Goal: Task Accomplishment & Management: Use online tool/utility

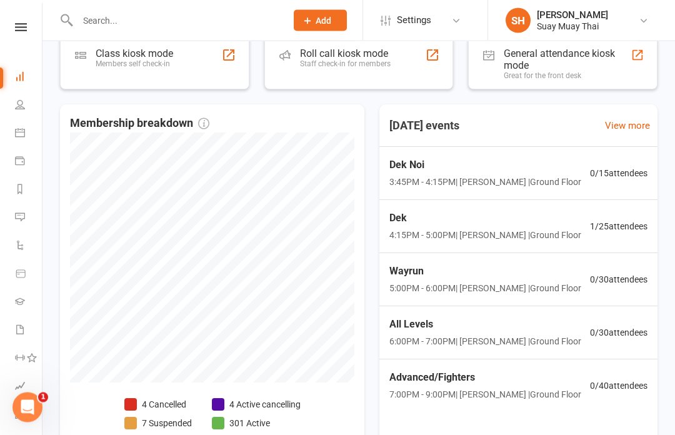
scroll to position [240, 0]
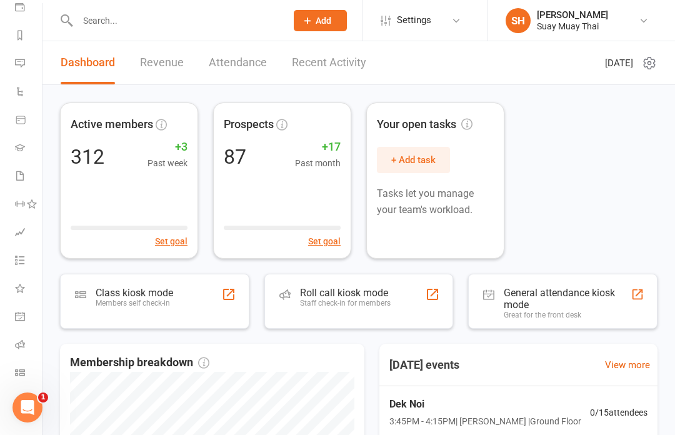
scroll to position [154, 0]
click at [15, 382] on link "Class check-in" at bounding box center [29, 374] width 28 height 28
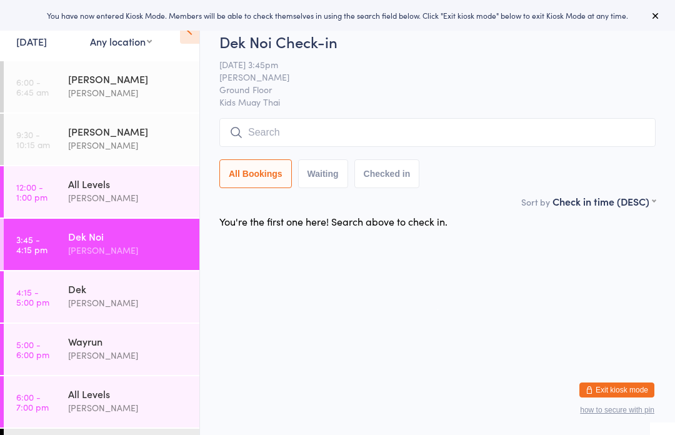
click at [123, 414] on div "[PERSON_NAME]" at bounding box center [128, 408] width 121 height 14
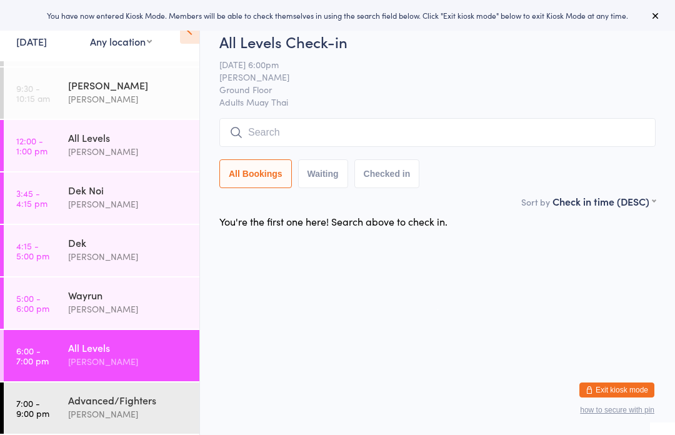
scroll to position [46, 0]
click at [113, 410] on div "[PERSON_NAME]" at bounding box center [128, 414] width 121 height 14
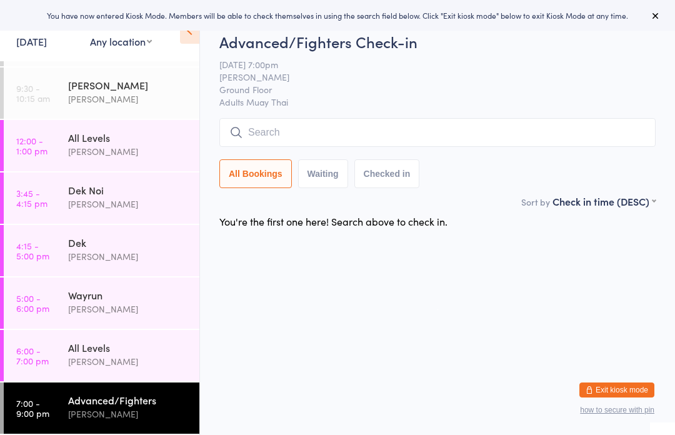
click at [463, 120] on input "search" at bounding box center [438, 132] width 437 height 29
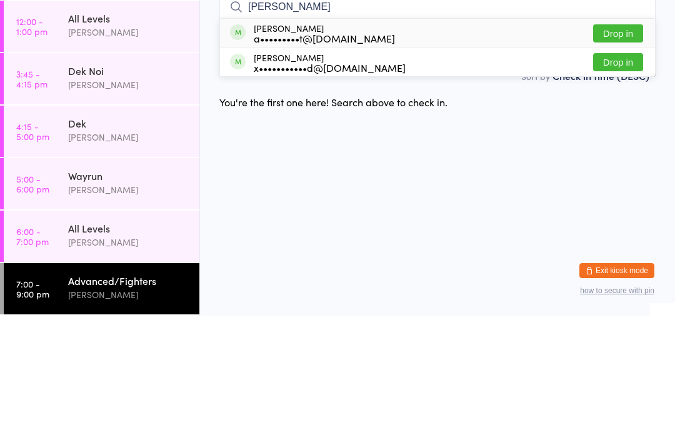
type input "[PERSON_NAME]"
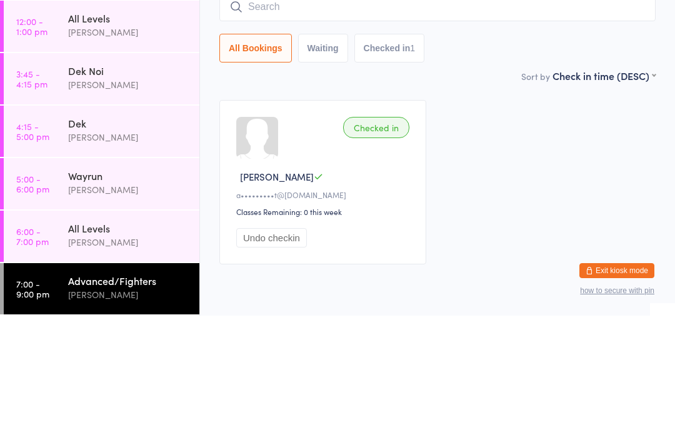
scroll to position [51, 0]
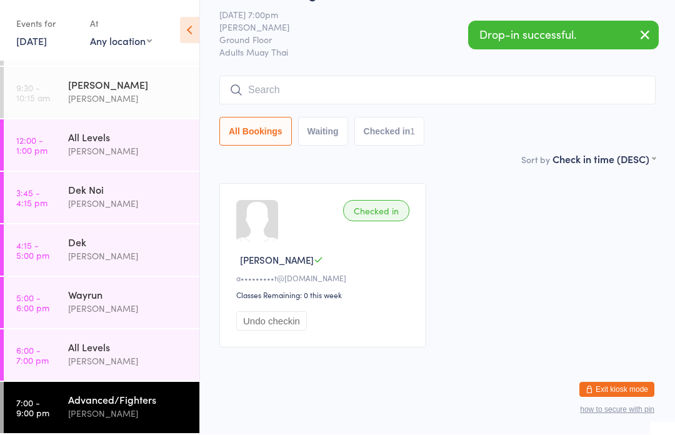
click at [550, 240] on div "Checked in Xavier B a•••••••••t@[DOMAIN_NAME] Classes Remaining: 0 this week Un…" at bounding box center [437, 266] width 459 height 187
click at [291, 320] on button "Undo checkin" at bounding box center [271, 321] width 71 height 19
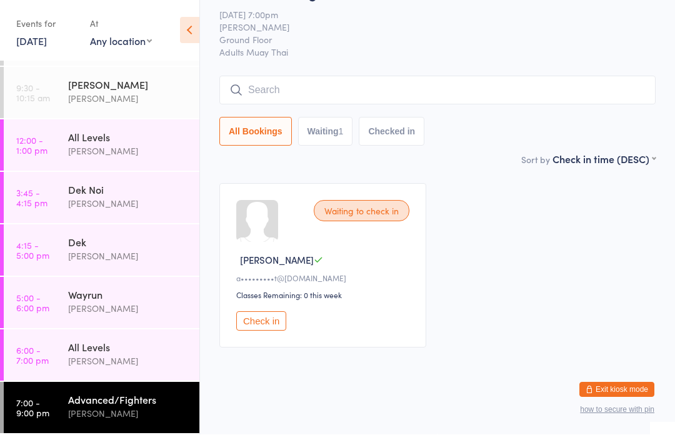
click at [360, 76] on input "search" at bounding box center [438, 90] width 437 height 29
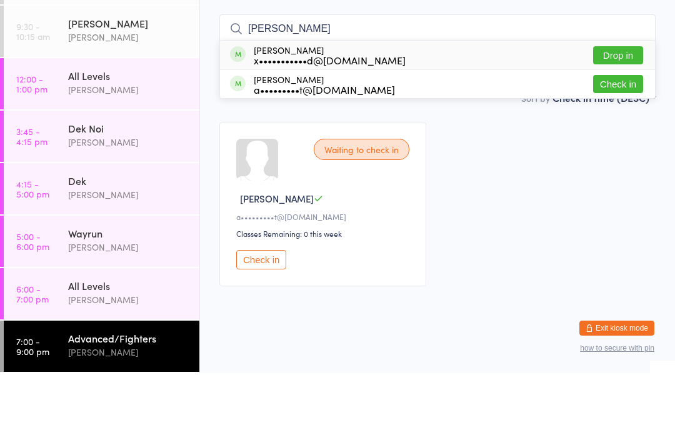
type input "[PERSON_NAME]"
click at [633, 108] on button "Drop in" at bounding box center [618, 117] width 50 height 18
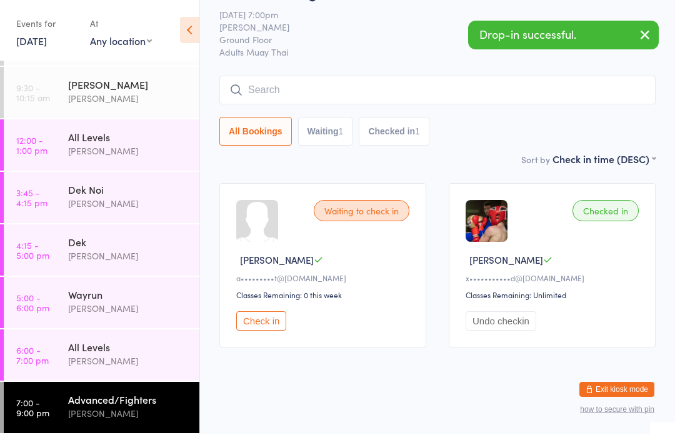
click at [605, 383] on button "Exit kiosk mode" at bounding box center [617, 390] width 75 height 15
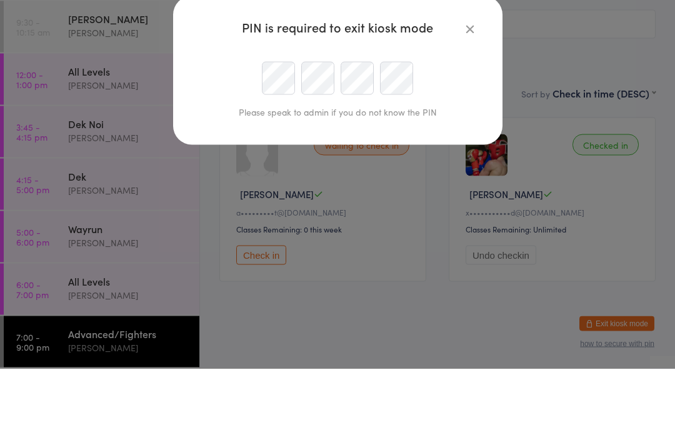
click at [472, 88] on icon "button" at bounding box center [470, 95] width 14 height 14
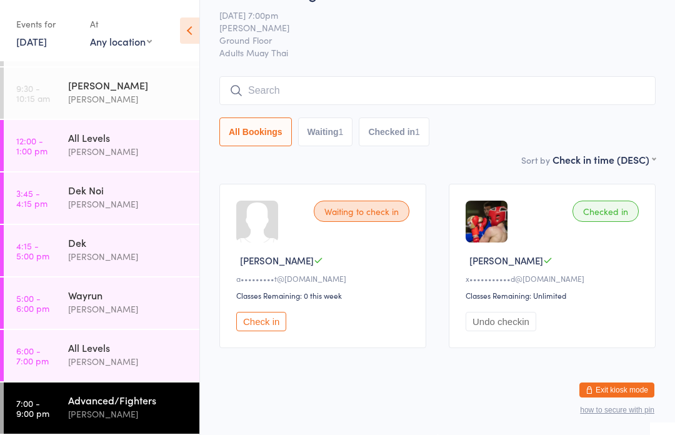
click at [576, 131] on div "All Bookings Waiting 1 Checked in 1" at bounding box center [438, 132] width 437 height 29
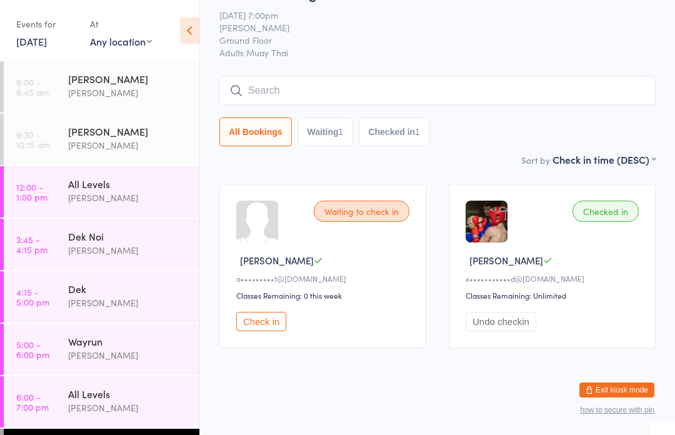
scroll to position [0, 0]
click at [75, 78] on div "[PERSON_NAME]" at bounding box center [128, 79] width 121 height 14
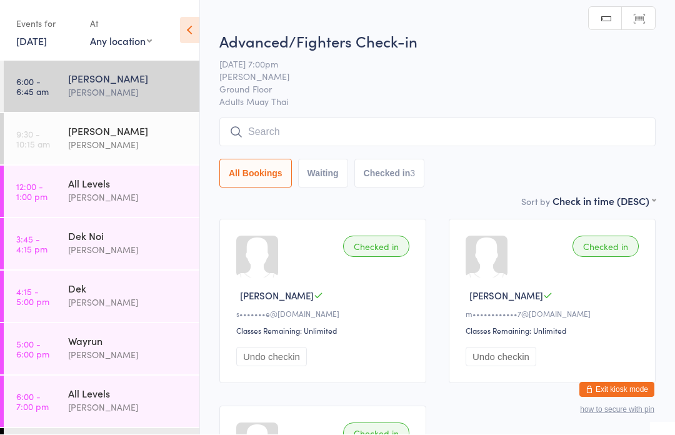
scroll to position [1, 0]
click at [86, 240] on div "Dek Noi" at bounding box center [128, 237] width 121 height 14
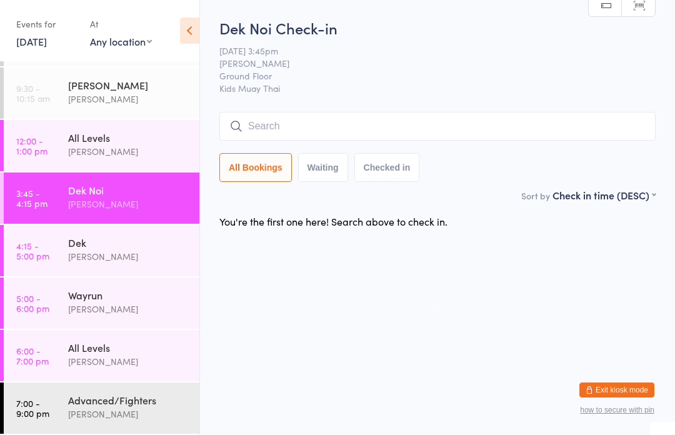
scroll to position [46, 0]
click at [453, 115] on input "search" at bounding box center [438, 126] width 437 height 29
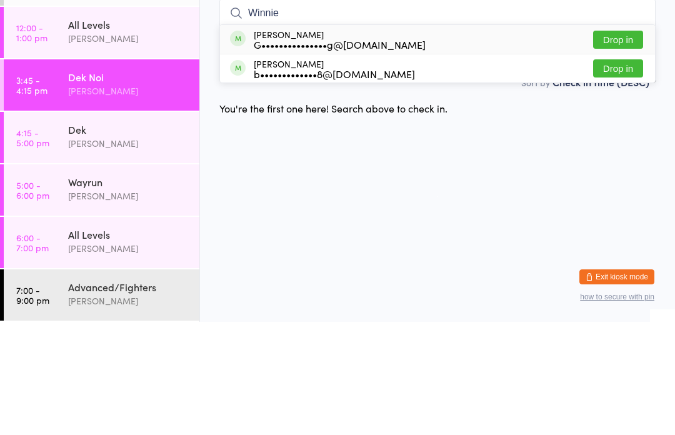
type input "Winnie"
click at [629, 144] on button "Drop in" at bounding box center [618, 153] width 50 height 18
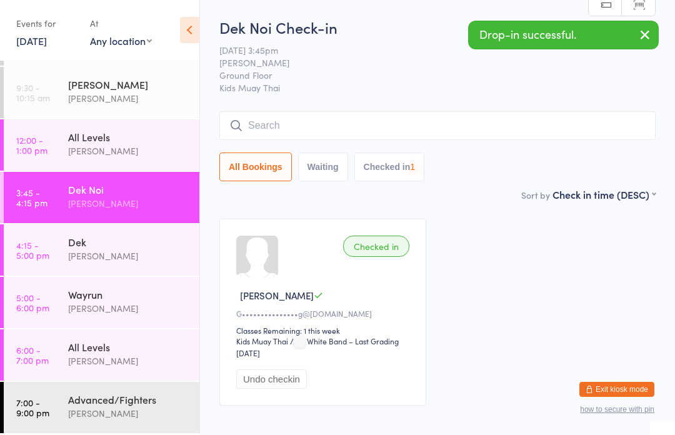
scroll to position [1, 0]
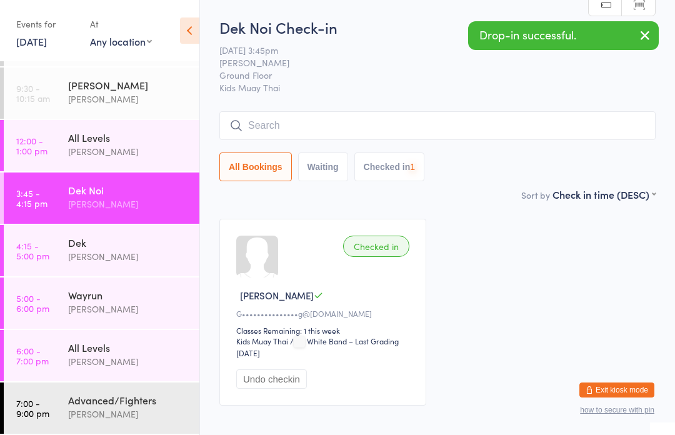
click at [146, 252] on div "[PERSON_NAME]" at bounding box center [128, 257] width 121 height 14
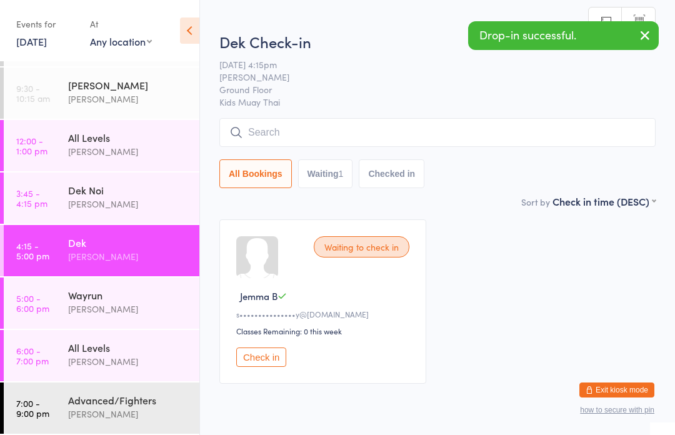
click at [484, 132] on input "search" at bounding box center [438, 132] width 437 height 29
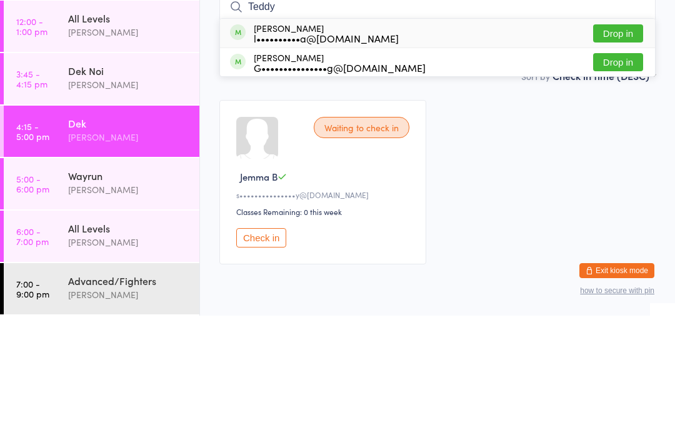
type input "Teddy"
click at [634, 173] on button "Drop in" at bounding box center [618, 182] width 50 height 18
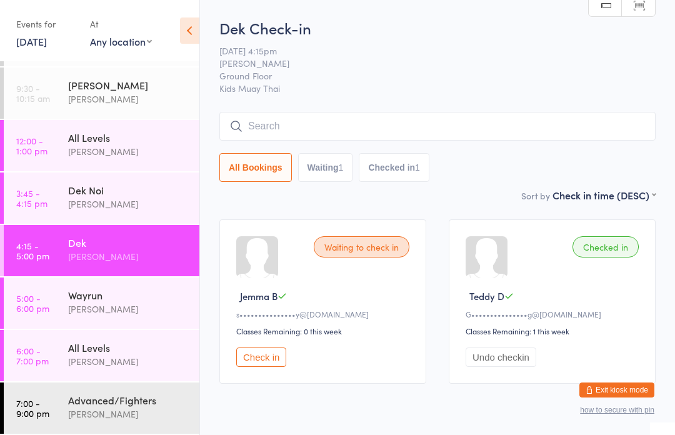
click at [535, 46] on span "[DATE] 4:15pm" at bounding box center [428, 50] width 417 height 13
click at [141, 408] on div "[PERSON_NAME]" at bounding box center [128, 414] width 121 height 14
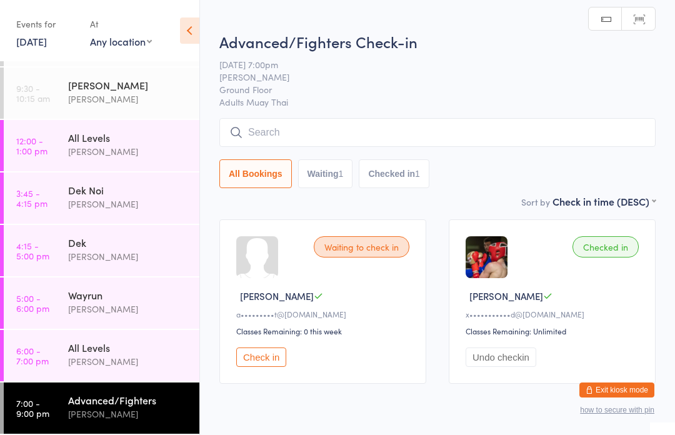
click at [467, 138] on input "search" at bounding box center [438, 132] width 437 height 29
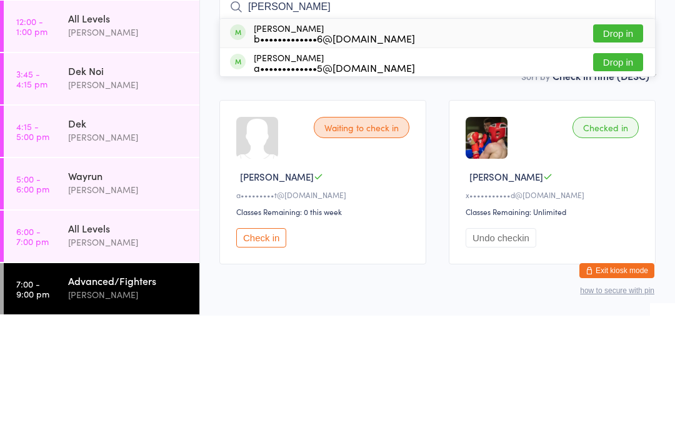
type input "[PERSON_NAME]"
click at [625, 144] on button "Drop in" at bounding box center [618, 153] width 50 height 18
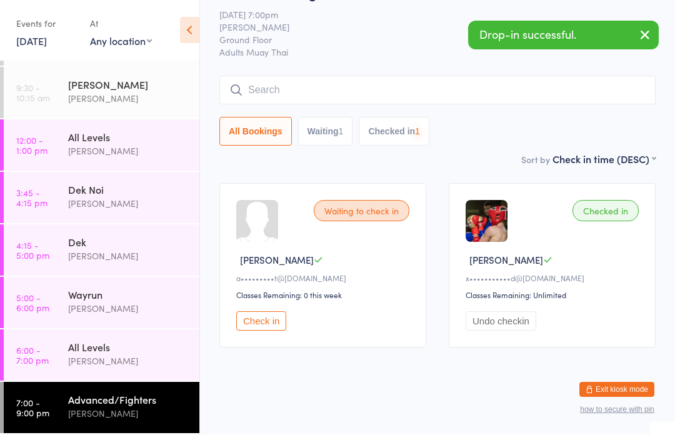
scroll to position [52, 0]
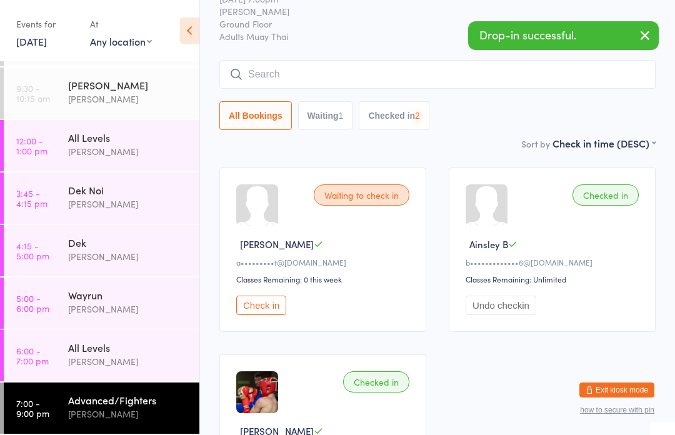
click at [125, 358] on div "[PERSON_NAME]" at bounding box center [128, 362] width 121 height 14
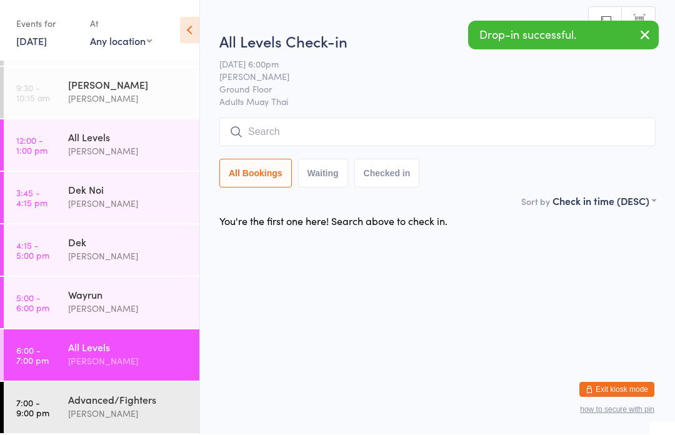
click at [115, 305] on div "[PERSON_NAME]" at bounding box center [128, 309] width 121 height 14
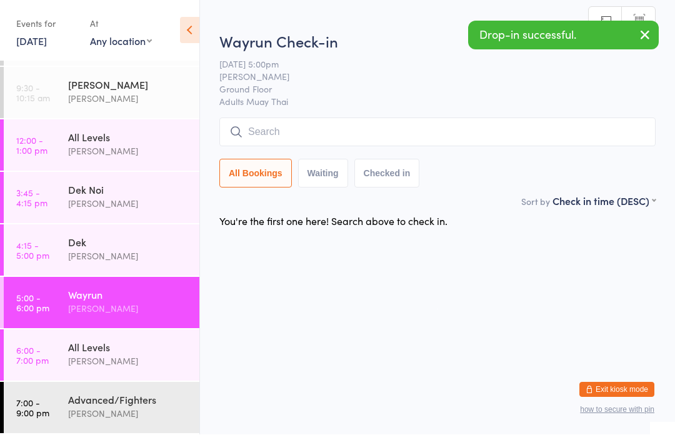
click at [100, 257] on div "[PERSON_NAME]" at bounding box center [128, 257] width 121 height 14
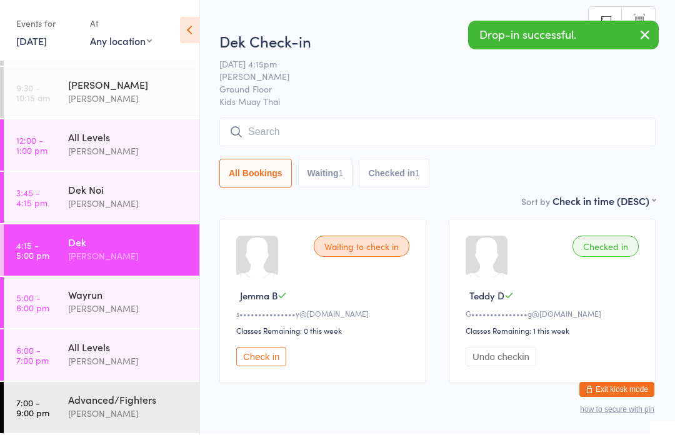
scroll to position [1, 0]
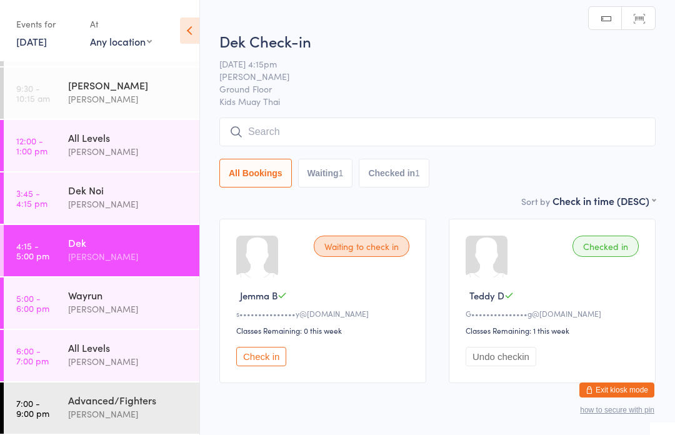
click at [134, 205] on div "[PERSON_NAME]" at bounding box center [128, 204] width 121 height 14
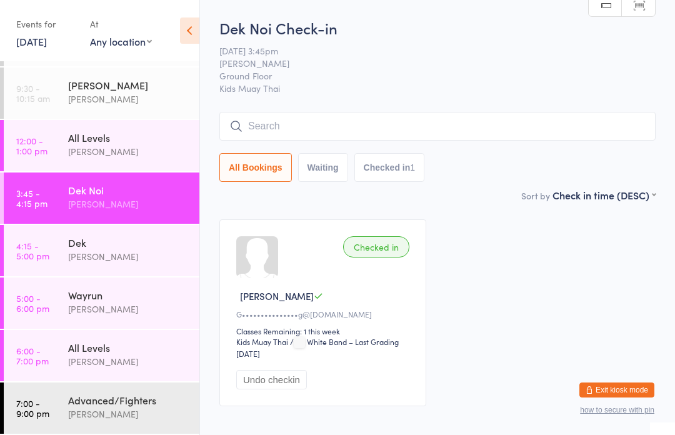
click at [455, 127] on input "search" at bounding box center [438, 126] width 437 height 29
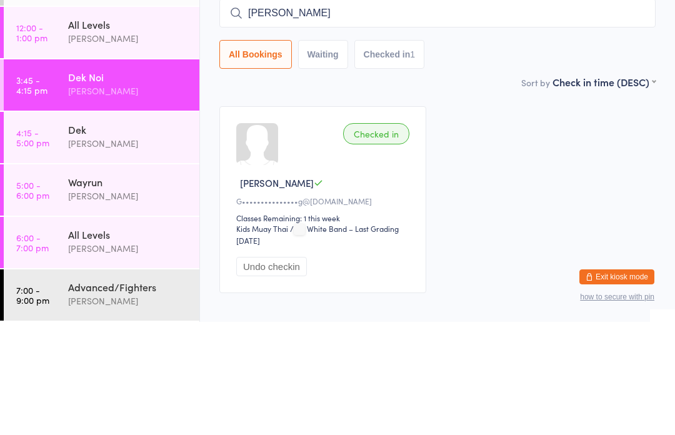
type input "[PERSON_NAME]"
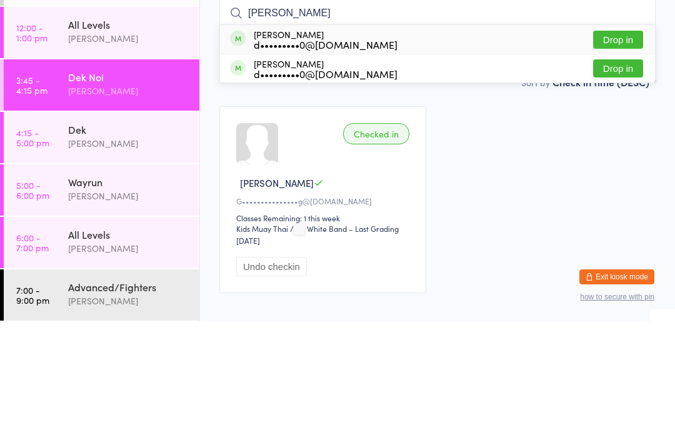
click at [634, 144] on button "Drop in" at bounding box center [618, 153] width 50 height 18
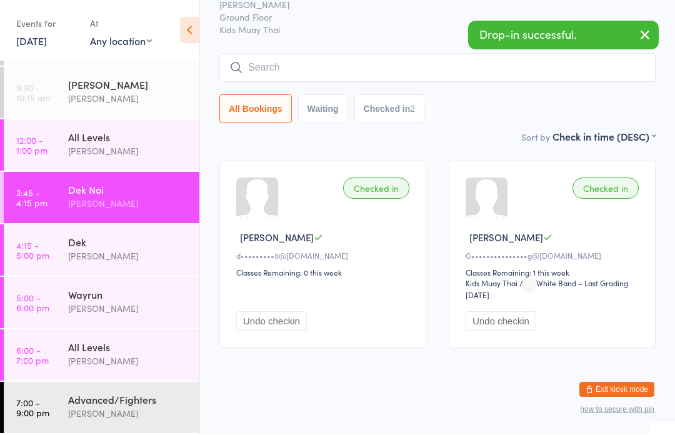
click at [129, 236] on div "Dek" at bounding box center [128, 243] width 121 height 14
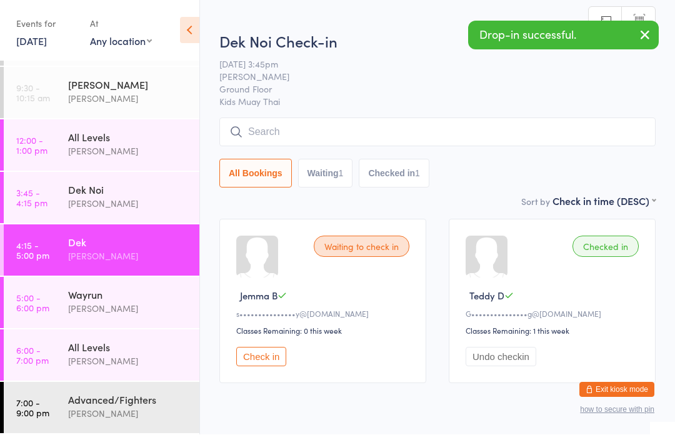
scroll to position [1, 0]
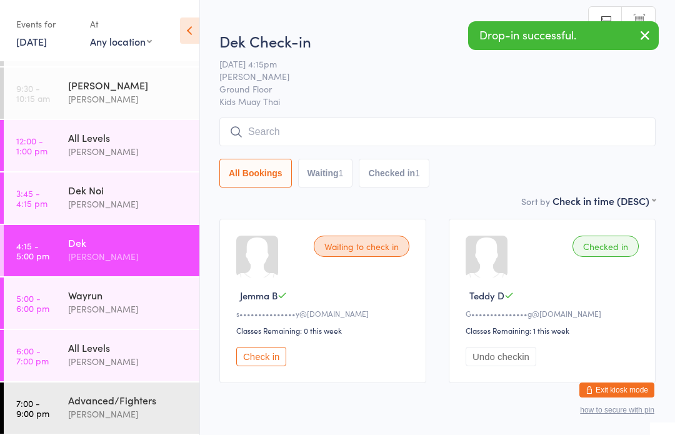
click at [588, 115] on div "Dek Check-in [DATE] 4:15pm [PERSON_NAME] Ground Floor Kids Muay Thai Manual sea…" at bounding box center [438, 112] width 437 height 163
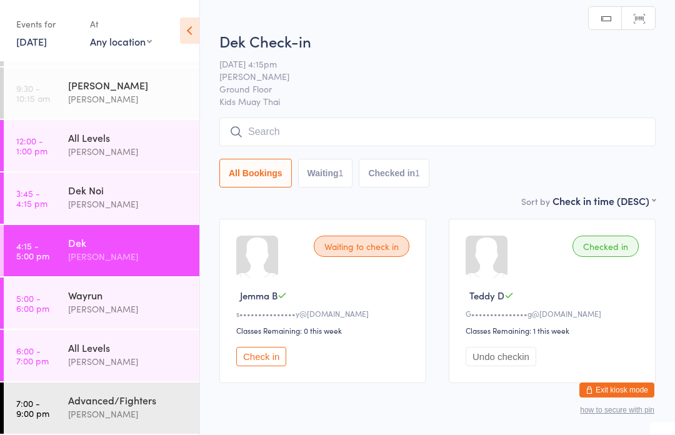
click at [473, 119] on input "search" at bounding box center [438, 132] width 437 height 29
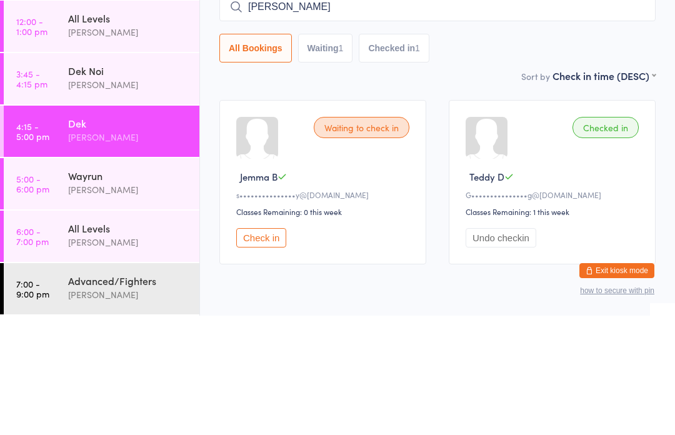
type input "[PERSON_NAME]"
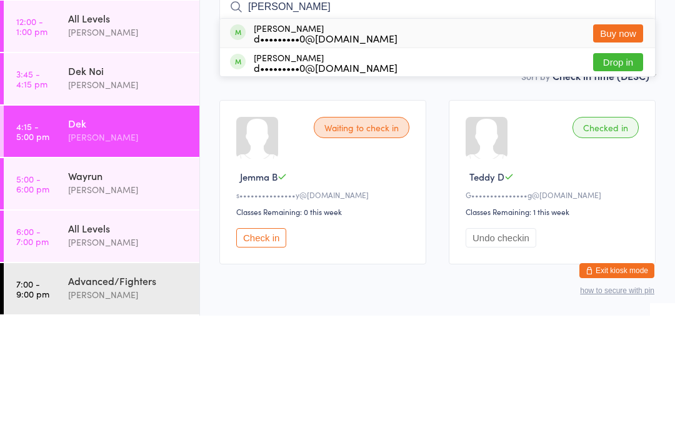
click at [500, 138] on div "[PERSON_NAME] d•••••••••0@[DOMAIN_NAME] Buy now" at bounding box center [437, 152] width 435 height 29
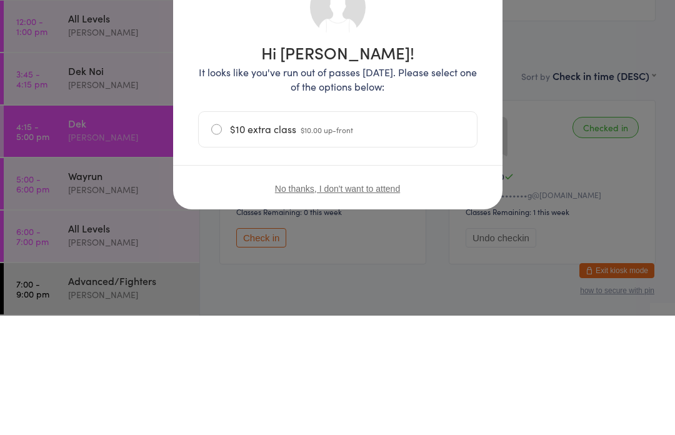
scroll to position [51, 0]
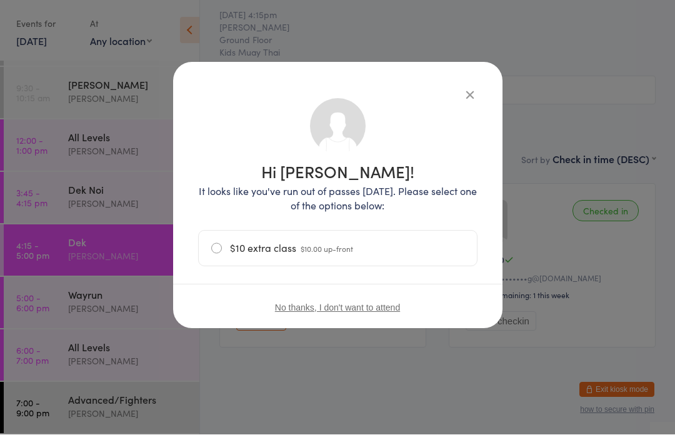
click at [475, 88] on icon "button" at bounding box center [470, 95] width 14 height 14
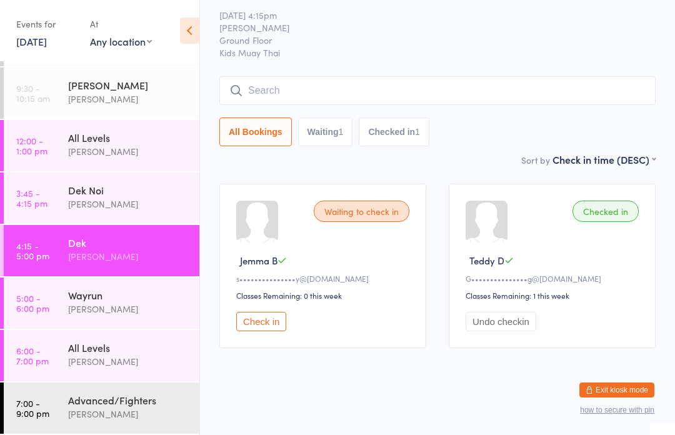
click at [629, 76] on input "search" at bounding box center [438, 90] width 437 height 29
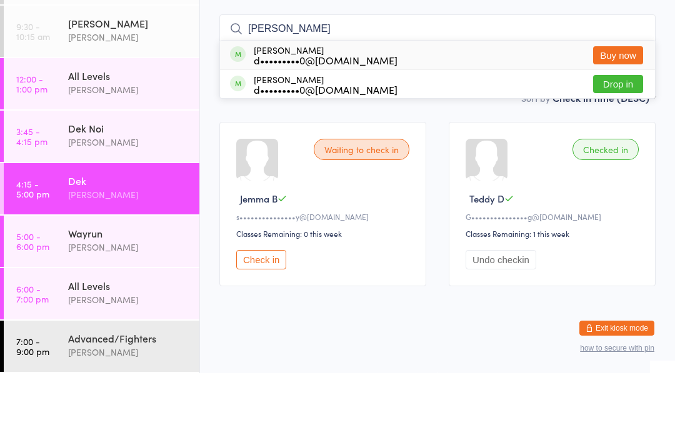
type input "[PERSON_NAME]"
click at [631, 137] on button "Drop in" at bounding box center [618, 146] width 50 height 18
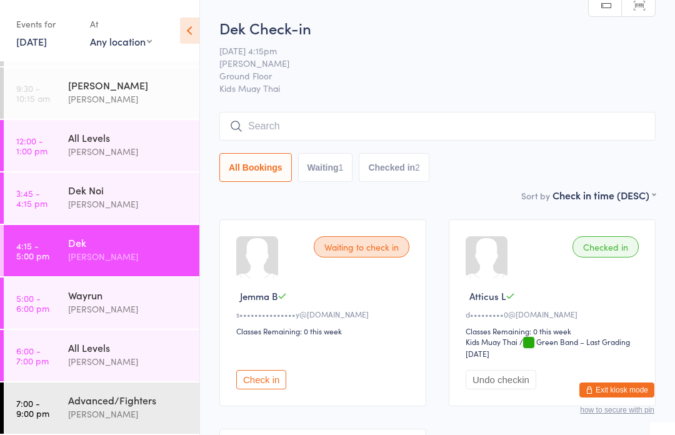
scroll to position [46, 0]
click at [106, 205] on div "[PERSON_NAME]" at bounding box center [128, 204] width 121 height 14
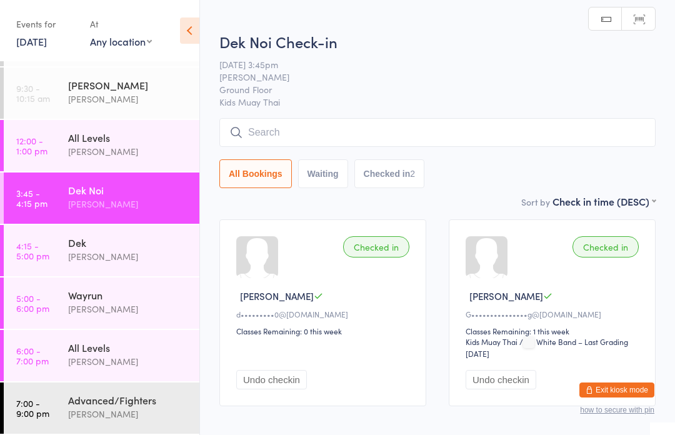
click at [277, 138] on input "search" at bounding box center [438, 132] width 437 height 29
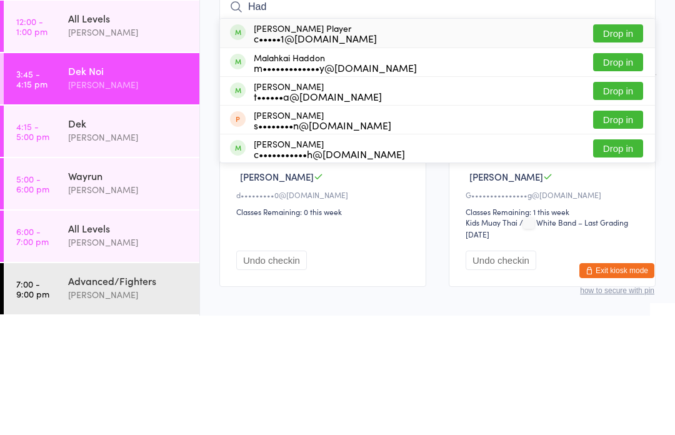
type input "Had"
click at [620, 144] on button "Drop in" at bounding box center [618, 153] width 50 height 18
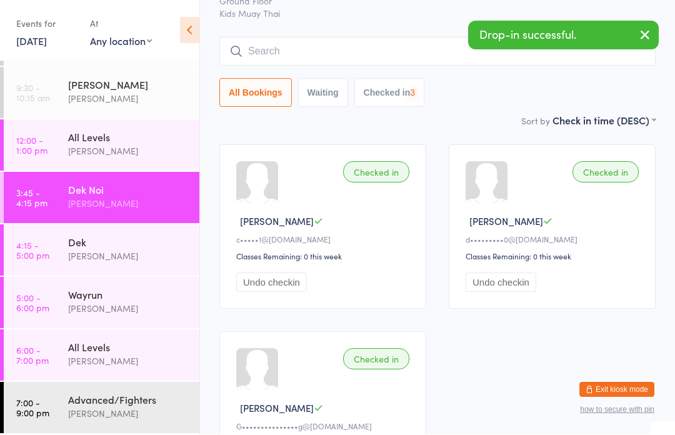
scroll to position [75, 0]
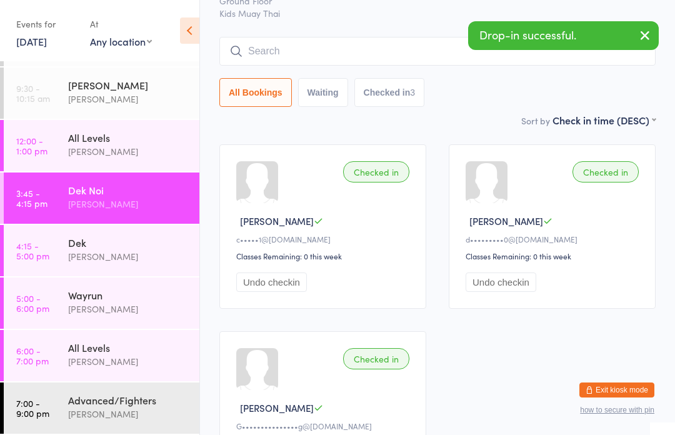
click at [296, 53] on input "search" at bounding box center [438, 51] width 437 height 29
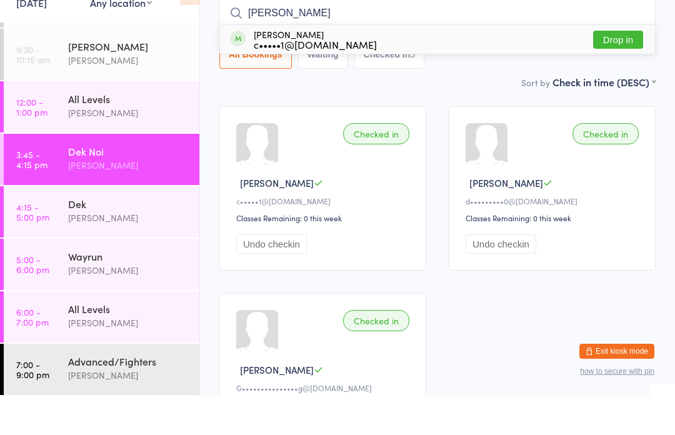
type input "[PERSON_NAME]"
click at [622, 69] on button "Drop in" at bounding box center [618, 78] width 50 height 18
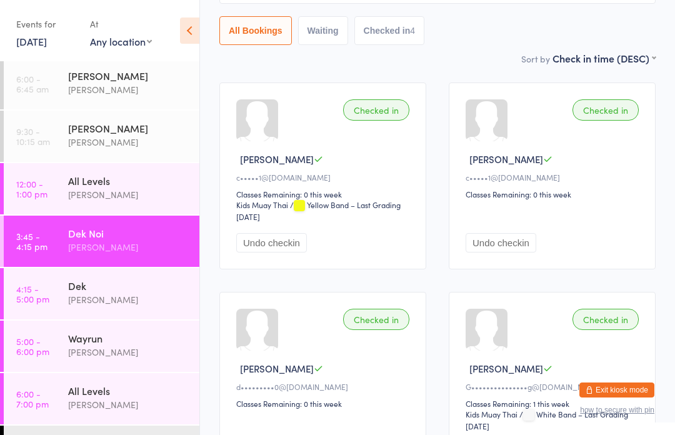
scroll to position [0, 0]
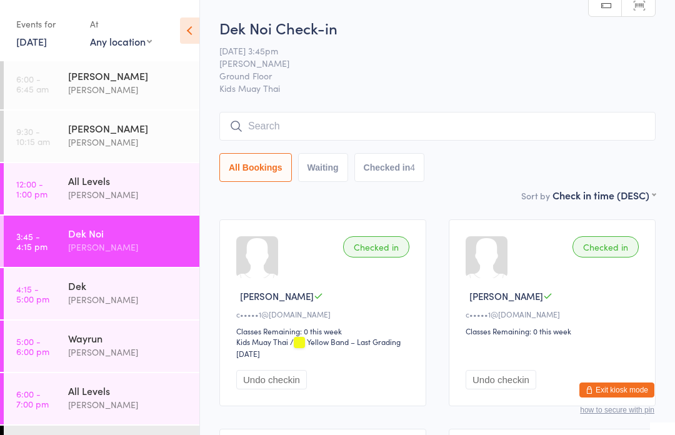
click at [391, 169] on button "Checked in 4" at bounding box center [390, 167] width 71 height 29
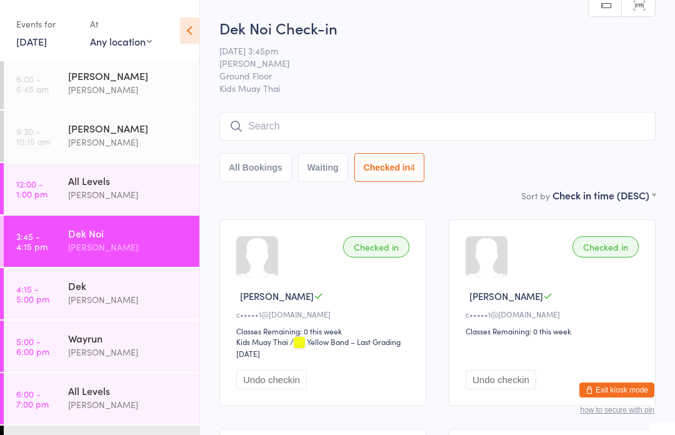
click at [313, 169] on button "Waiting" at bounding box center [323, 167] width 50 height 29
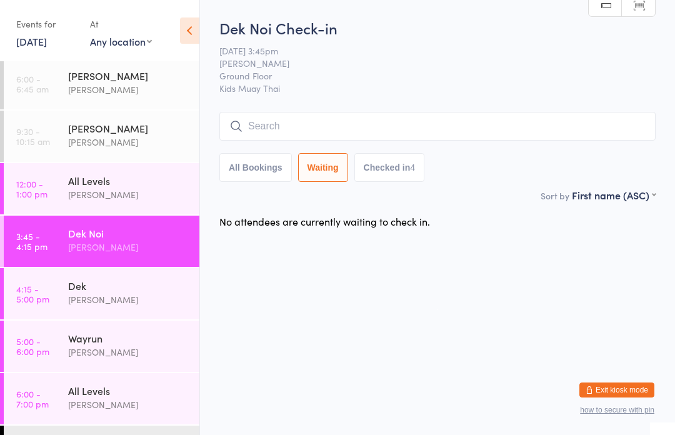
click at [255, 163] on button "All Bookings" at bounding box center [256, 167] width 73 height 29
select select "5"
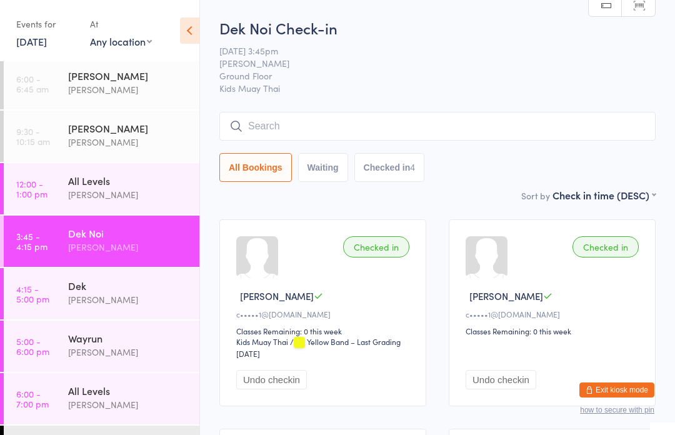
click at [78, 239] on div "Dek Noi" at bounding box center [128, 233] width 121 height 14
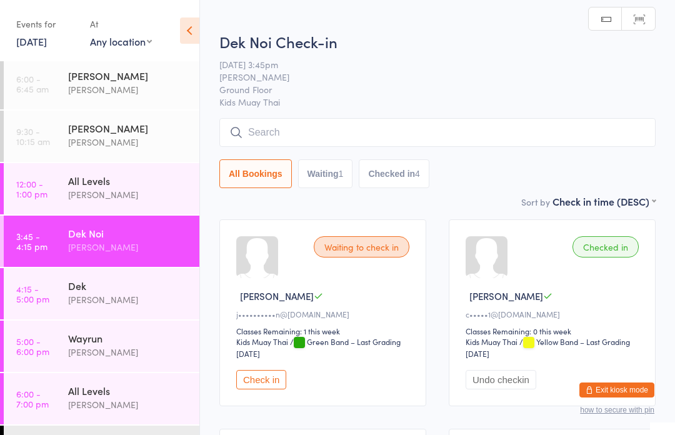
click at [254, 374] on div "Waiting to check in [PERSON_NAME] A j••••••••••n@[DOMAIN_NAME] Classes Remainin…" at bounding box center [323, 313] width 207 height 187
click at [256, 384] on button "Check in" at bounding box center [261, 379] width 50 height 19
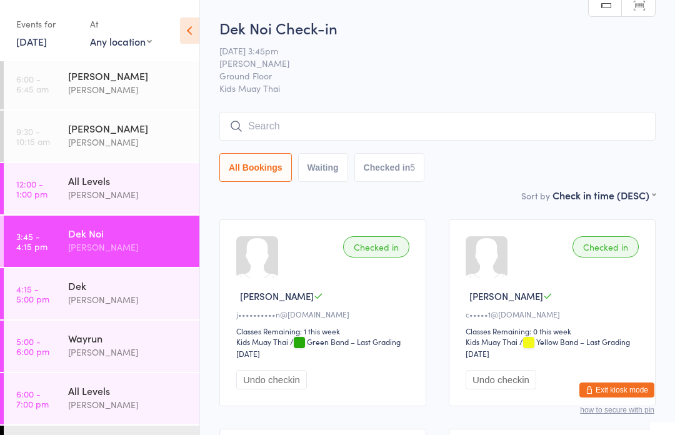
click at [493, 120] on input "search" at bounding box center [438, 126] width 437 height 29
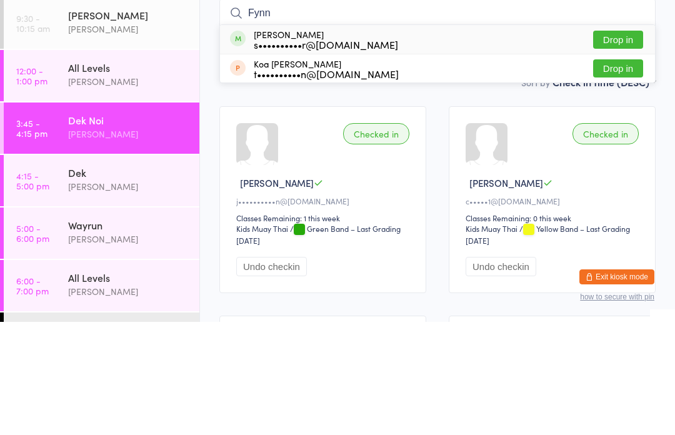
type input "Fynn"
click at [631, 144] on button "Drop in" at bounding box center [618, 153] width 50 height 18
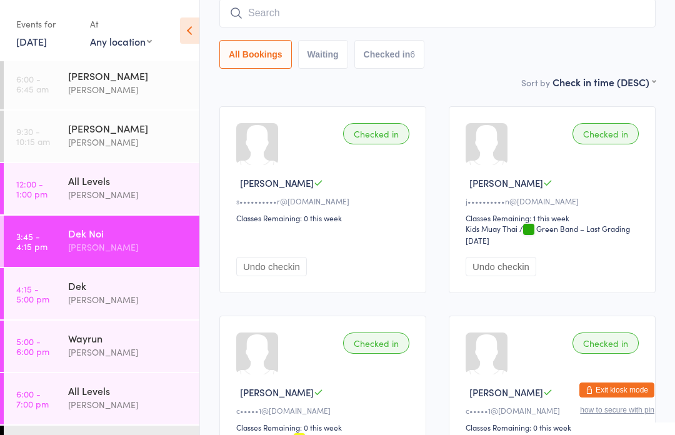
click at [305, 24] on input "search" at bounding box center [438, 13] width 437 height 29
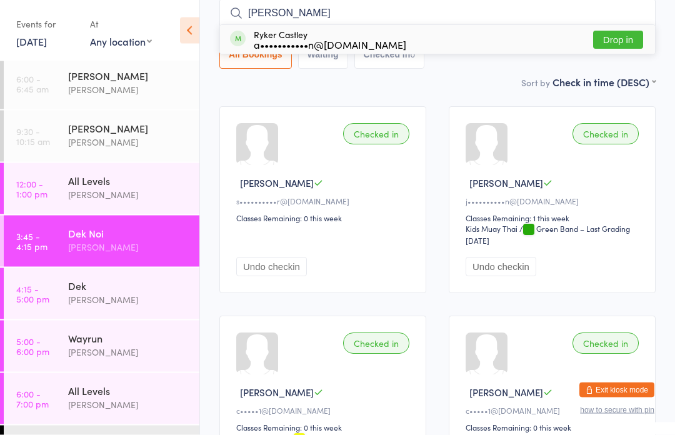
type input "[PERSON_NAME]"
click at [352, 43] on div "a•••••••••••n@[DOMAIN_NAME]" at bounding box center [330, 45] width 153 height 10
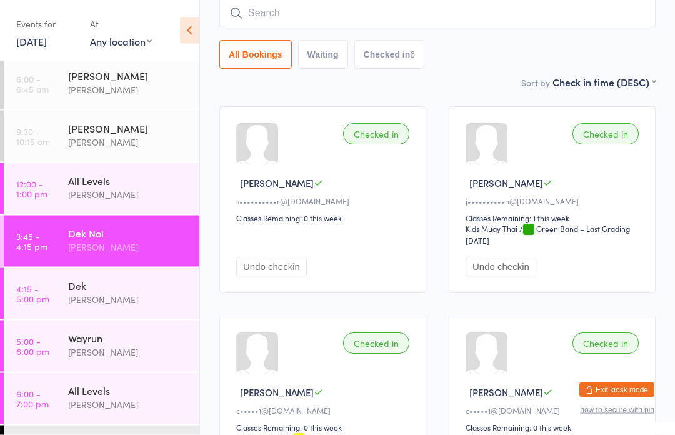
scroll to position [113, 0]
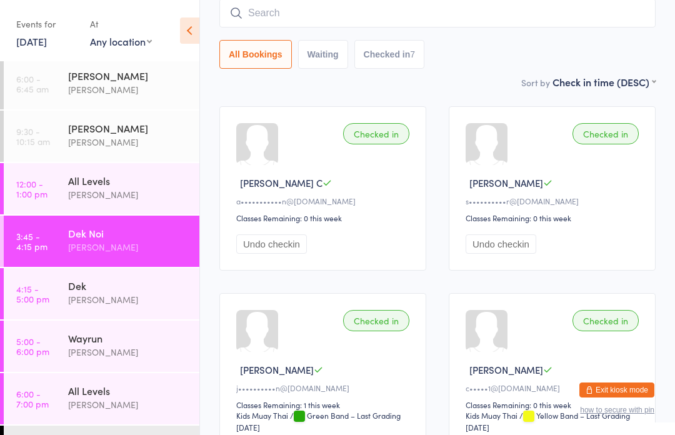
click at [372, 144] on div "Checked in" at bounding box center [376, 133] width 66 height 21
click at [384, 143] on div "Checked in" at bounding box center [376, 133] width 66 height 21
click at [360, 18] on input "search" at bounding box center [438, 13] width 437 height 29
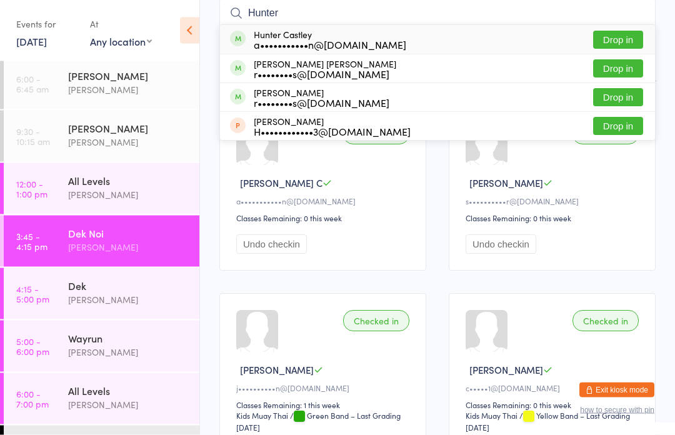
type input "Hunter"
click at [378, 41] on div "a•••••••••••n@[DOMAIN_NAME]" at bounding box center [330, 45] width 153 height 10
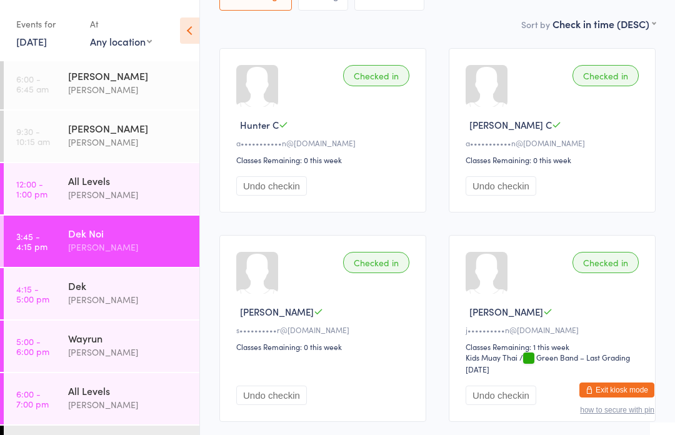
scroll to position [172, 0]
click at [110, 293] on div "Dek" at bounding box center [128, 286] width 121 height 14
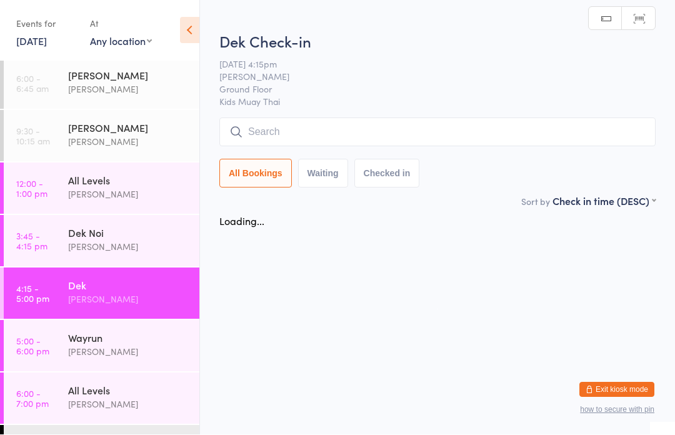
scroll to position [1, 0]
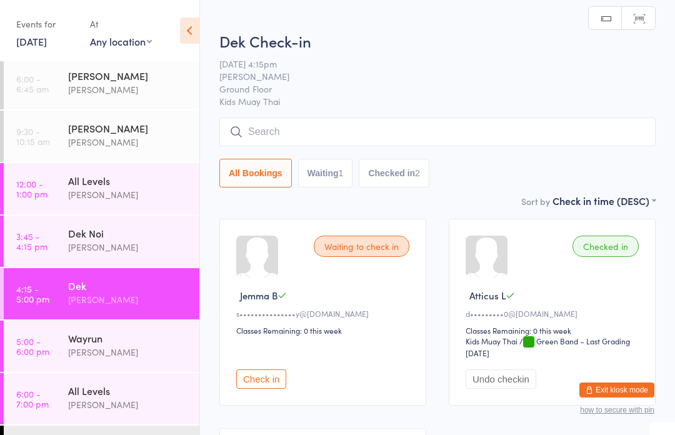
click at [156, 236] on div "Dek Noi" at bounding box center [128, 233] width 121 height 14
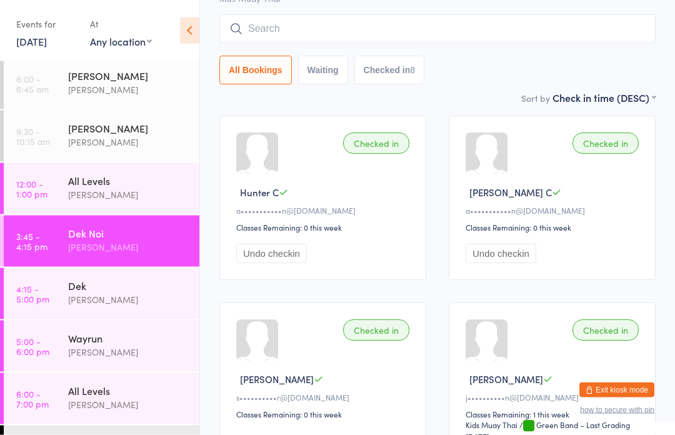
scroll to position [108, 0]
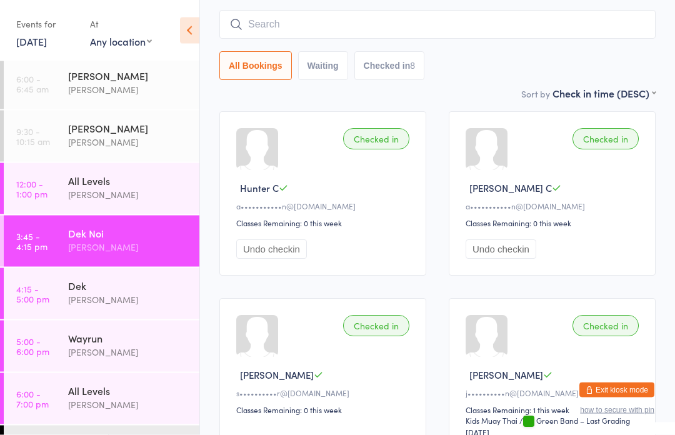
click at [149, 303] on div "[PERSON_NAME]" at bounding box center [128, 300] width 121 height 14
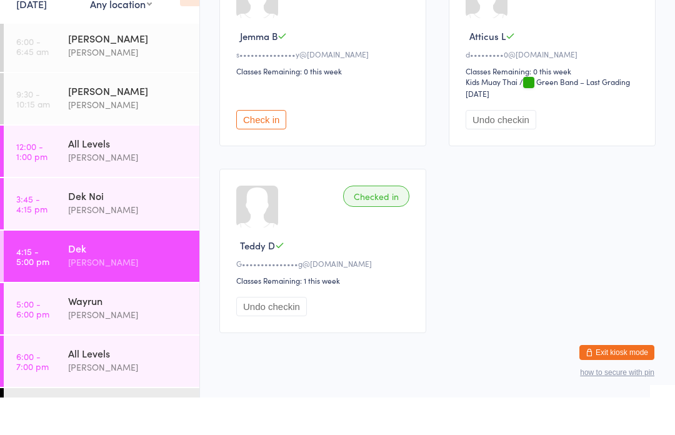
scroll to position [222, 0]
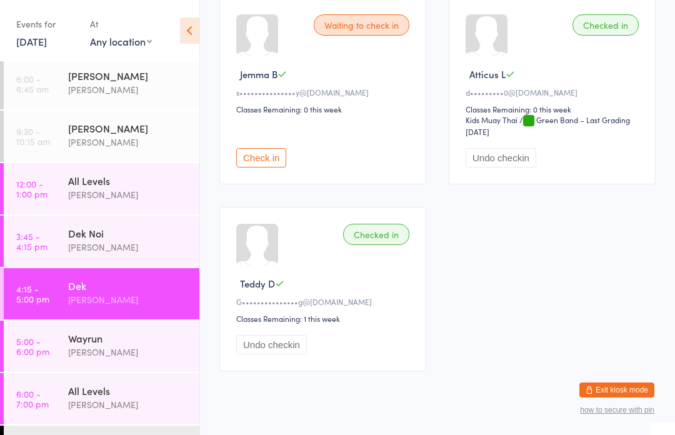
click at [146, 240] on div "Dek Noi" at bounding box center [128, 233] width 121 height 14
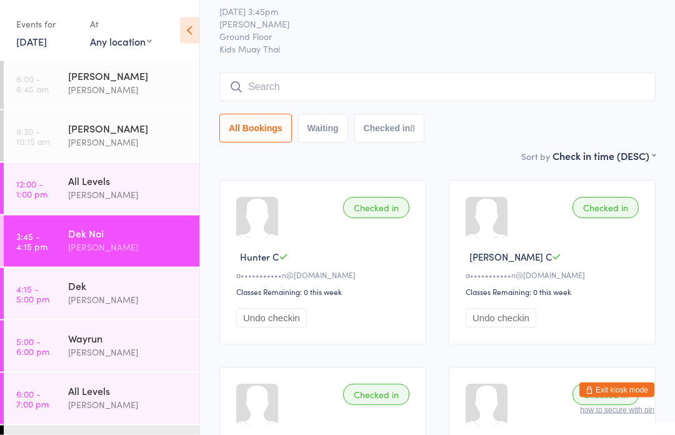
scroll to position [38, 0]
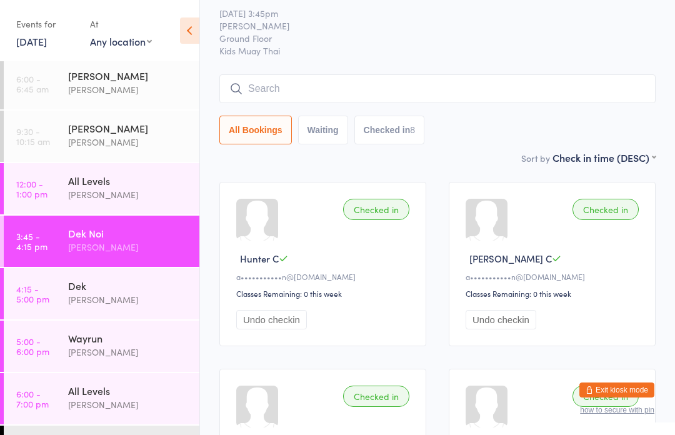
click at [275, 326] on button "Undo checkin" at bounding box center [271, 319] width 71 height 19
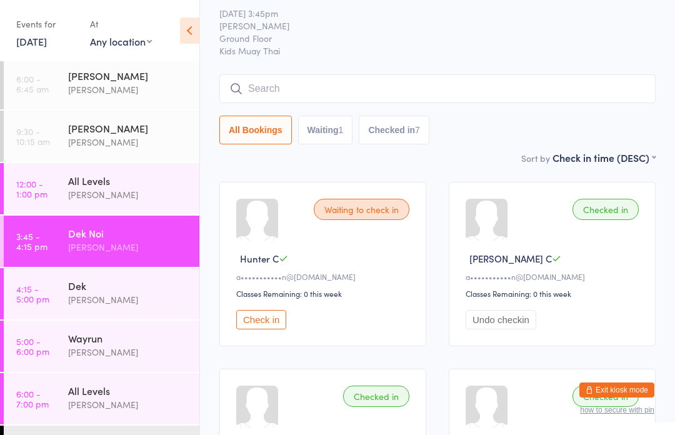
click at [58, 302] on link "4:15 - 5:00 pm Dek [PERSON_NAME]" at bounding box center [102, 293] width 196 height 51
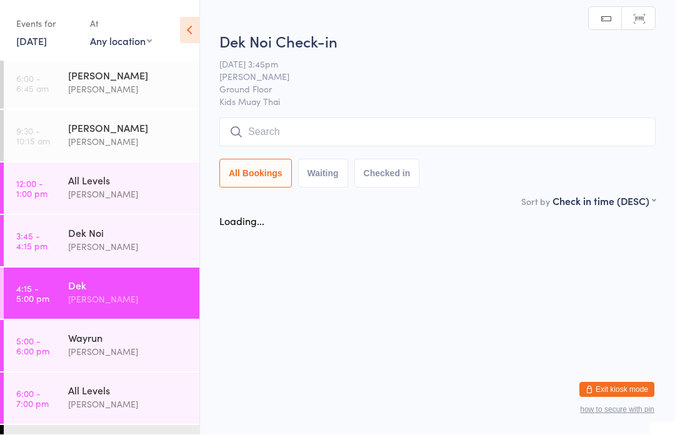
scroll to position [1, 0]
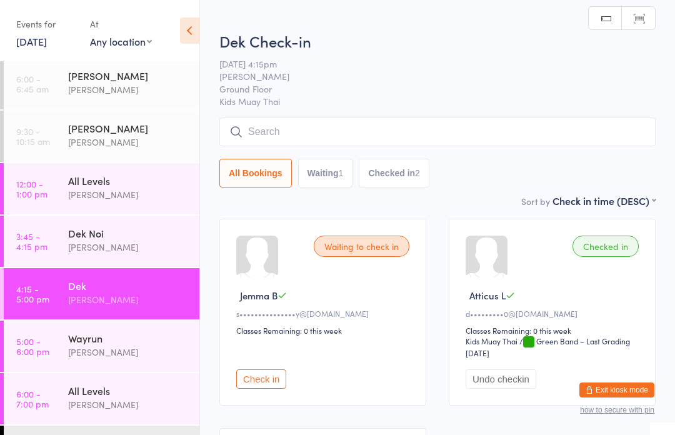
click at [56, 241] on link "3:45 - 4:15 pm Dek Noi [PERSON_NAME]" at bounding box center [102, 241] width 196 height 51
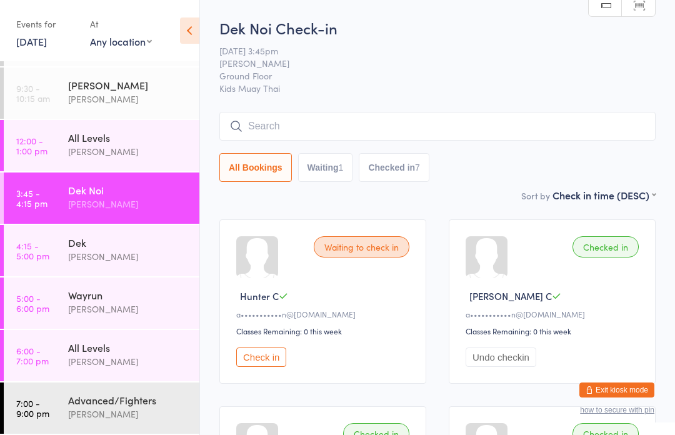
scroll to position [46, 0]
click at [106, 238] on div "Dek" at bounding box center [128, 243] width 121 height 14
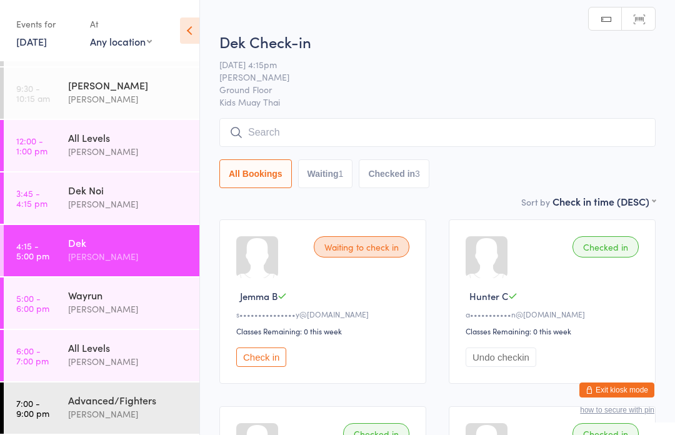
click at [356, 134] on input "search" at bounding box center [438, 132] width 437 height 29
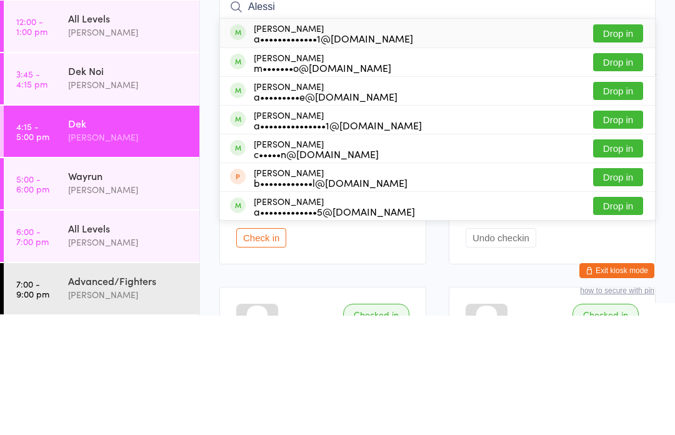
type input "Alessi"
click at [635, 173] on button "Drop in" at bounding box center [618, 182] width 50 height 18
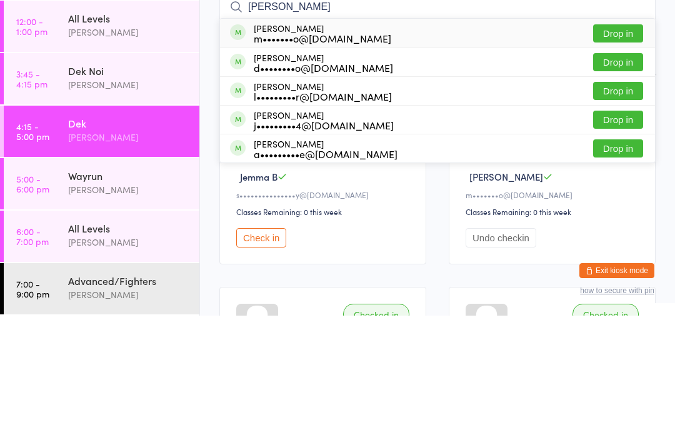
type input "[PERSON_NAME]"
click at [632, 144] on button "Drop in" at bounding box center [618, 153] width 50 height 18
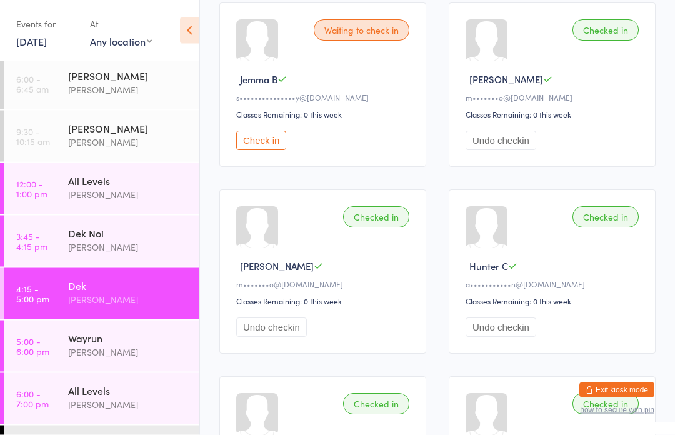
scroll to position [217, 0]
click at [141, 297] on div "[PERSON_NAME]" at bounding box center [128, 300] width 121 height 14
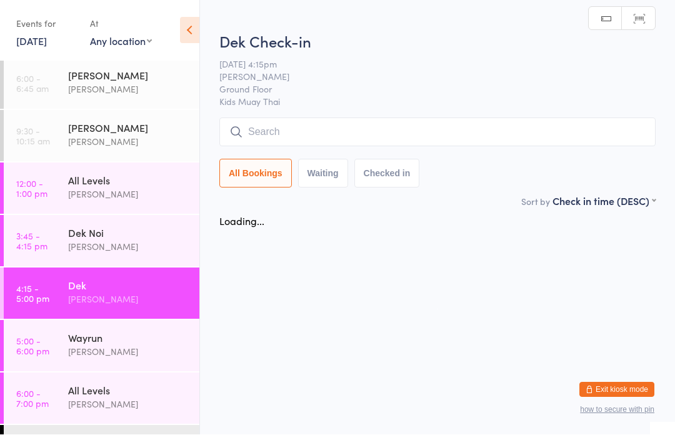
scroll to position [1, 0]
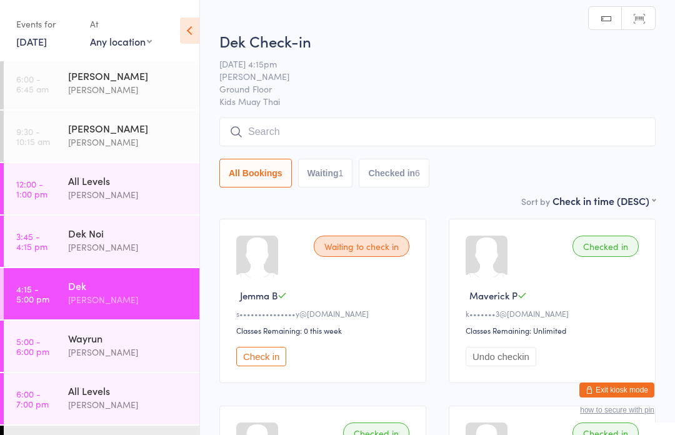
click at [363, 131] on input "search" at bounding box center [438, 132] width 437 height 29
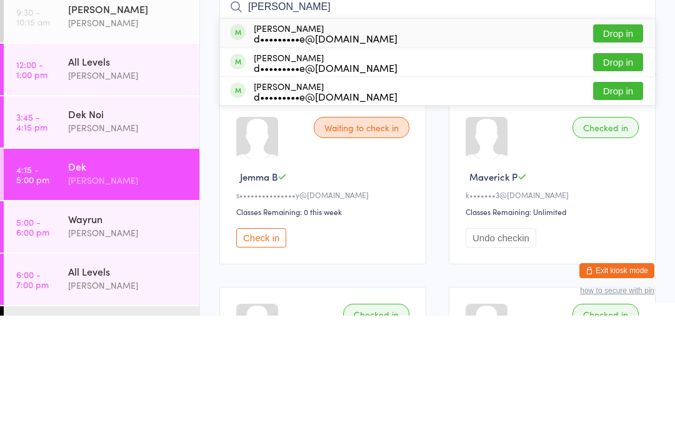
type input "[PERSON_NAME]"
click at [381, 138] on div "[PERSON_NAME] d•••••••••e@[DOMAIN_NAME] Drop in" at bounding box center [437, 152] width 435 height 29
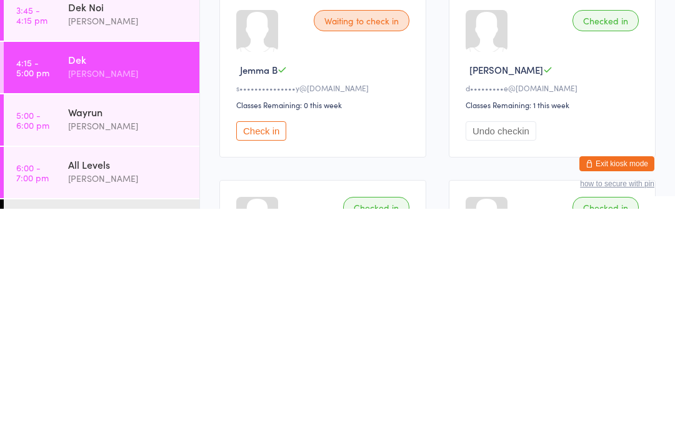
click at [26, 336] on time "5:00 - 6:00 pm" at bounding box center [32, 346] width 33 height 20
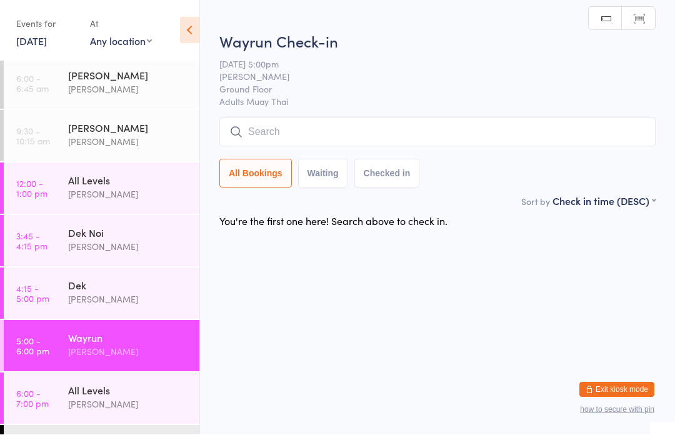
click at [459, 126] on input "search" at bounding box center [438, 132] width 437 height 29
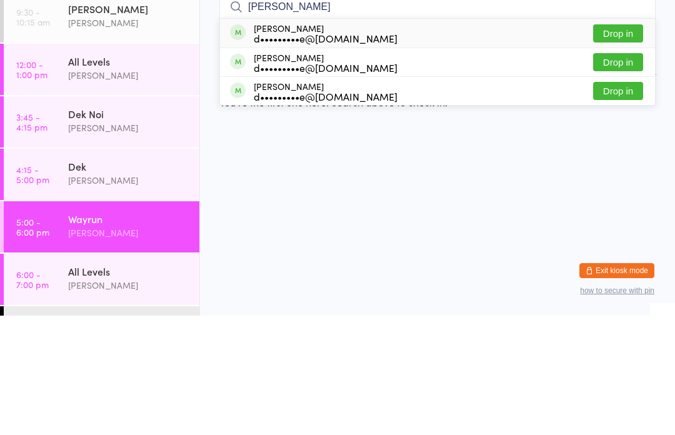
type input "[PERSON_NAME]"
click at [345, 182] on div "d•••••••••e@[DOMAIN_NAME]" at bounding box center [326, 187] width 144 height 10
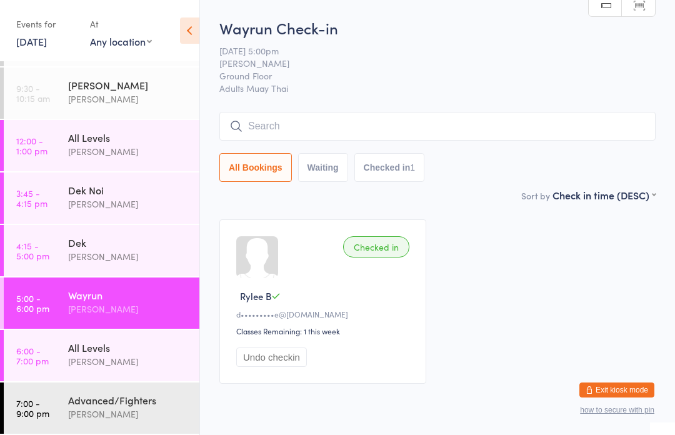
scroll to position [46, 0]
click at [443, 141] on input "search" at bounding box center [438, 126] width 437 height 29
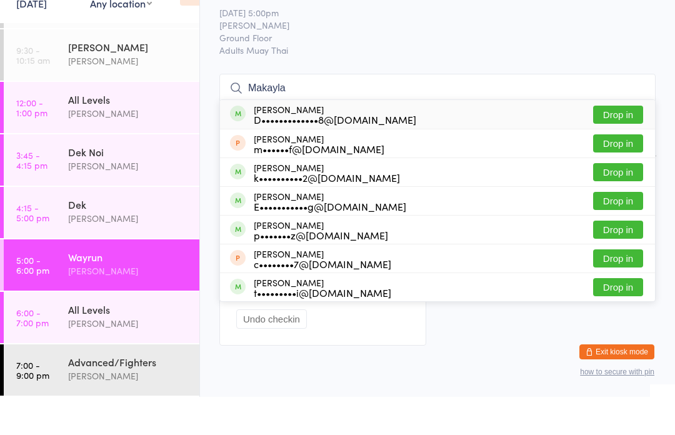
type input "Makayla"
click at [613, 144] on button "Drop in" at bounding box center [618, 153] width 50 height 18
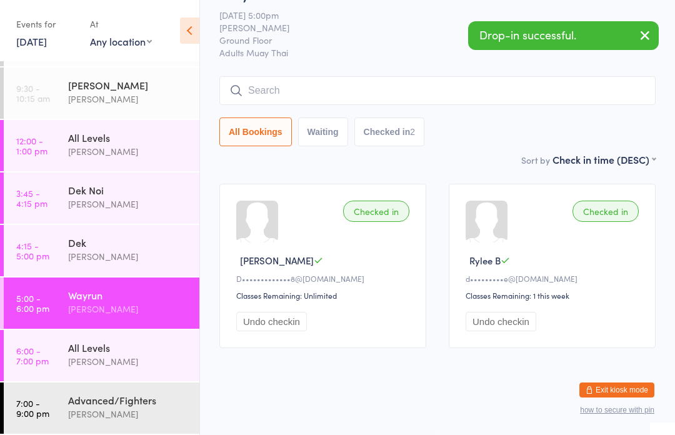
click at [148, 258] on div "[PERSON_NAME]" at bounding box center [128, 257] width 121 height 14
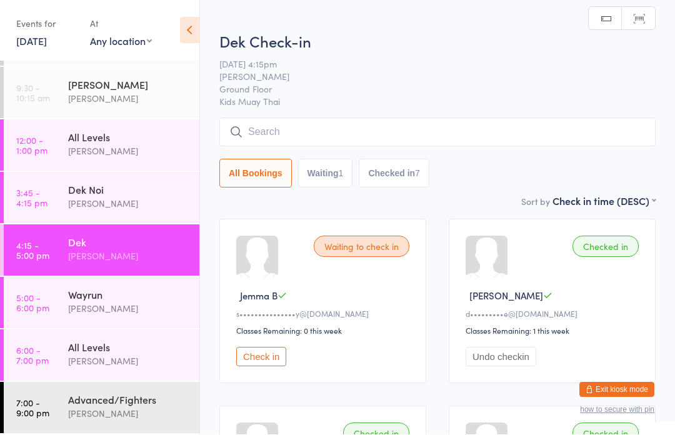
scroll to position [1, 0]
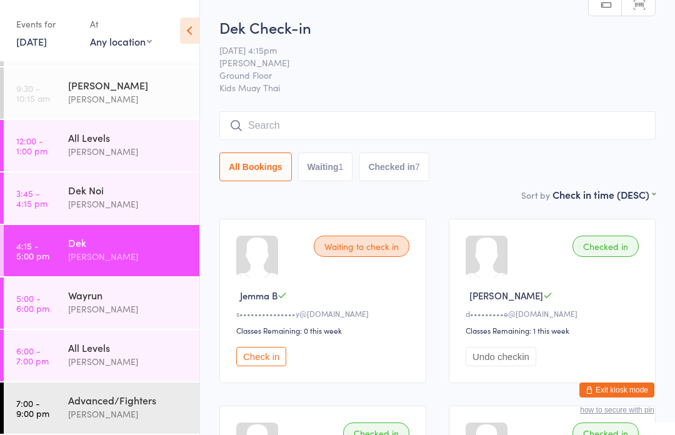
click at [311, 135] on input "search" at bounding box center [438, 125] width 437 height 29
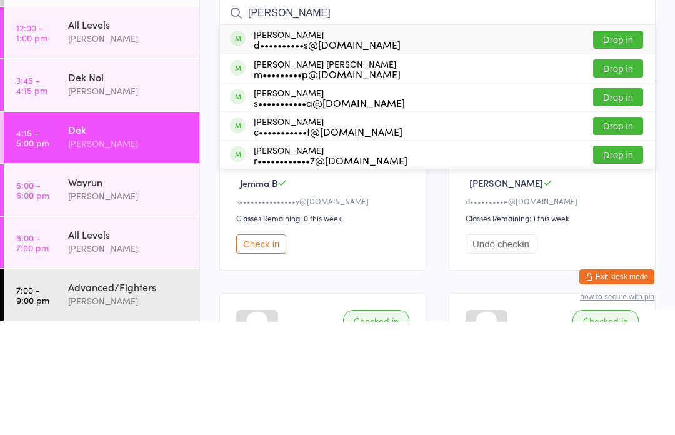
type input "[PERSON_NAME]"
click at [624, 144] on button "Drop in" at bounding box center [618, 153] width 50 height 18
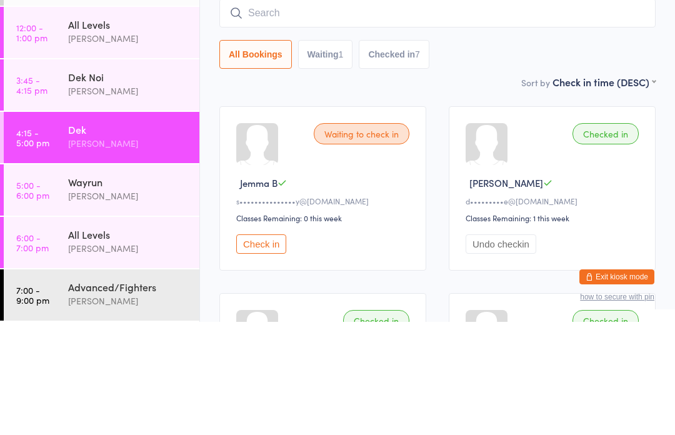
scroll to position [113, 0]
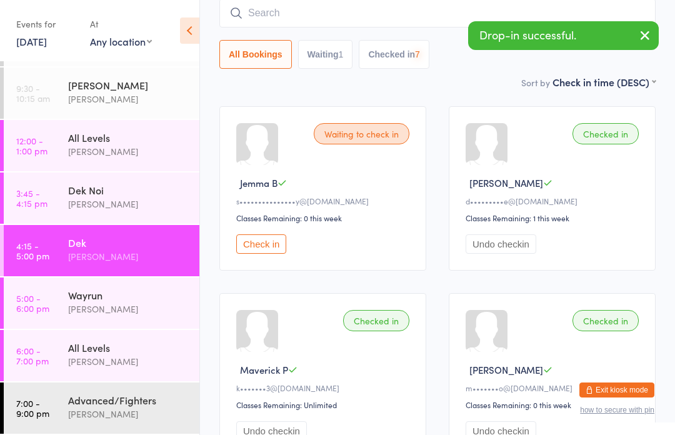
click at [301, 13] on input "search" at bounding box center [438, 13] width 437 height 29
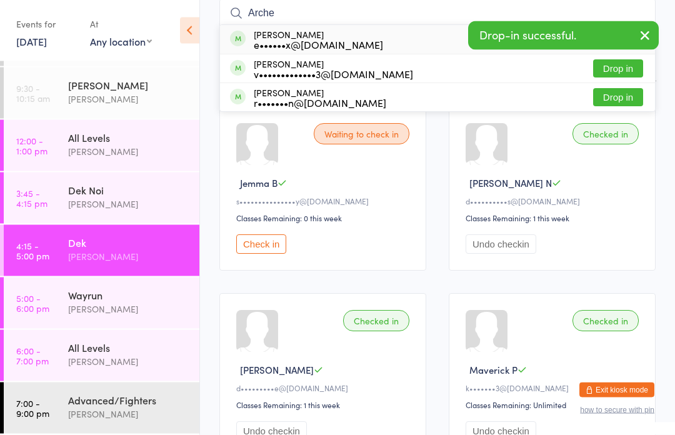
type input "[PERSON_NAME]"
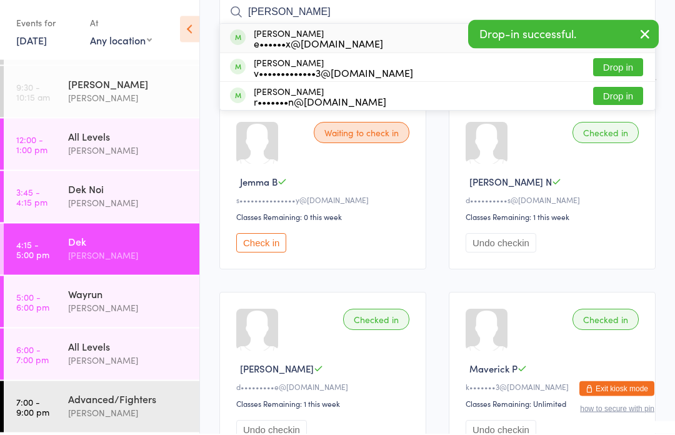
scroll to position [3, 0]
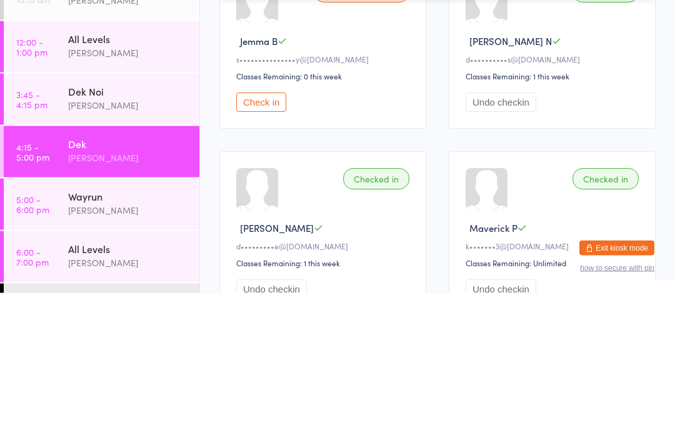
click at [120, 293] on div "[PERSON_NAME]" at bounding box center [128, 300] width 121 height 14
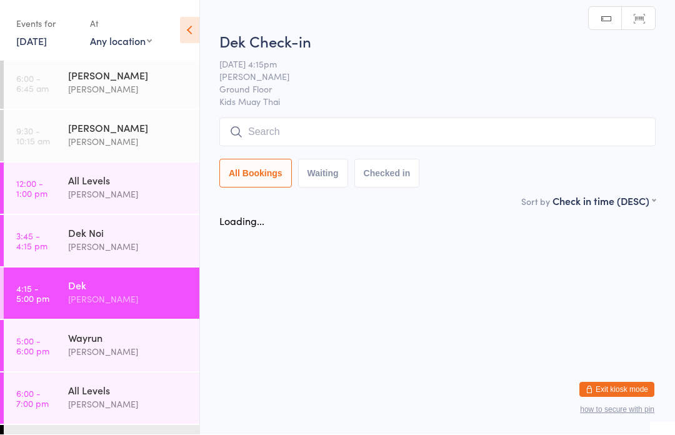
scroll to position [1, 0]
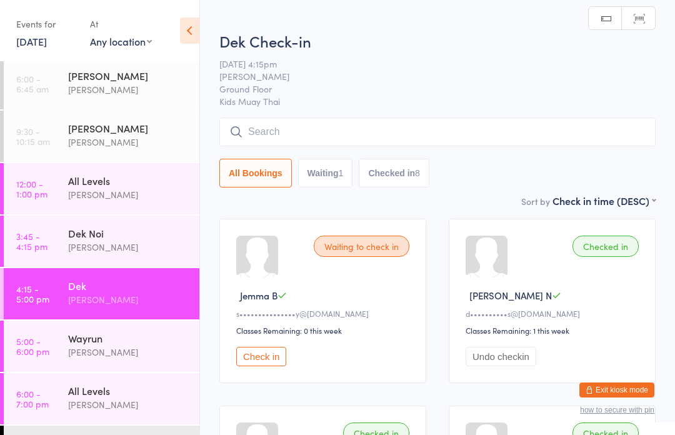
click at [307, 139] on input "search" at bounding box center [438, 132] width 437 height 29
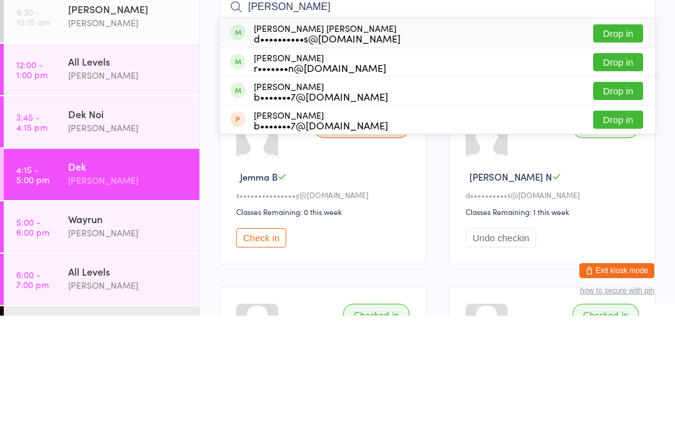
type input "[PERSON_NAME]"
click at [615, 144] on button "Drop in" at bounding box center [618, 153] width 50 height 18
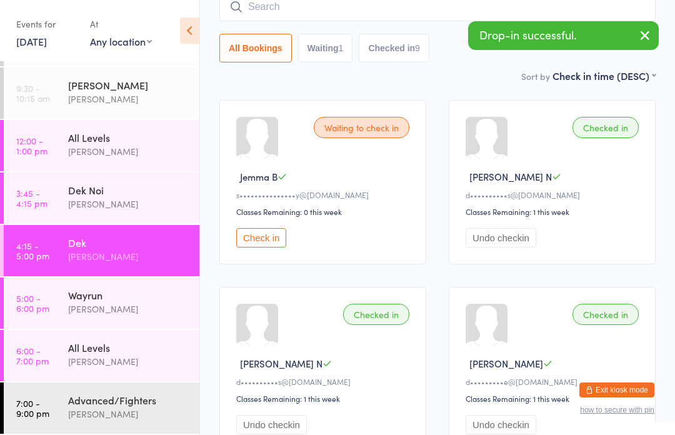
scroll to position [46, 0]
click at [93, 365] on div "[PERSON_NAME]" at bounding box center [128, 362] width 121 height 14
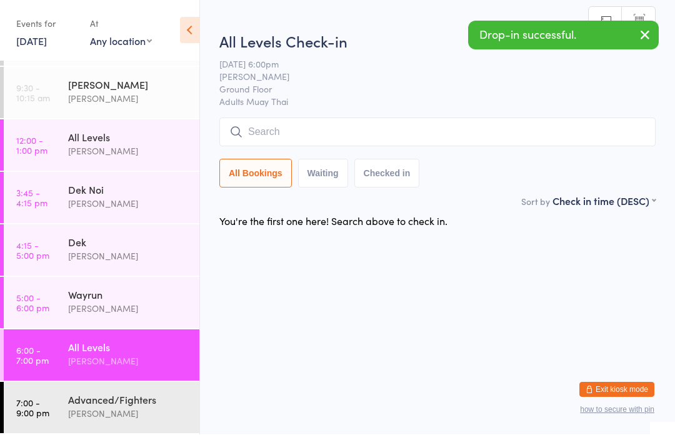
click at [303, 132] on input "search" at bounding box center [438, 132] width 437 height 29
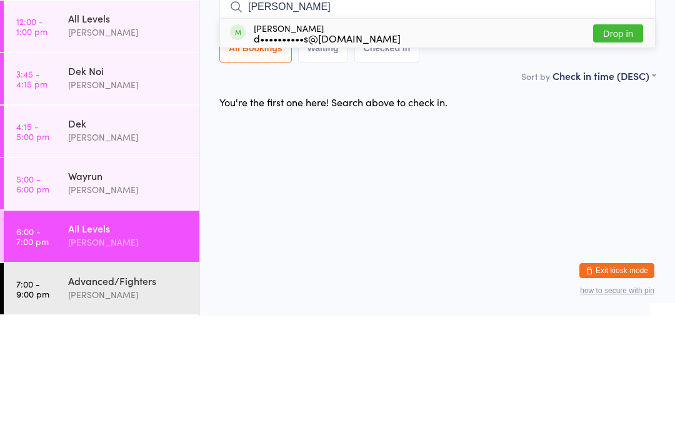
type input "[PERSON_NAME]"
click at [623, 144] on button "Drop in" at bounding box center [618, 153] width 50 height 18
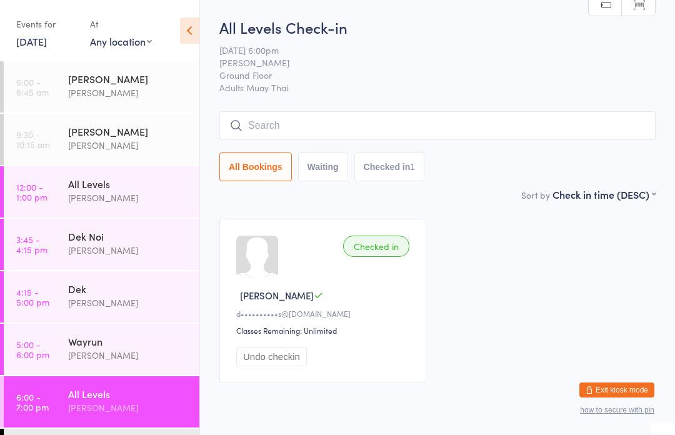
click at [126, 300] on div "[PERSON_NAME]" at bounding box center [128, 303] width 121 height 14
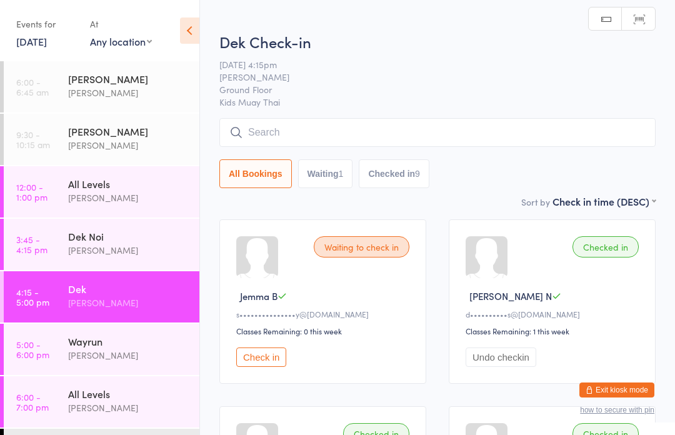
click at [330, 133] on input "search" at bounding box center [438, 132] width 437 height 29
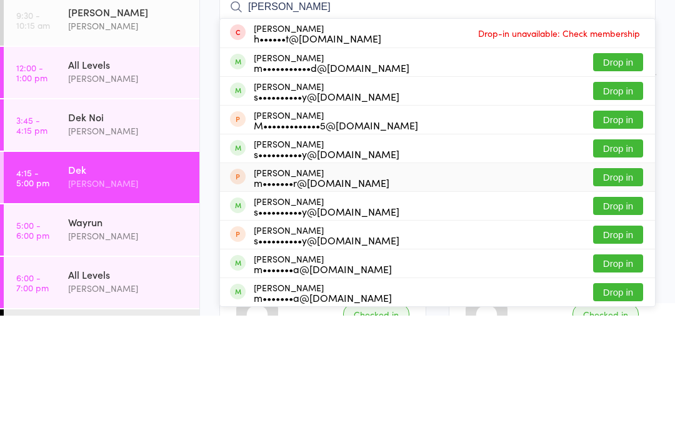
type input "[PERSON_NAME]"
click at [336, 287] on div "[PERSON_NAME] m•••••••r@[DOMAIN_NAME]" at bounding box center [322, 297] width 136 height 20
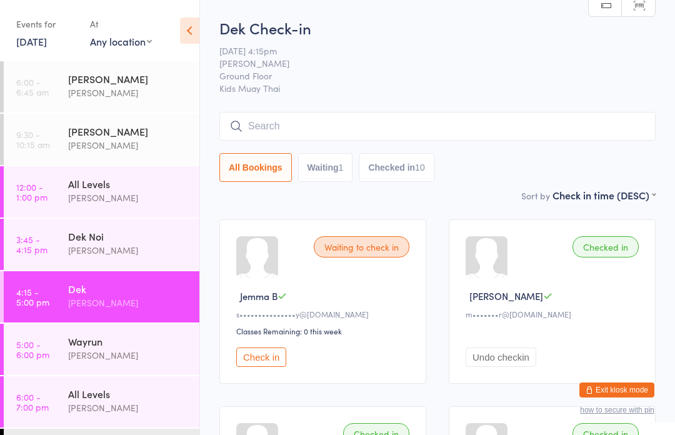
click at [441, 127] on input "search" at bounding box center [438, 126] width 437 height 29
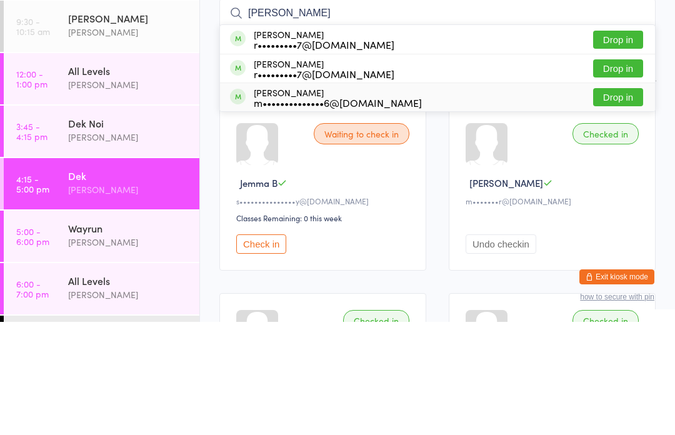
type input "[PERSON_NAME]"
click at [388, 211] on div "m••••••••••••••6@[DOMAIN_NAME]" at bounding box center [338, 216] width 168 height 10
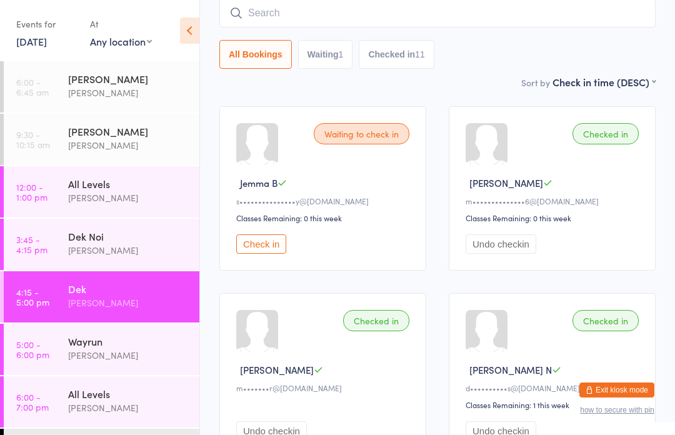
click at [254, 254] on button "Check in" at bounding box center [261, 244] width 50 height 19
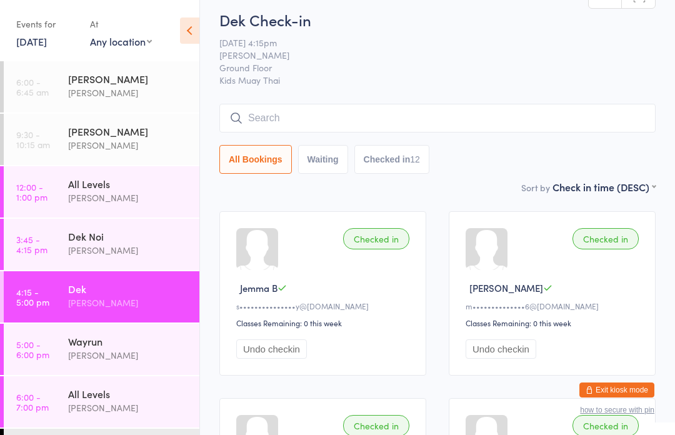
scroll to position [9, 0]
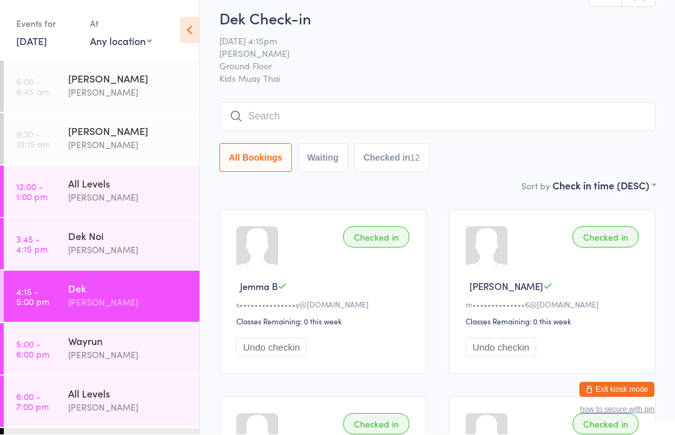
click at [500, 122] on input "search" at bounding box center [438, 117] width 437 height 29
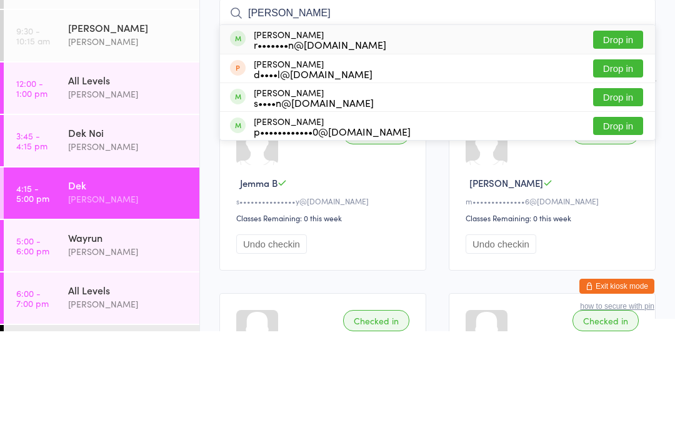
type input "[PERSON_NAME]"
click at [632, 134] on button "Drop in" at bounding box center [618, 143] width 50 height 18
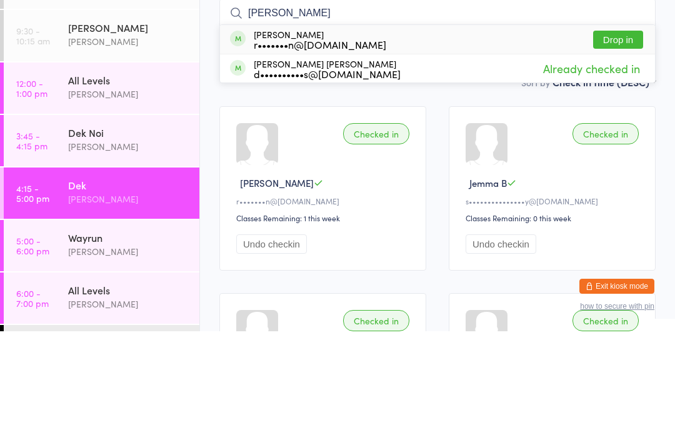
type input "[PERSON_NAME]"
click at [622, 134] on button "Drop in" at bounding box center [618, 143] width 50 height 18
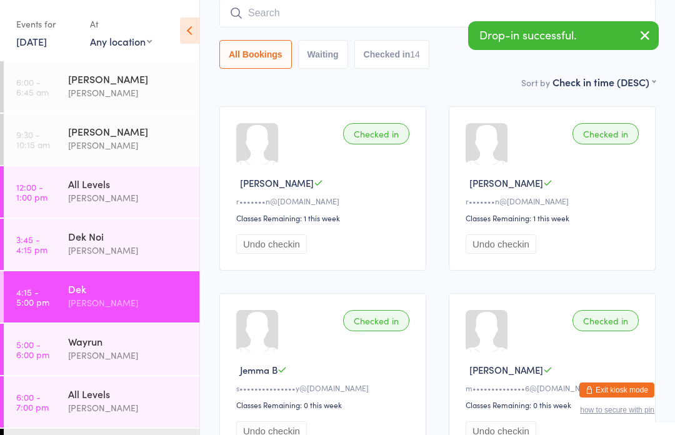
click at [84, 348] on div "Wayrun" at bounding box center [128, 342] width 121 height 14
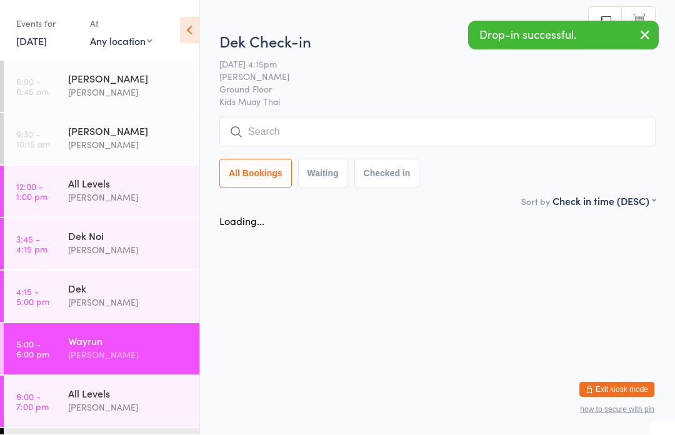
scroll to position [1, 0]
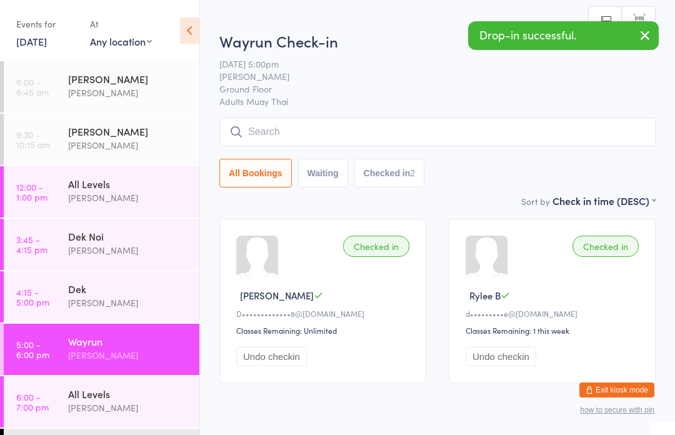
click at [71, 288] on div "Dek" at bounding box center [128, 289] width 121 height 14
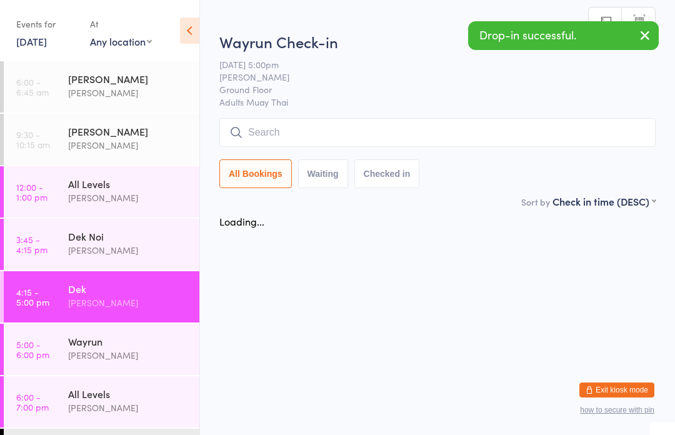
click at [55, 234] on link "3:45 - 4:15 pm Dek Noi [PERSON_NAME]" at bounding box center [102, 244] width 196 height 51
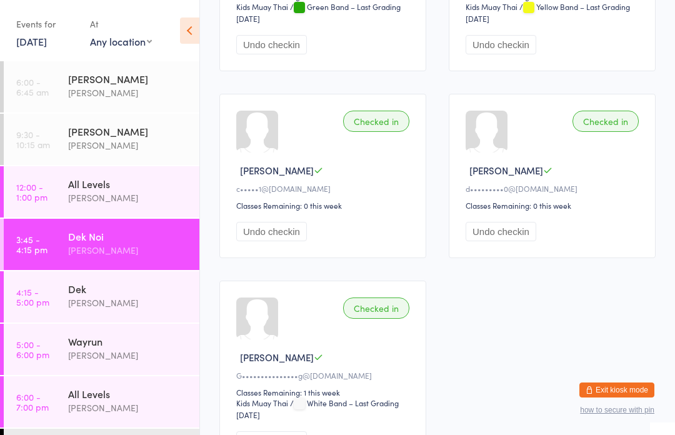
scroll to position [526, 0]
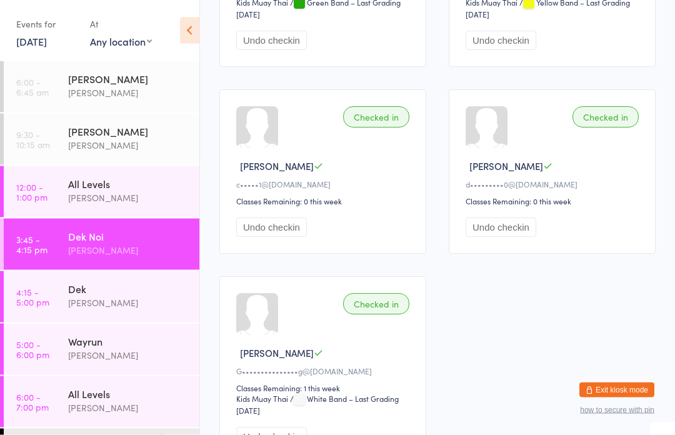
click at [60, 296] on link "4:15 - 5:00 pm Dek [PERSON_NAME]" at bounding box center [102, 296] width 196 height 51
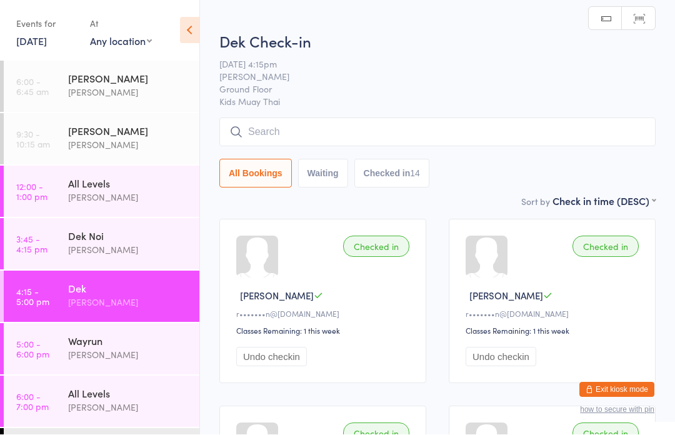
scroll to position [1, 0]
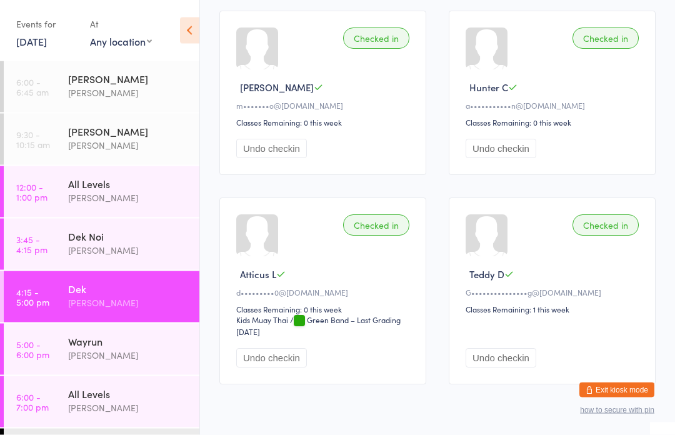
scroll to position [1145, 0]
click at [146, 353] on div "[PERSON_NAME]" at bounding box center [128, 355] width 121 height 14
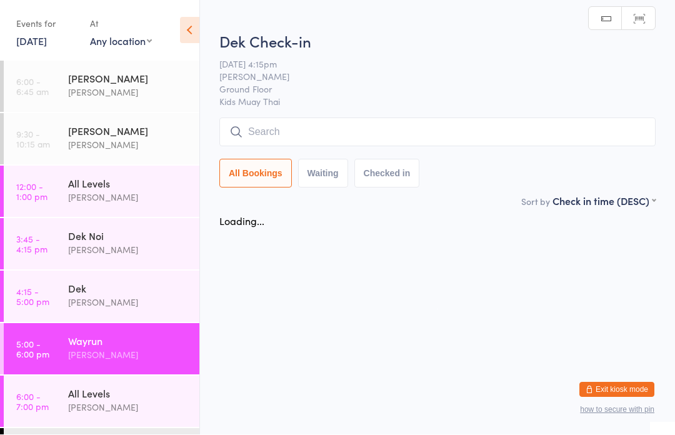
scroll to position [1, 0]
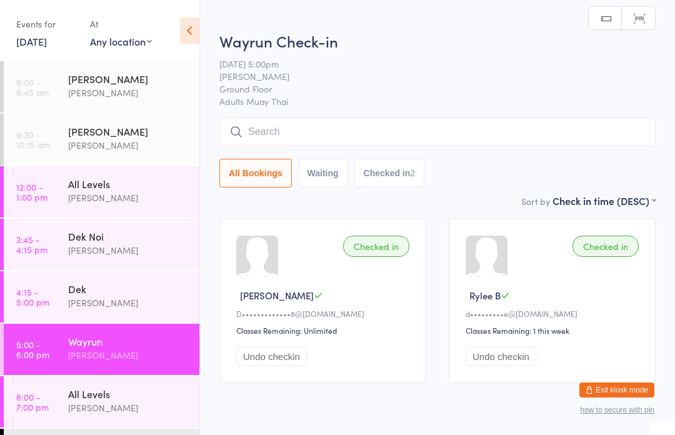
click at [462, 146] on input "search" at bounding box center [438, 132] width 437 height 29
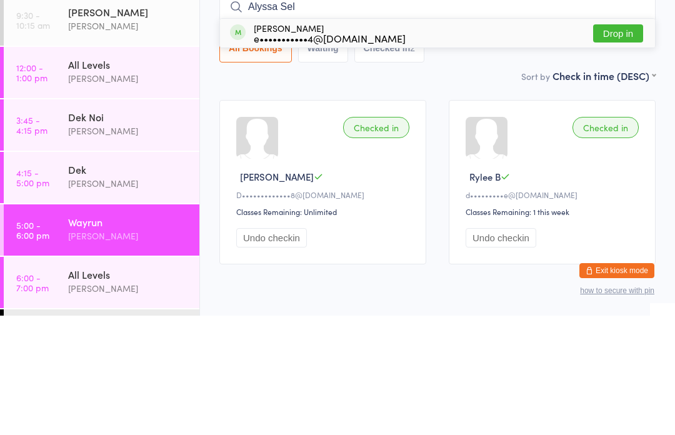
type input "Alyssa Sel"
click at [625, 144] on button "Drop in" at bounding box center [618, 153] width 50 height 18
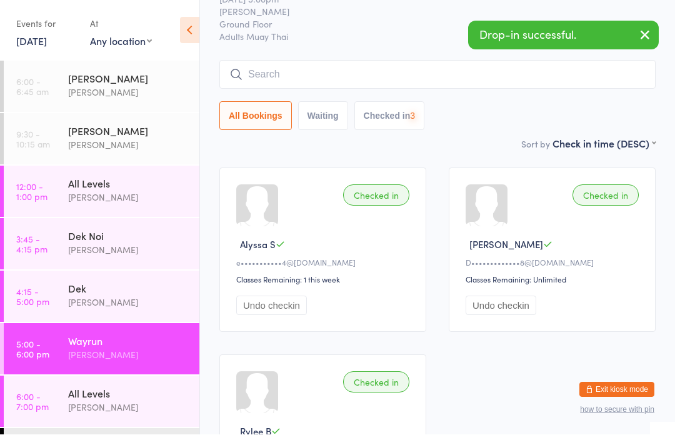
scroll to position [52, 0]
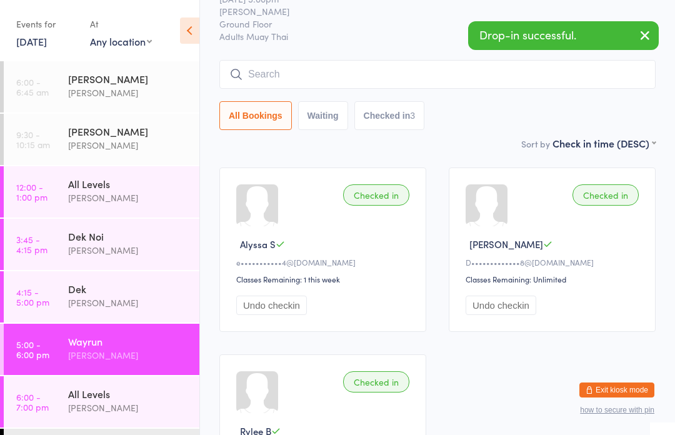
click at [285, 64] on input "search" at bounding box center [438, 74] width 437 height 29
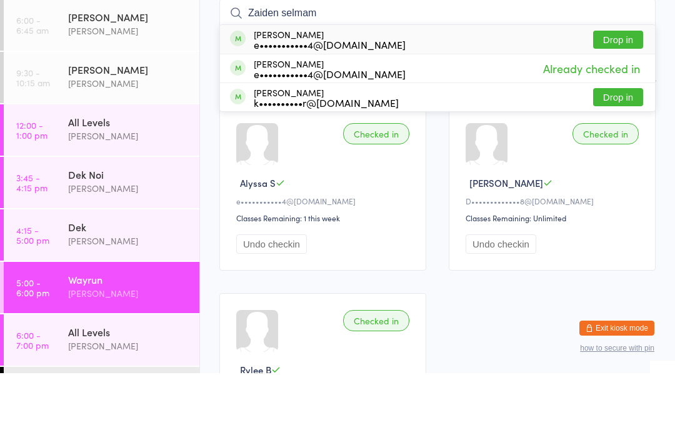
type input "Zaiden selmam"
click at [624, 93] on button "Drop in" at bounding box center [618, 102] width 50 height 18
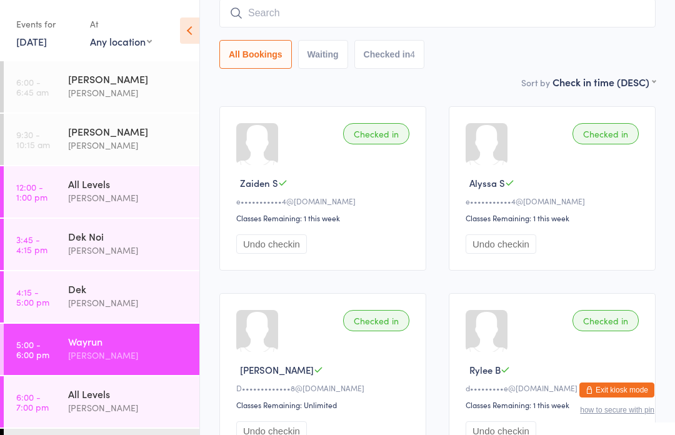
click at [562, 27] on input "search" at bounding box center [438, 13] width 437 height 29
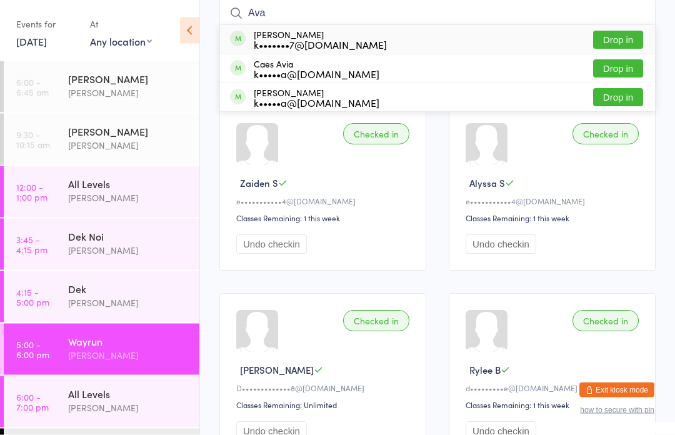
type input "Ava"
click at [622, 40] on button "Drop in" at bounding box center [618, 40] width 50 height 18
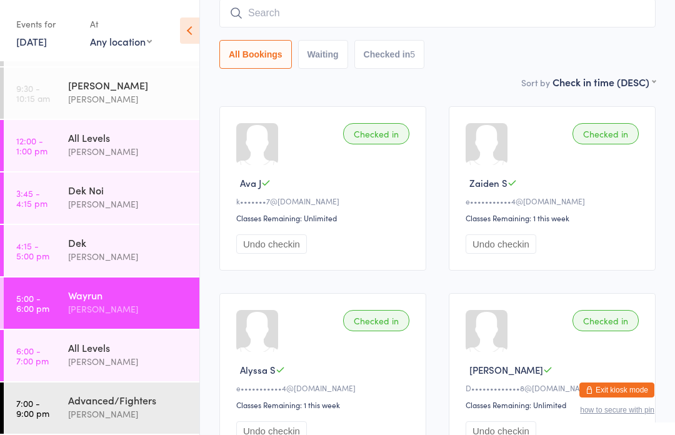
scroll to position [46, 0]
click at [122, 360] on div "[PERSON_NAME]" at bounding box center [128, 362] width 121 height 14
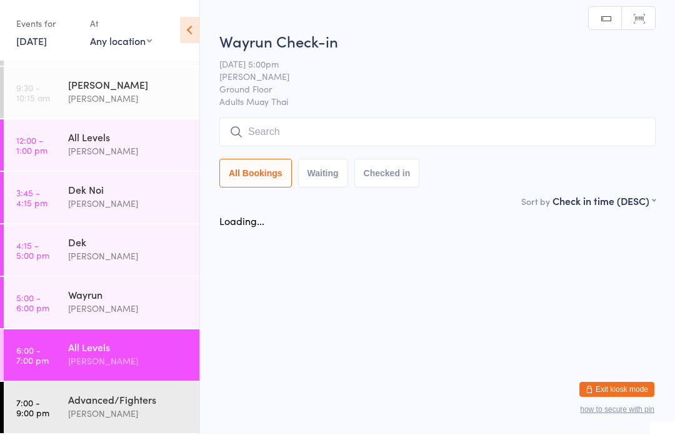
scroll to position [1, 0]
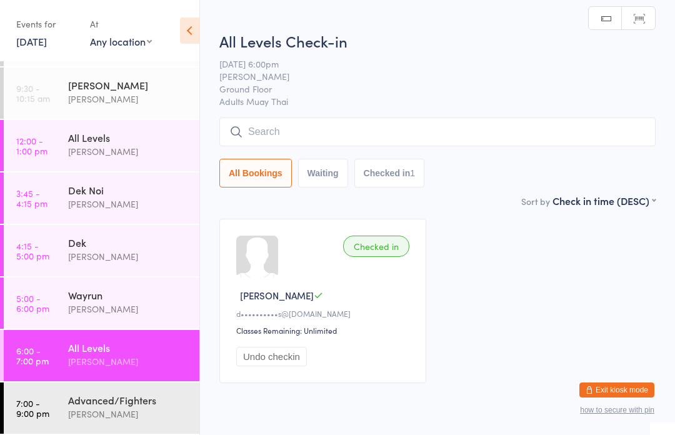
click at [447, 126] on input "search" at bounding box center [438, 132] width 437 height 29
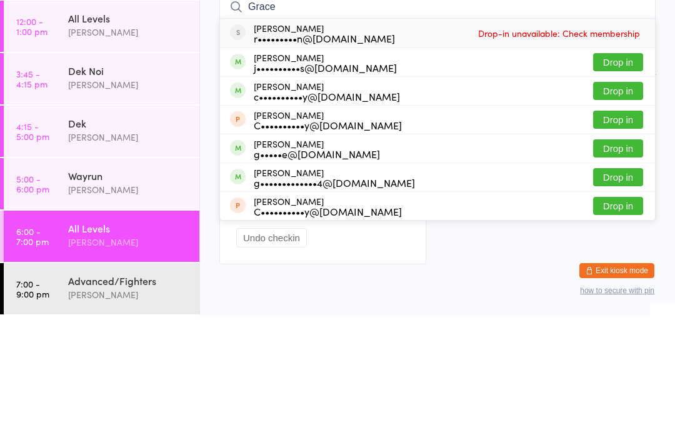
type input "Grace"
click at [628, 173] on button "Drop in" at bounding box center [618, 182] width 50 height 18
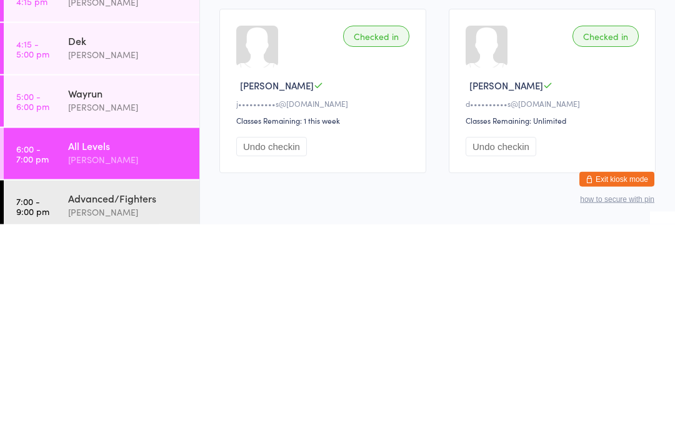
scroll to position [51, 0]
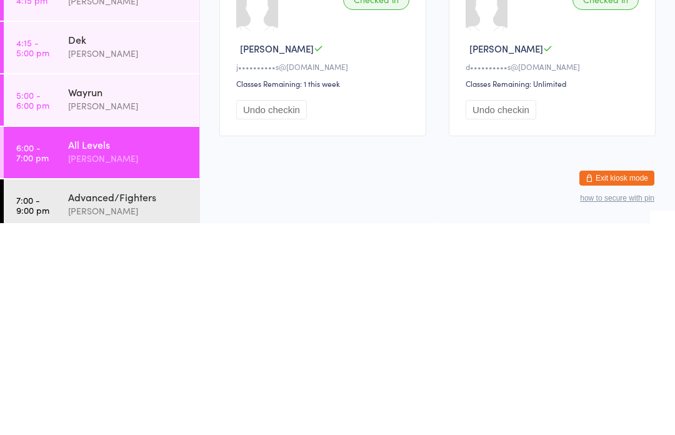
click at [145, 311] on div "[PERSON_NAME]" at bounding box center [128, 318] width 121 height 14
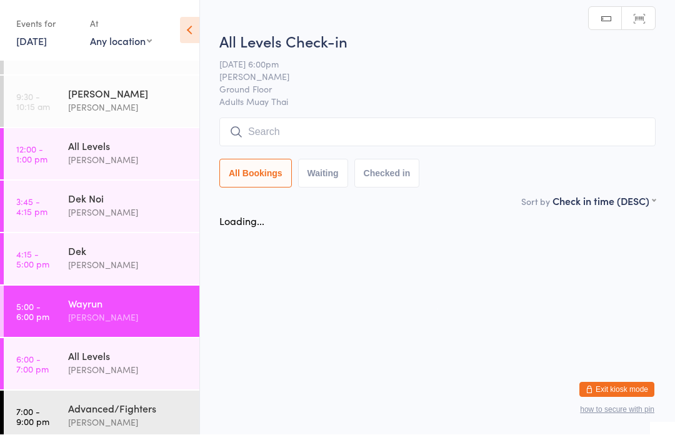
scroll to position [1, 0]
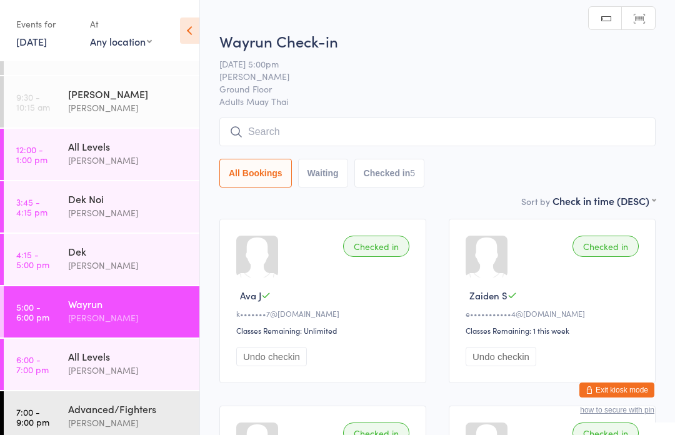
click at [382, 128] on input "search" at bounding box center [438, 132] width 437 height 29
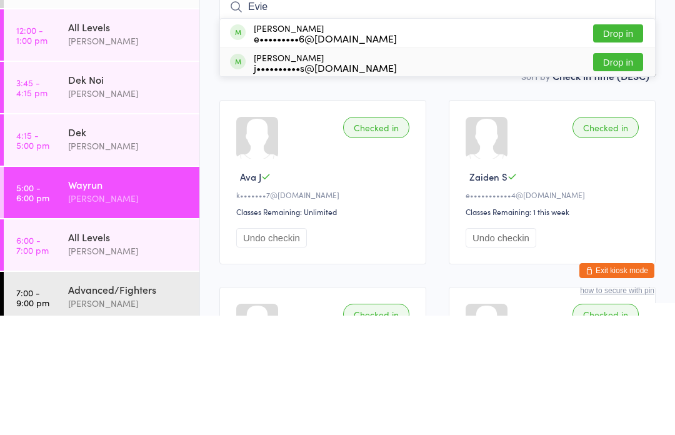
type input "Evie"
click at [321, 182] on div "j••••••••••s@[DOMAIN_NAME]" at bounding box center [325, 187] width 143 height 10
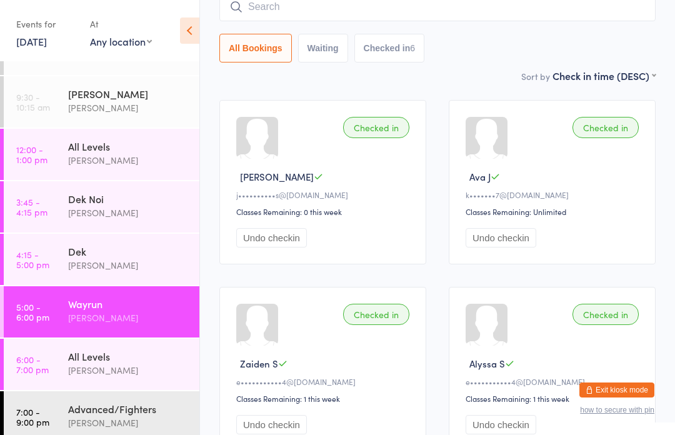
click at [285, 2] on input "search" at bounding box center [438, 6] width 437 height 29
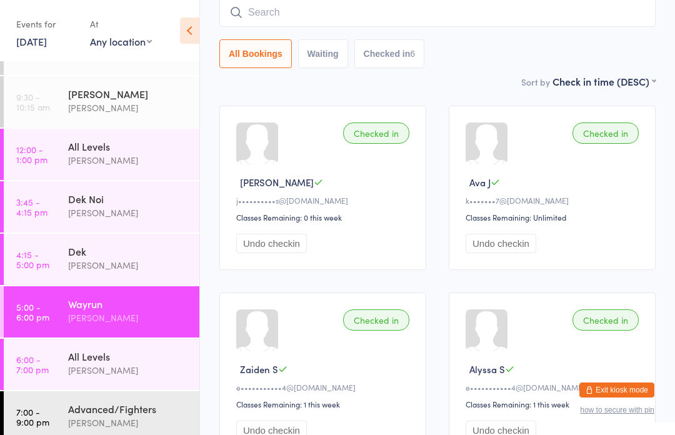
scroll to position [113, 0]
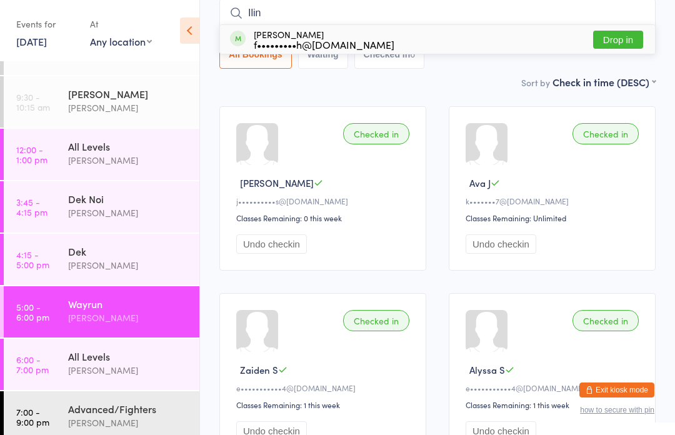
type input "Ilin"
click at [617, 32] on button "Drop in" at bounding box center [618, 40] width 50 height 18
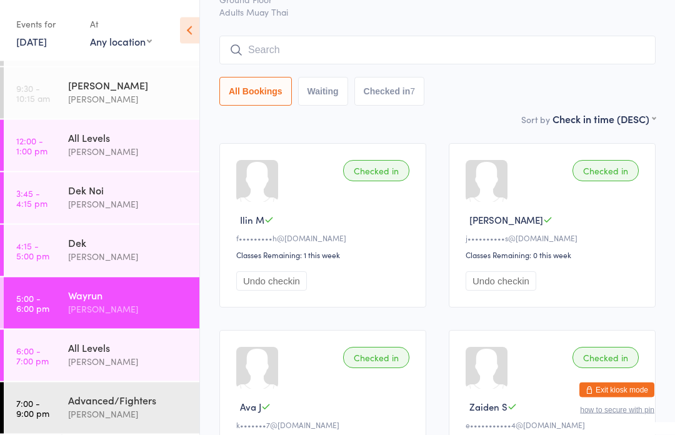
scroll to position [66, 0]
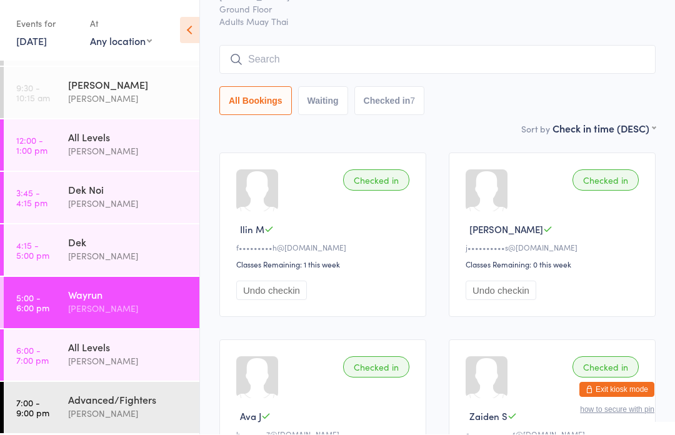
click at [397, 58] on input "search" at bounding box center [438, 60] width 437 height 29
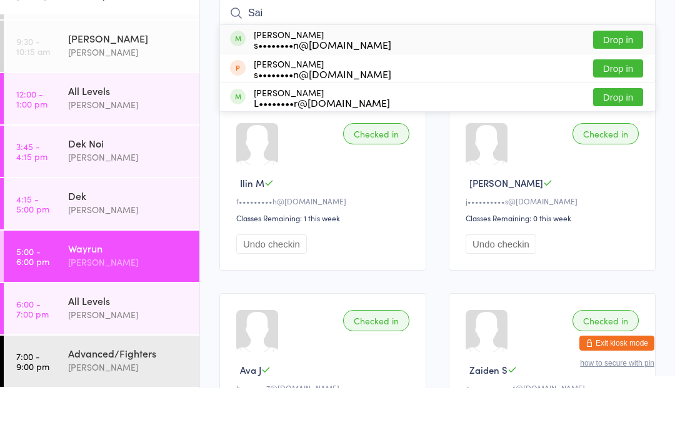
type input "Sai"
click at [626, 78] on button "Drop in" at bounding box center [618, 87] width 50 height 18
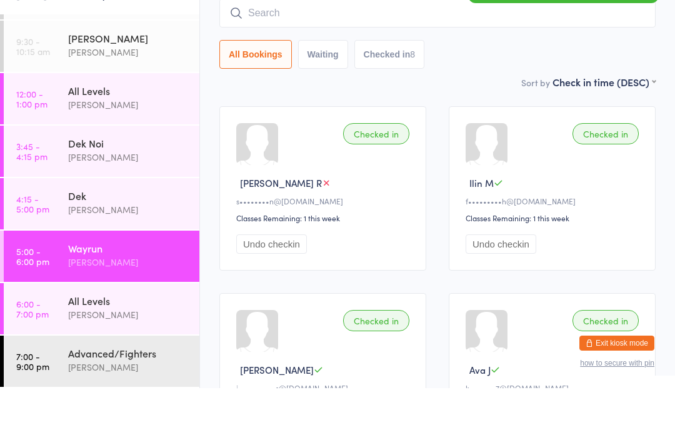
click at [457, 75] on div "Wayrun Check-in [DATE] 5:00pm [PERSON_NAME][GEOGRAPHIC_DATA] Floor Adults Muay …" at bounding box center [438, 36] width 437 height 171
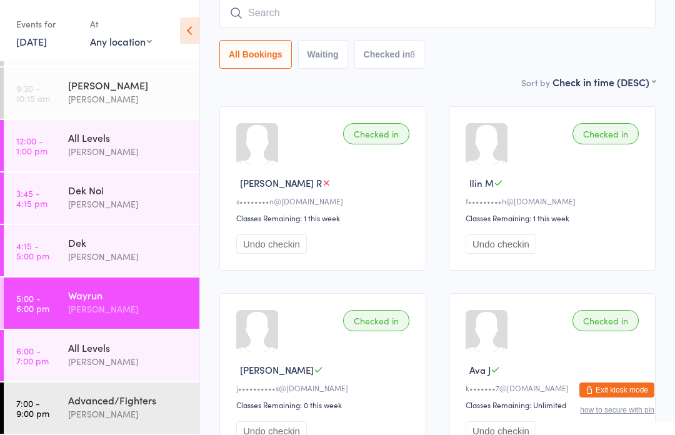
click at [394, 14] on input "search" at bounding box center [438, 13] width 437 height 29
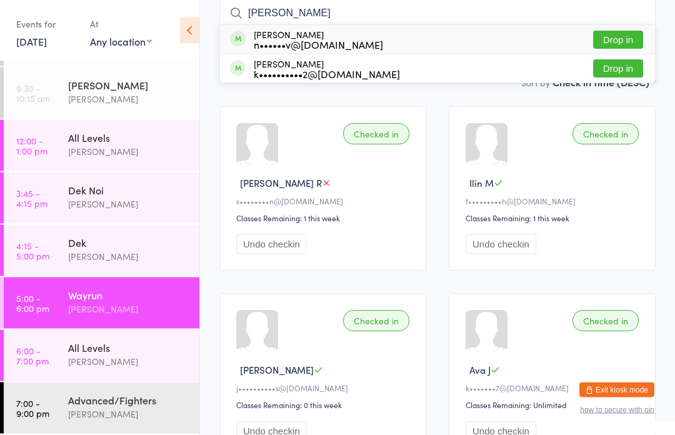
type input "[PERSON_NAME]"
click at [614, 39] on button "Drop in" at bounding box center [618, 40] width 50 height 18
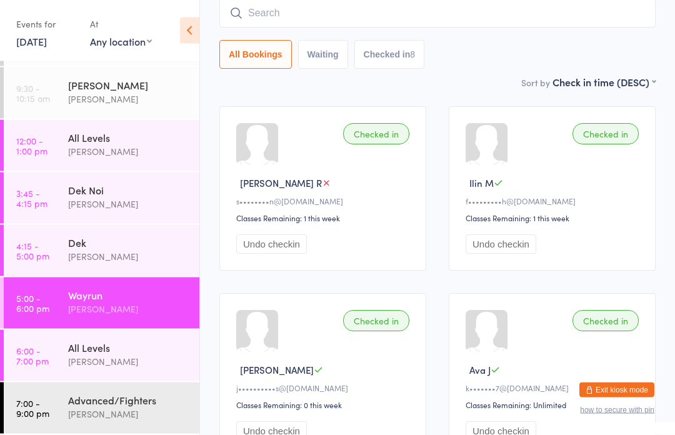
scroll to position [113, 0]
click at [453, 20] on input "search" at bounding box center [438, 13] width 437 height 29
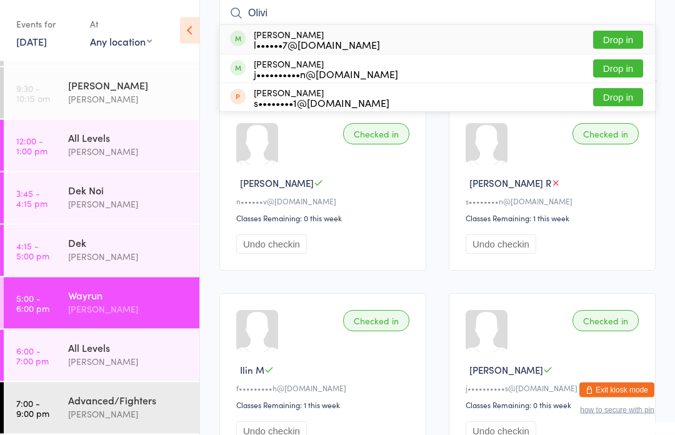
type input "Olivi"
click at [634, 41] on button "Drop in" at bounding box center [618, 40] width 50 height 18
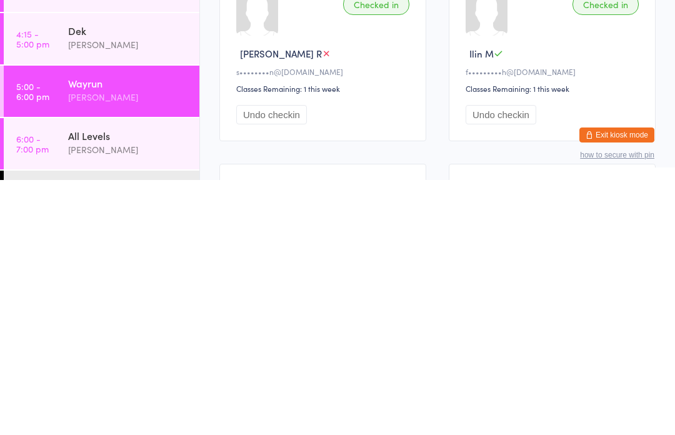
scroll to position [190, 0]
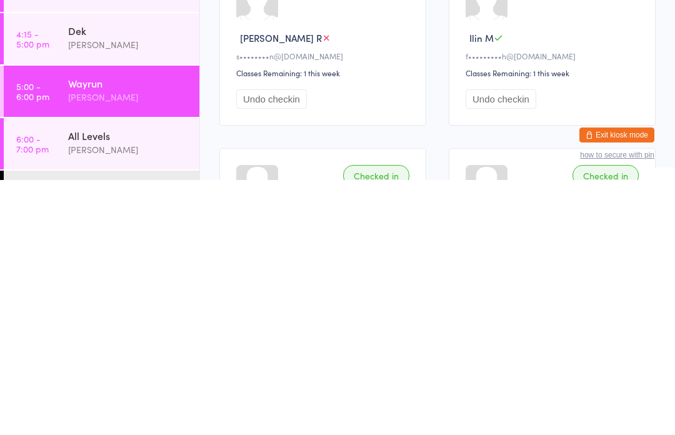
click at [128, 398] on div "[PERSON_NAME]" at bounding box center [128, 405] width 121 height 14
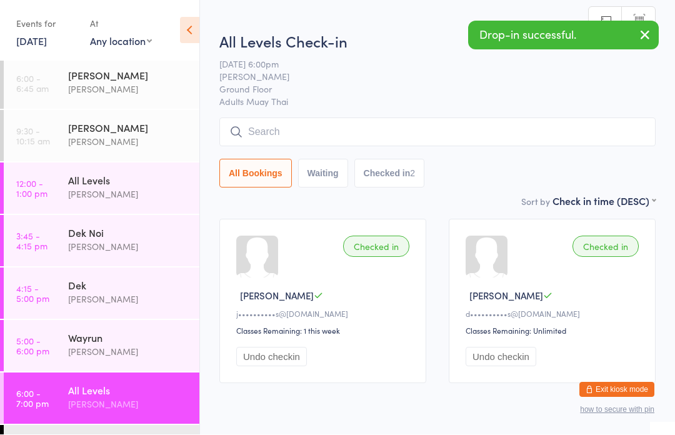
scroll to position [1, 0]
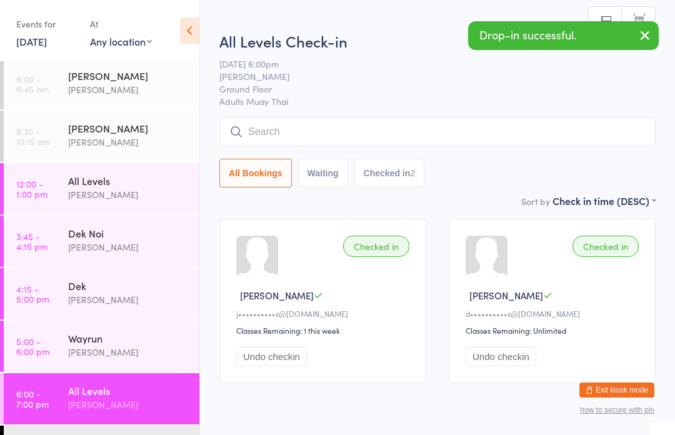
click at [355, 146] on input "search" at bounding box center [438, 132] width 437 height 29
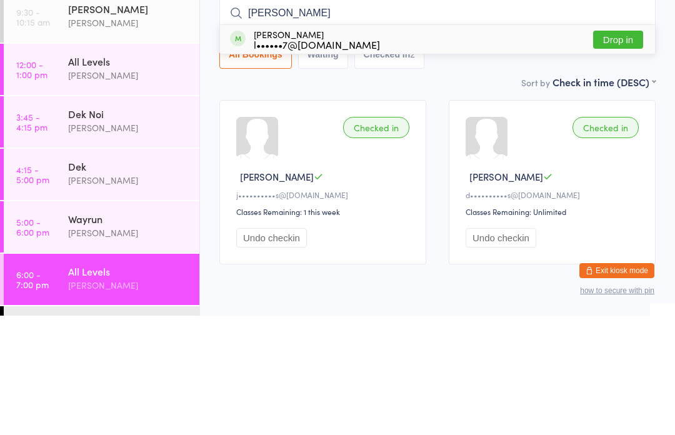
type input "[PERSON_NAME]"
click at [624, 150] on button "Drop in" at bounding box center [618, 159] width 50 height 18
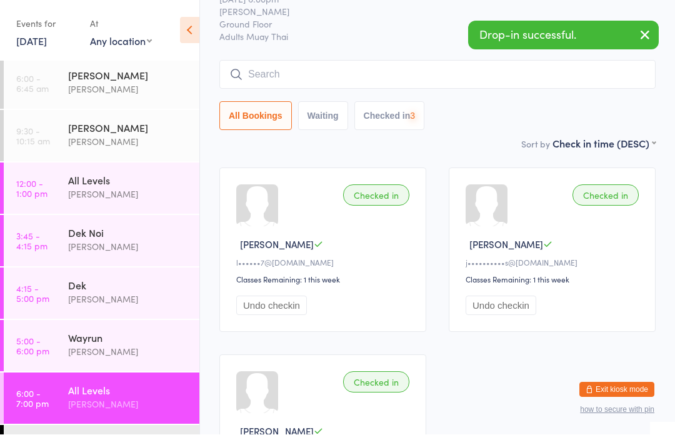
scroll to position [52, 0]
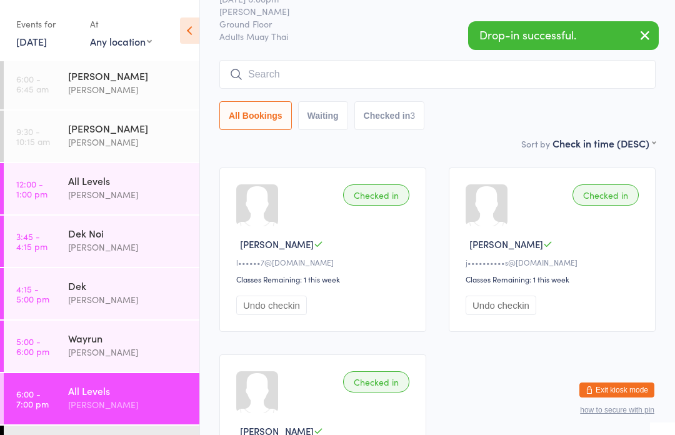
click at [144, 348] on div "[PERSON_NAME]" at bounding box center [128, 352] width 121 height 14
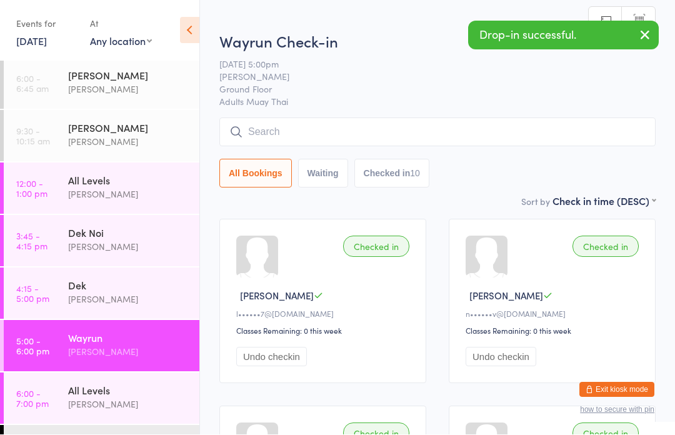
scroll to position [1, 0]
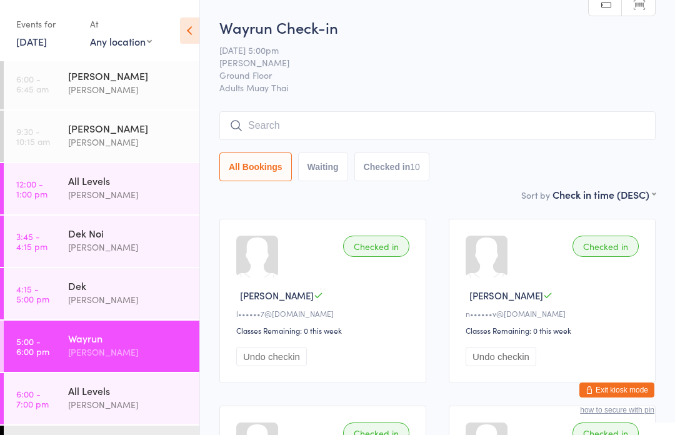
click at [400, 136] on input "search" at bounding box center [438, 125] width 437 height 29
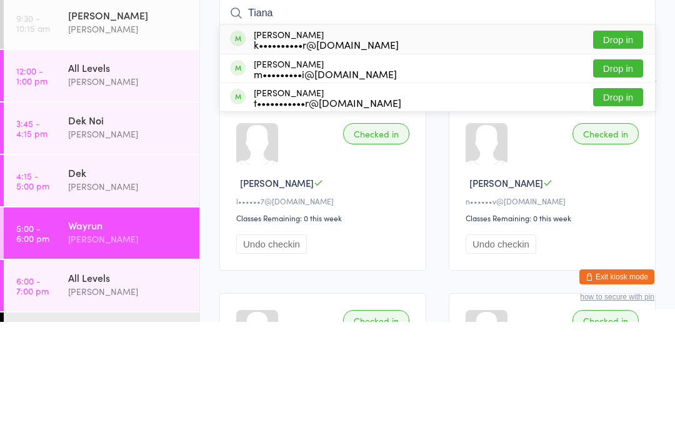
type input "Tiana"
click at [628, 144] on button "Drop in" at bounding box center [618, 153] width 50 height 18
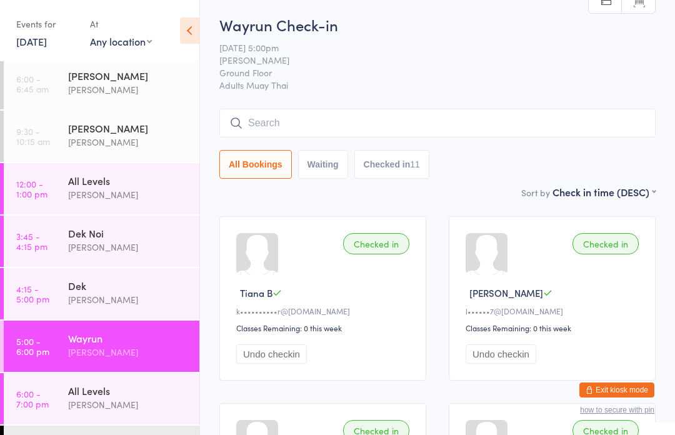
click at [252, 119] on input "search" at bounding box center [438, 123] width 437 height 29
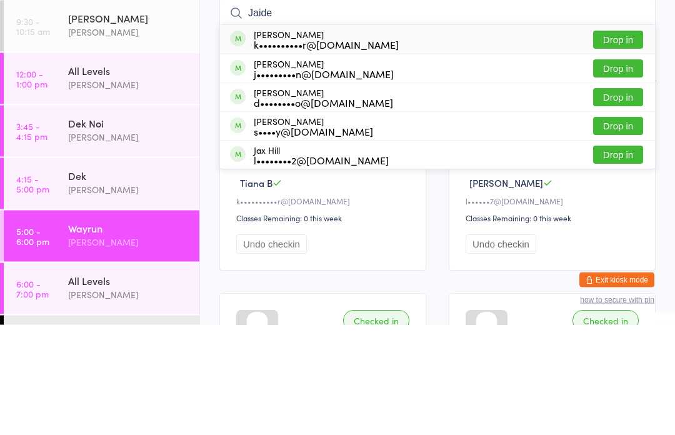
type input "Jaide"
click at [615, 141] on button "Drop in" at bounding box center [618, 150] width 50 height 18
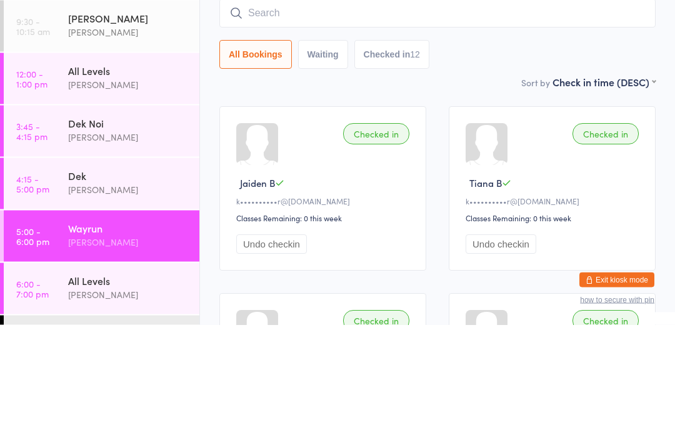
click at [493, 151] on div "All Bookings Waiting Checked in 12" at bounding box center [438, 165] width 437 height 29
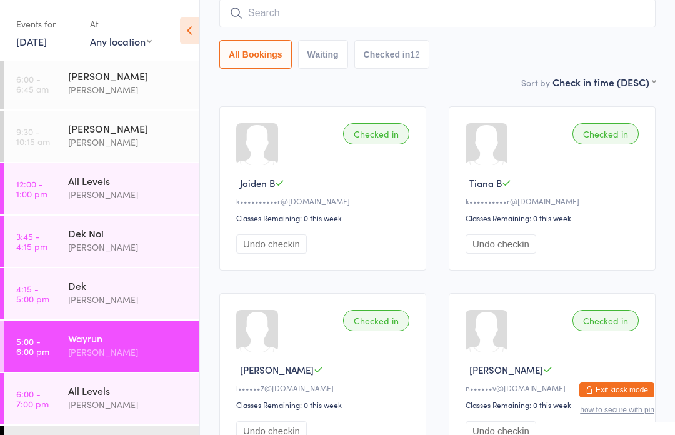
click at [280, 12] on input "search" at bounding box center [438, 13] width 437 height 29
click at [281, 21] on input "search" at bounding box center [438, 13] width 437 height 29
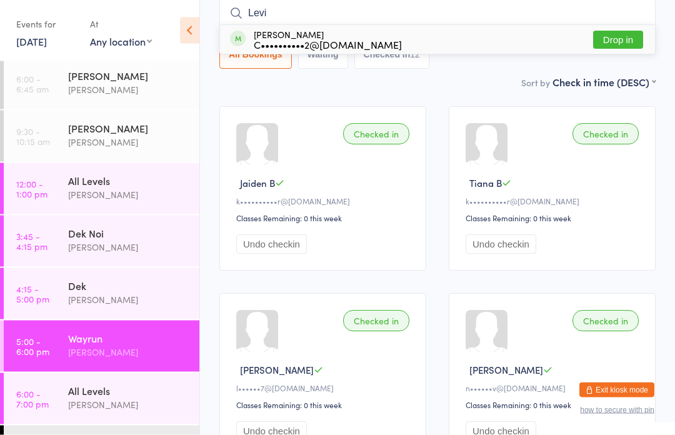
type input "Levi"
click at [619, 38] on button "Drop in" at bounding box center [618, 40] width 50 height 18
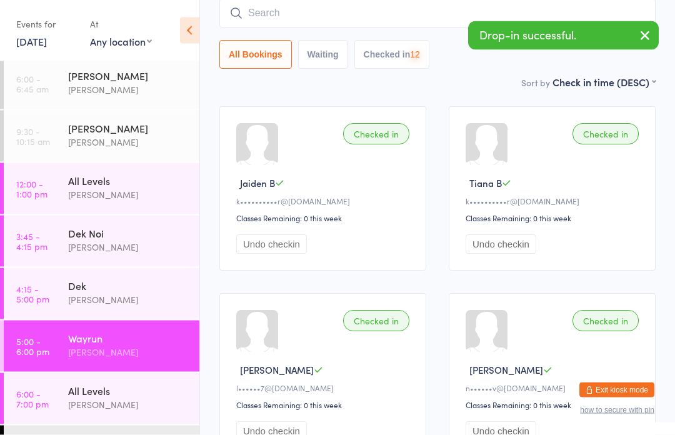
scroll to position [113, 0]
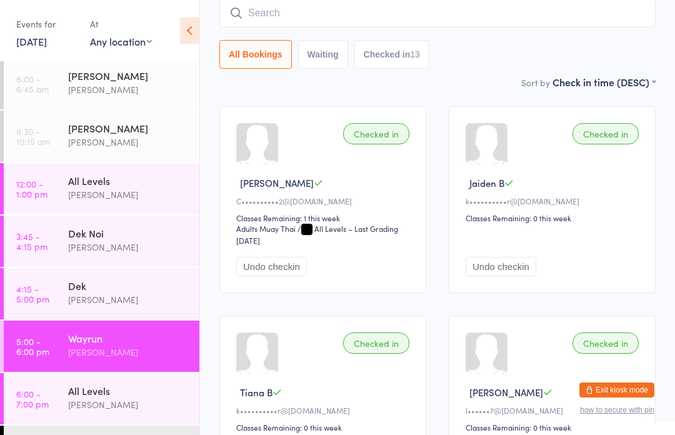
click at [95, 350] on div "[PERSON_NAME]" at bounding box center [128, 352] width 121 height 14
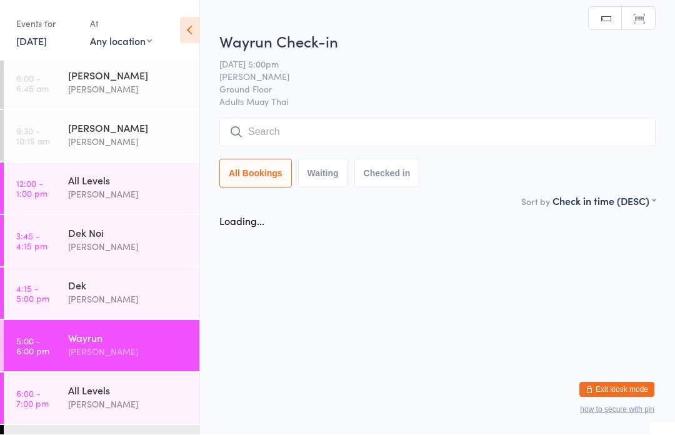
scroll to position [1, 0]
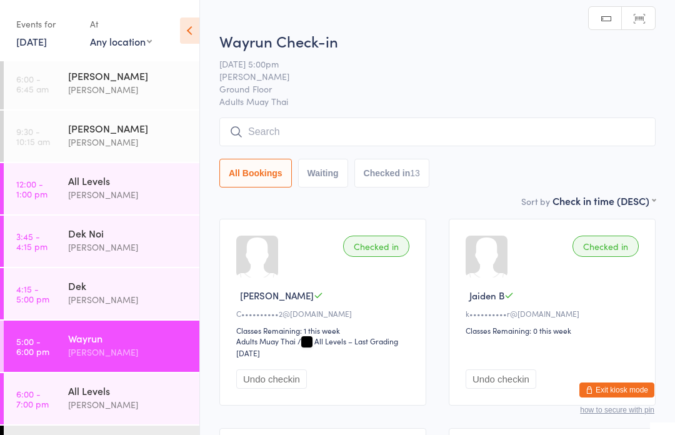
click at [280, 137] on input "search" at bounding box center [438, 132] width 437 height 29
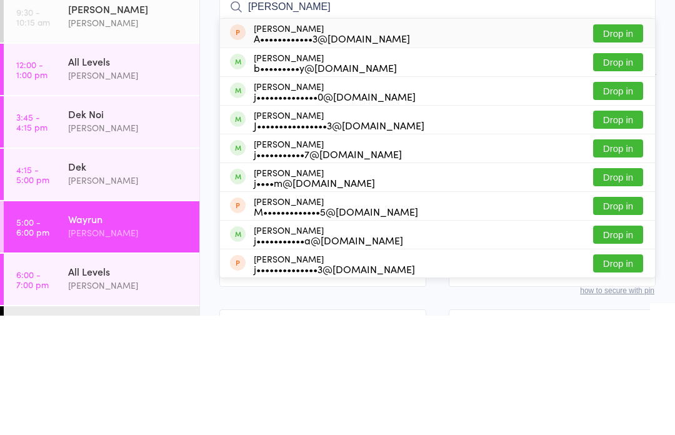
type input "[PERSON_NAME]"
click at [612, 144] on button "Drop in" at bounding box center [618, 153] width 50 height 18
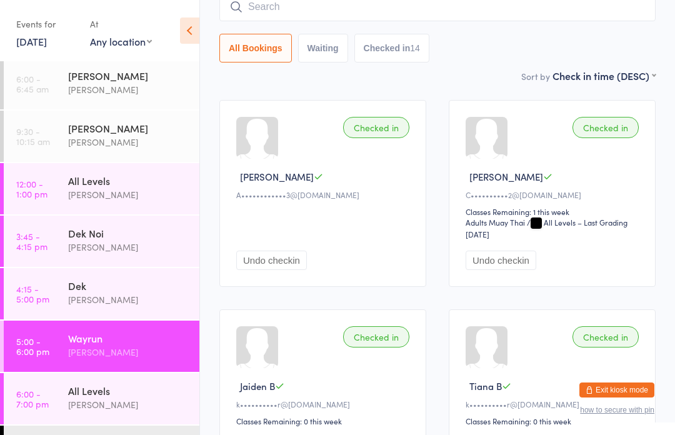
click at [280, 18] on input "search" at bounding box center [438, 6] width 437 height 29
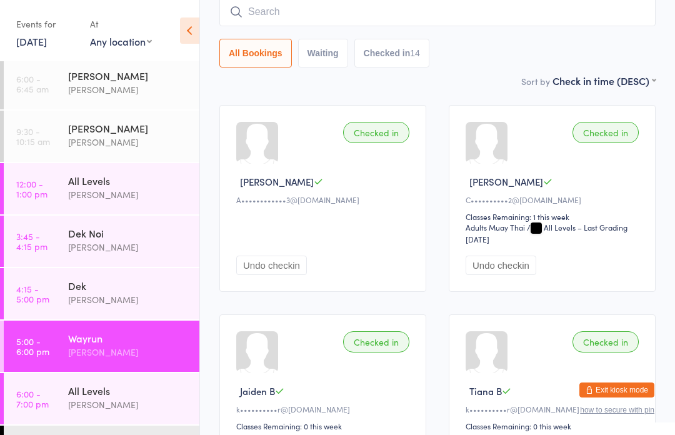
scroll to position [113, 0]
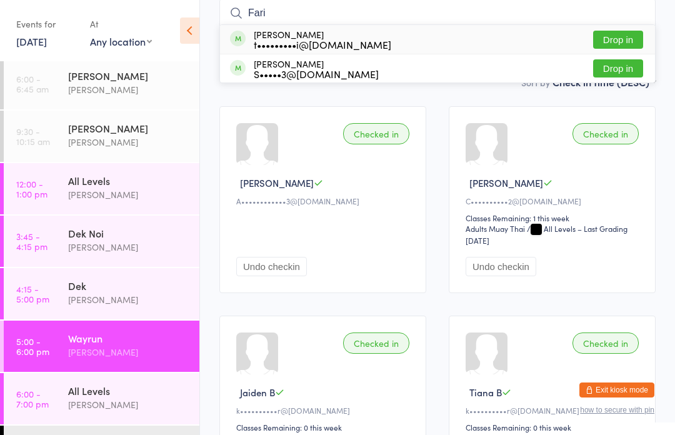
type input "Fari"
click at [626, 37] on button "Drop in" at bounding box center [618, 40] width 50 height 18
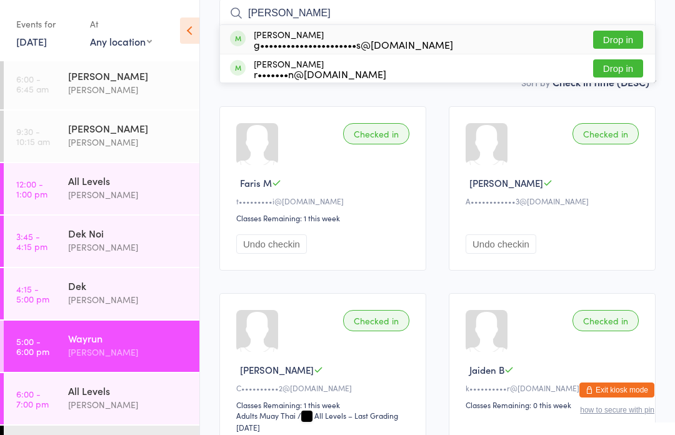
type input "[PERSON_NAME]"
click at [631, 32] on button "Drop in" at bounding box center [618, 40] width 50 height 18
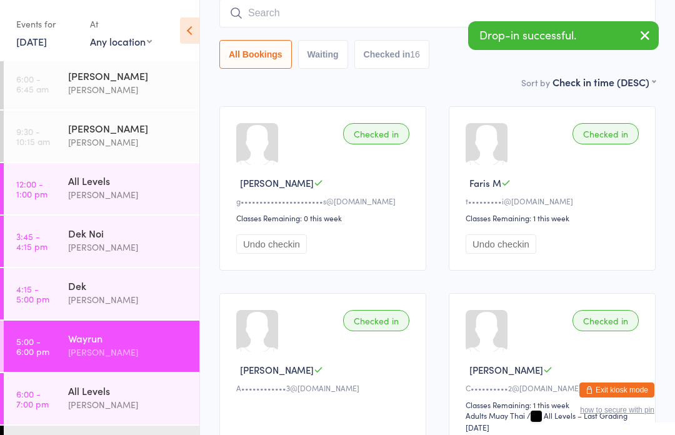
click at [414, 19] on input "search" at bounding box center [438, 13] width 437 height 29
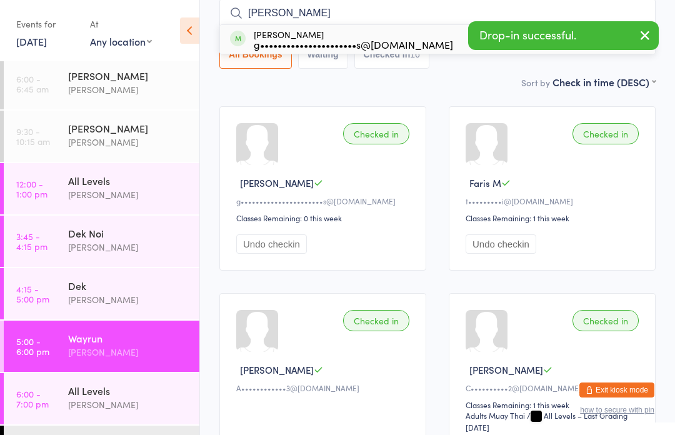
type input "[PERSON_NAME]"
click at [403, 45] on div "g••••••••••••••••••••••s@[DOMAIN_NAME]" at bounding box center [353, 44] width 199 height 10
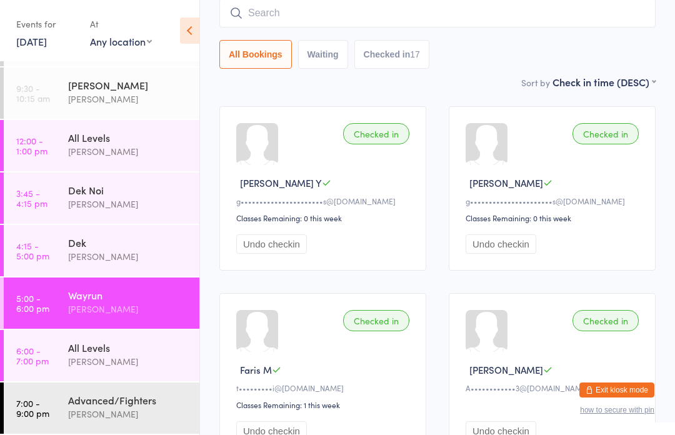
scroll to position [46, 0]
click at [351, 26] on input "search" at bounding box center [438, 13] width 437 height 29
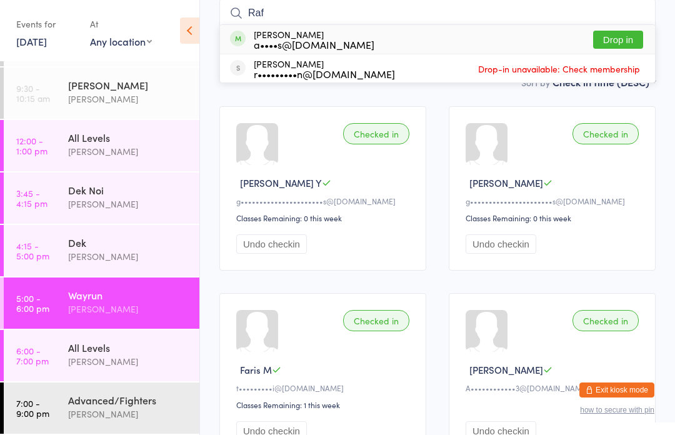
type input "Raf"
click at [316, 32] on div "[PERSON_NAME] a••••s@[DOMAIN_NAME]" at bounding box center [314, 39] width 121 height 20
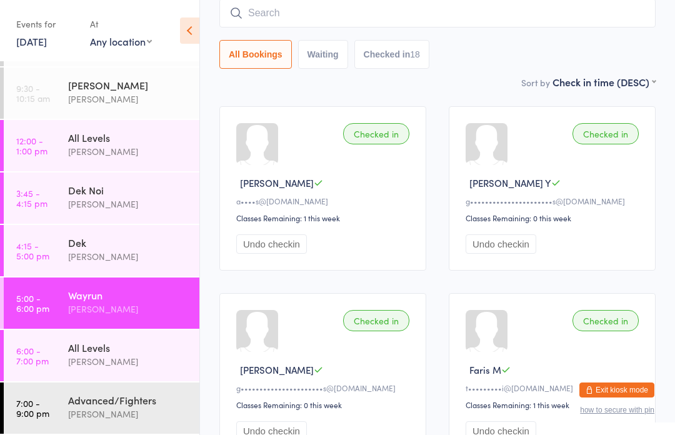
click at [376, 11] on input "search" at bounding box center [438, 13] width 437 height 29
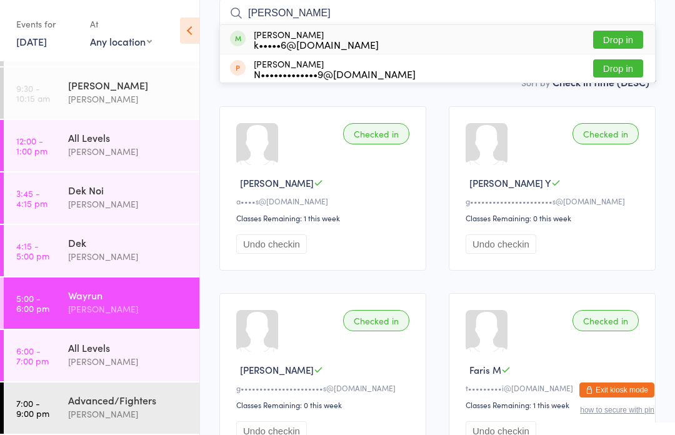
type input "[PERSON_NAME]"
click at [620, 44] on button "Drop in" at bounding box center [618, 40] width 50 height 18
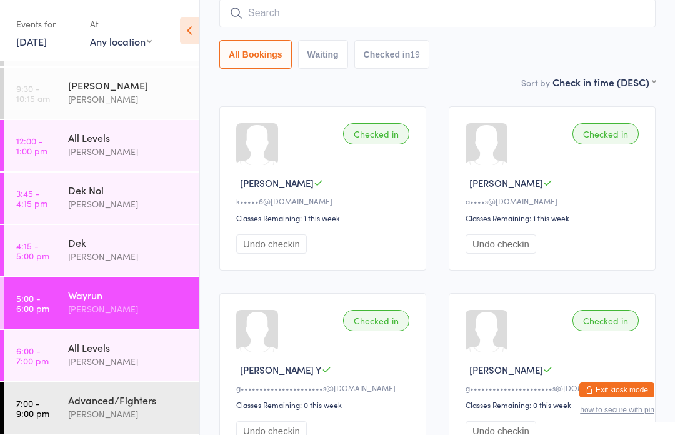
click at [335, 21] on input "search" at bounding box center [438, 13] width 437 height 29
type input "H"
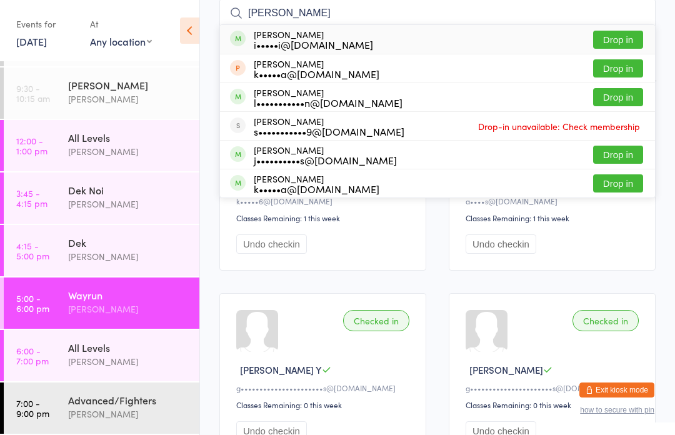
type input "[PERSON_NAME]"
click at [622, 43] on button "Drop in" at bounding box center [618, 40] width 50 height 18
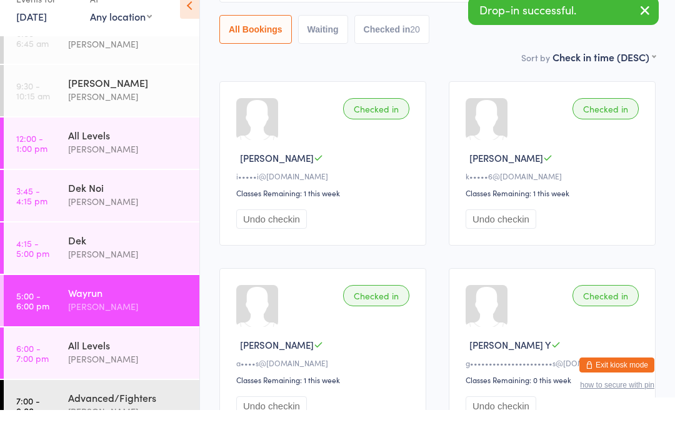
scroll to position [3, 0]
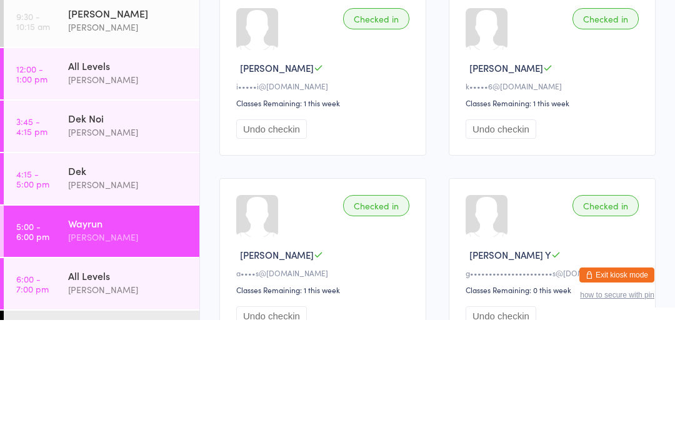
click at [351, 196] on div "i•••••i@[DOMAIN_NAME]" at bounding box center [324, 201] width 177 height 11
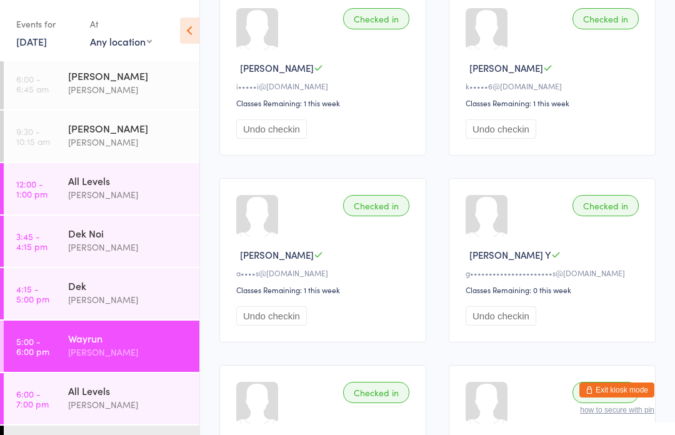
click at [296, 138] on button "Undo checkin" at bounding box center [271, 128] width 71 height 19
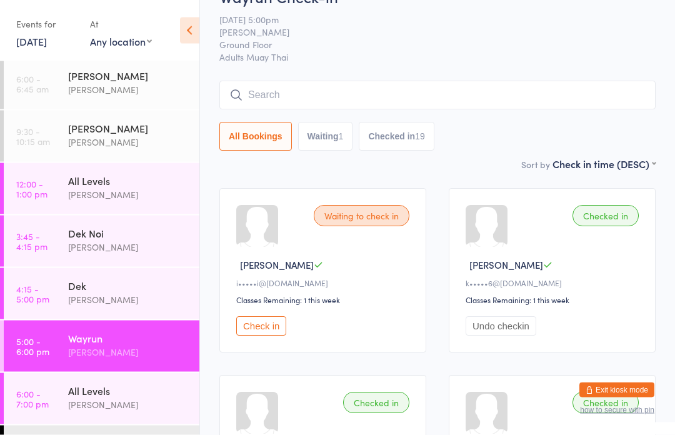
scroll to position [60, 0]
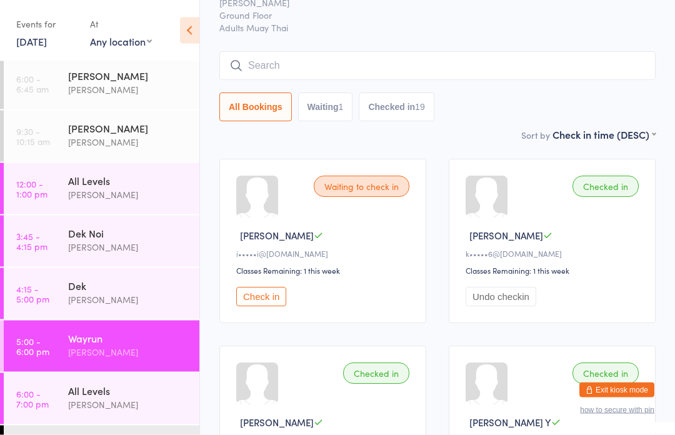
click at [143, 398] on div "All Levels" at bounding box center [128, 391] width 121 height 14
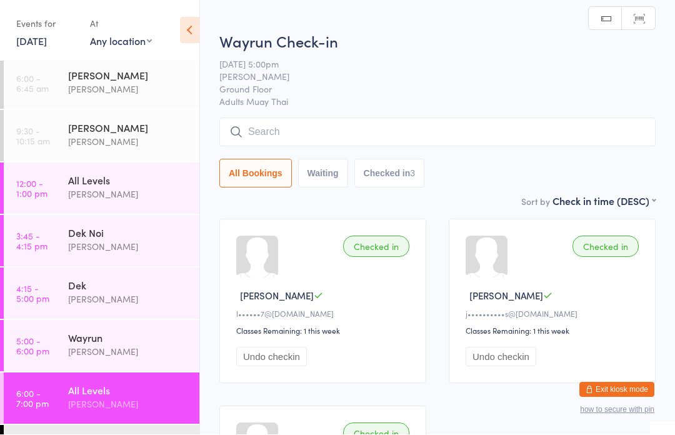
scroll to position [1, 0]
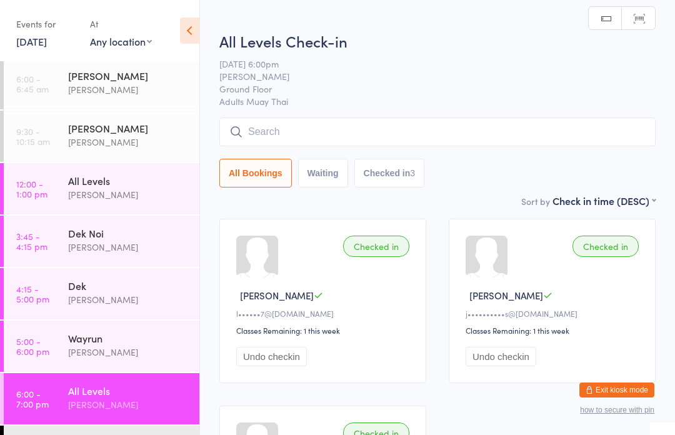
click at [433, 143] on input "search" at bounding box center [438, 132] width 437 height 29
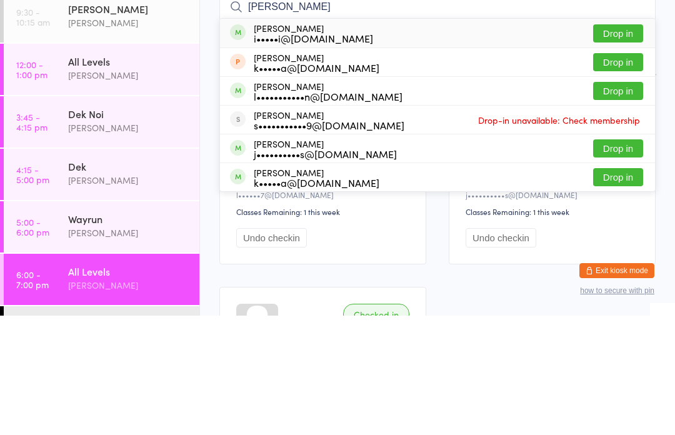
type input "[PERSON_NAME]"
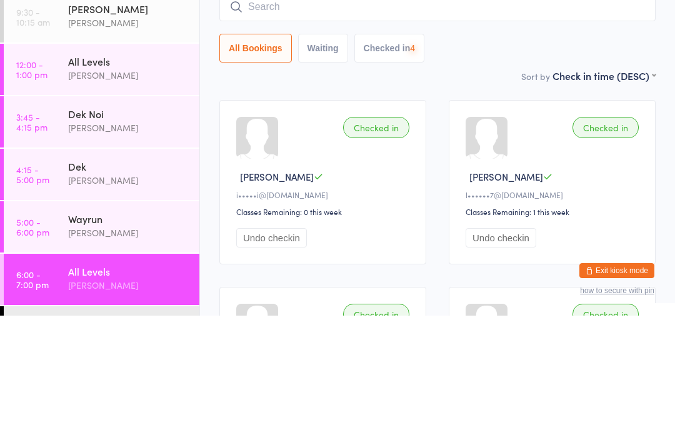
scroll to position [119, 0]
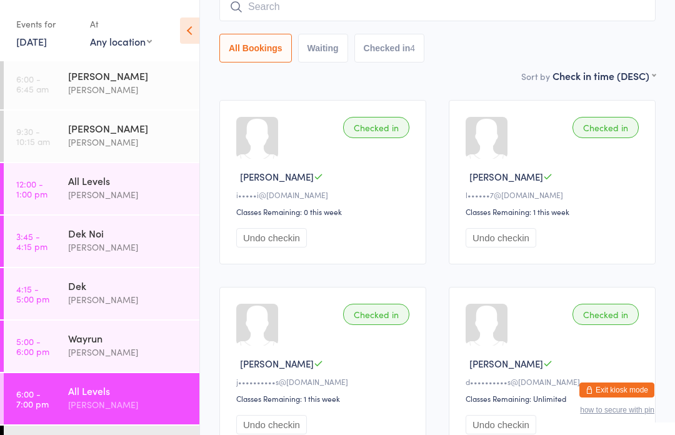
click at [134, 318] on div "Dek [PERSON_NAME]" at bounding box center [133, 292] width 131 height 49
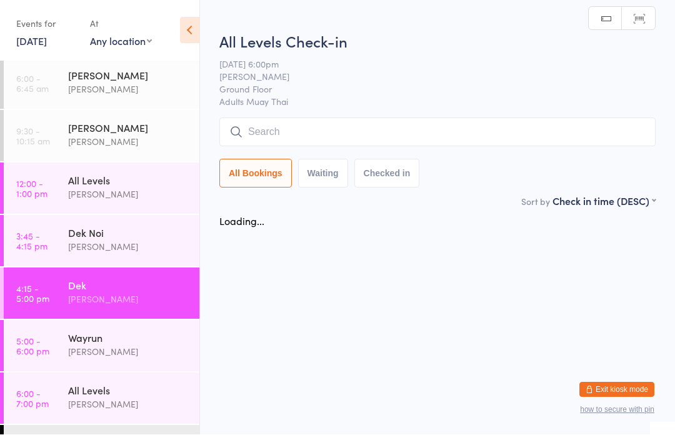
scroll to position [1, 0]
click at [138, 345] on div "Wayrun" at bounding box center [128, 338] width 121 height 14
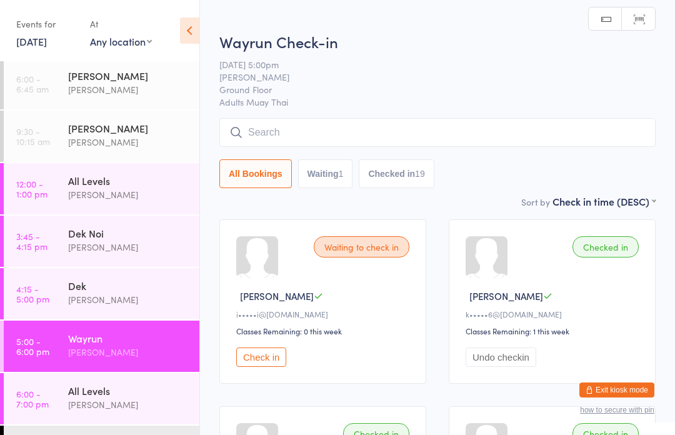
click at [44, 385] on link "6:00 - 7:00 pm All Levels [PERSON_NAME]" at bounding box center [102, 398] width 196 height 51
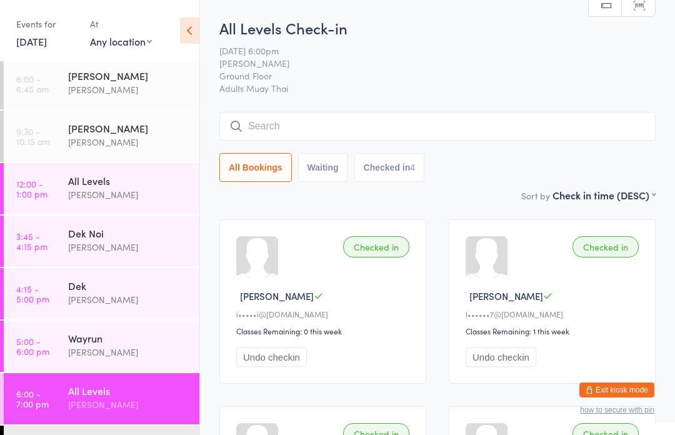
click at [83, 326] on div "Wayrun [PERSON_NAME]" at bounding box center [133, 345] width 131 height 49
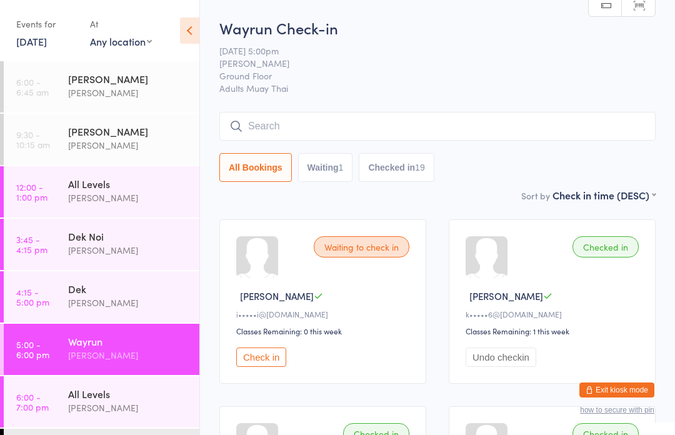
click at [64, 404] on link "6:00 - 7:00 pm All Levels [PERSON_NAME]" at bounding box center [102, 401] width 196 height 51
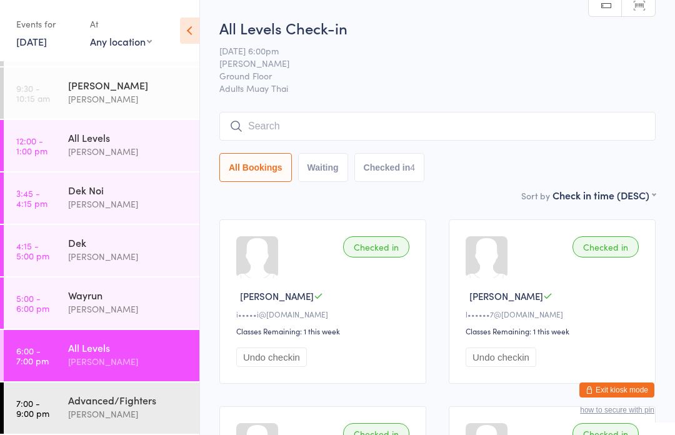
scroll to position [46, 0]
click at [109, 352] on div "All Levels" at bounding box center [128, 348] width 121 height 14
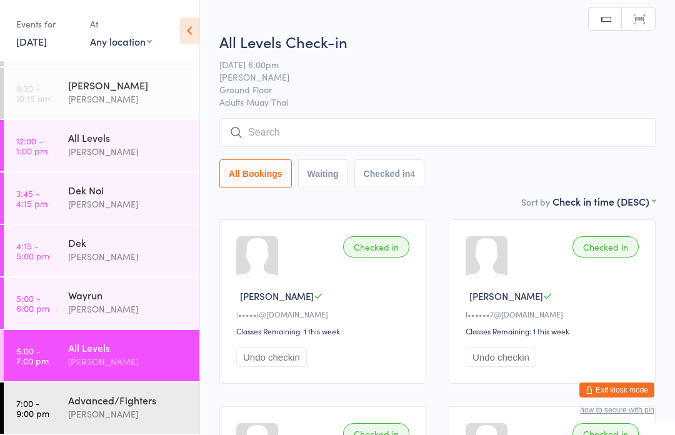
click at [353, 129] on input "search" at bounding box center [438, 132] width 437 height 29
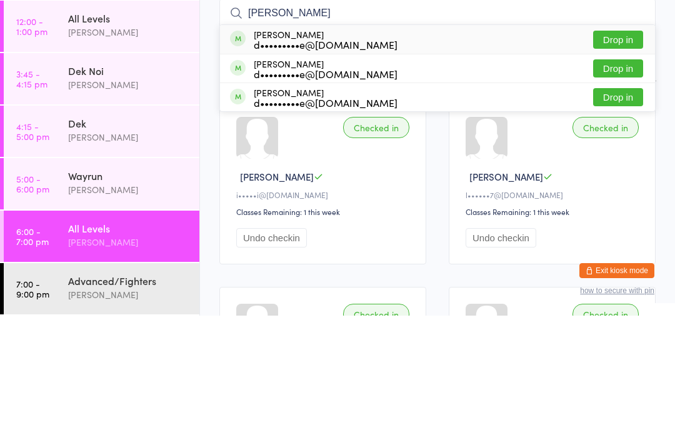
type input "[PERSON_NAME]"
click at [333, 207] on div "[PERSON_NAME] d•••••••••e@[DOMAIN_NAME]" at bounding box center [326, 217] width 144 height 20
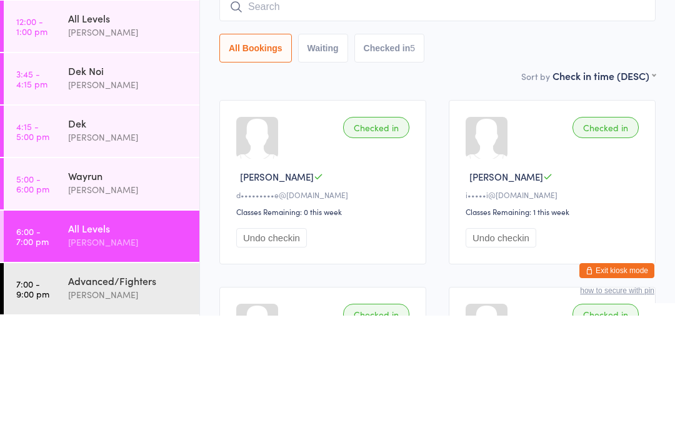
scroll to position [3, 0]
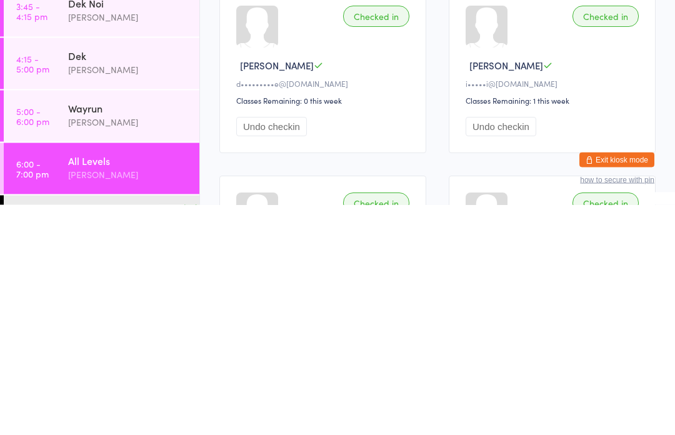
click at [154, 398] on div "[PERSON_NAME]" at bounding box center [128, 405] width 121 height 14
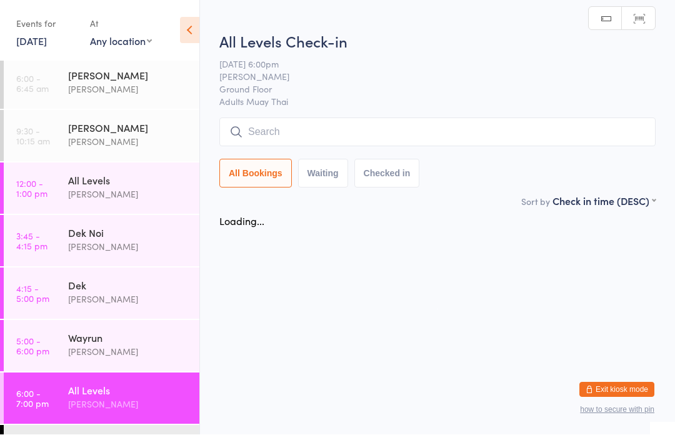
scroll to position [1, 0]
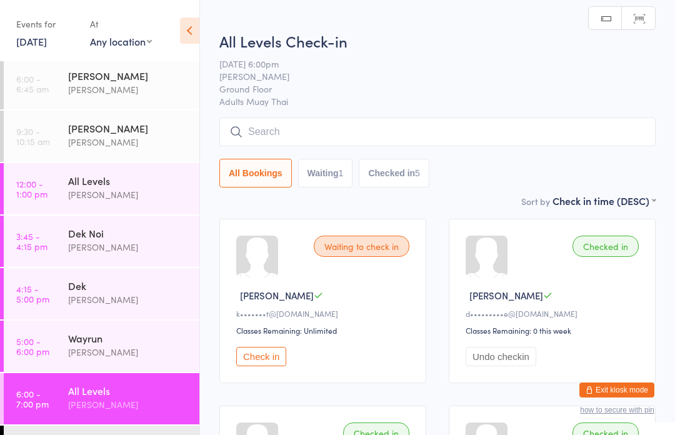
click at [404, 138] on input "search" at bounding box center [438, 132] width 437 height 29
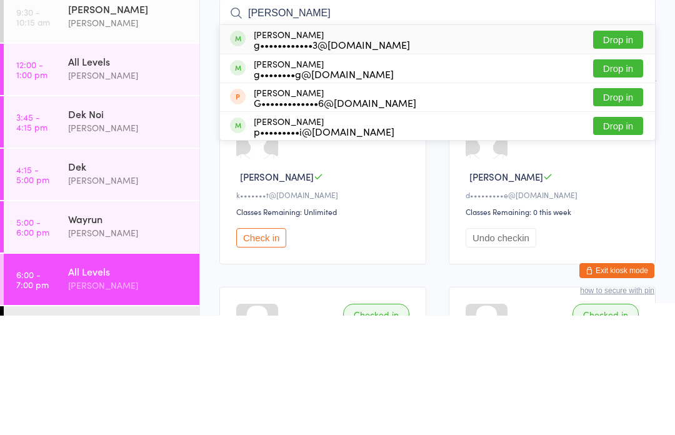
type input "[PERSON_NAME]"
click at [395, 144] on div "[PERSON_NAME] g••••••••••••3@[DOMAIN_NAME] Drop in" at bounding box center [437, 158] width 435 height 29
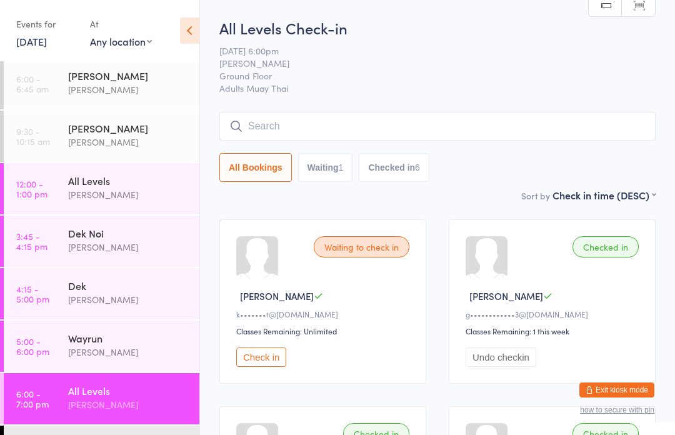
click at [261, 125] on input "search" at bounding box center [438, 126] width 437 height 29
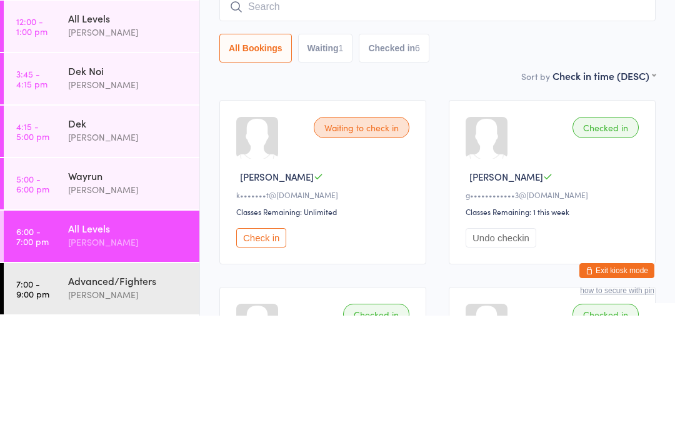
scroll to position [3, 0]
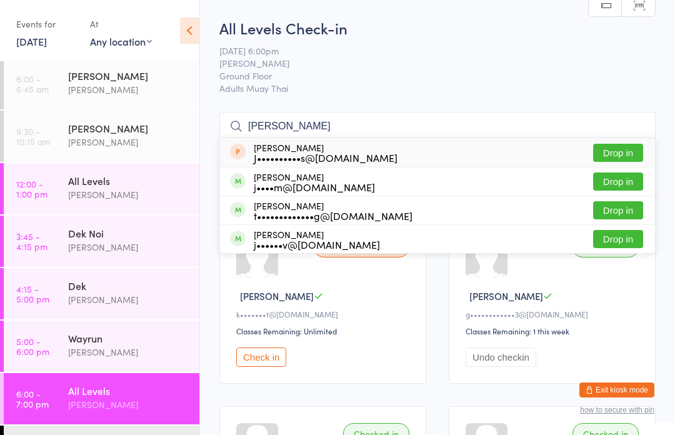
type input "[PERSON_NAME]"
click at [617, 146] on button "Drop in" at bounding box center [618, 153] width 50 height 18
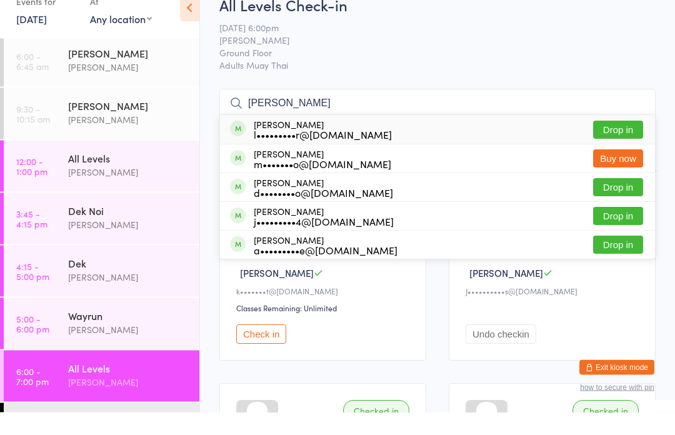
type input "[PERSON_NAME]"
click at [619, 144] on button "Drop in" at bounding box center [618, 153] width 50 height 18
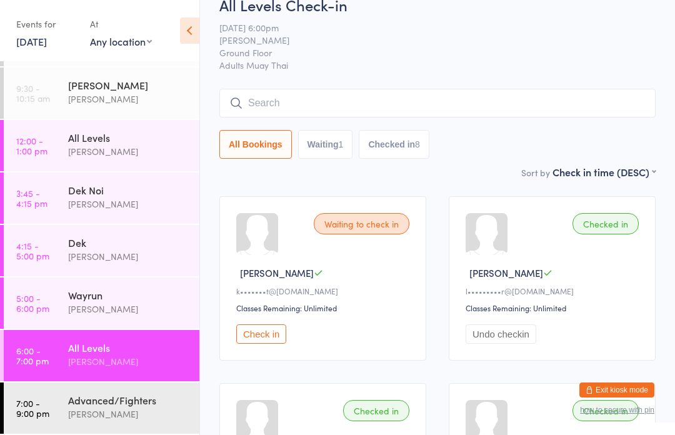
scroll to position [46, 0]
click at [390, 104] on input "search" at bounding box center [438, 103] width 437 height 29
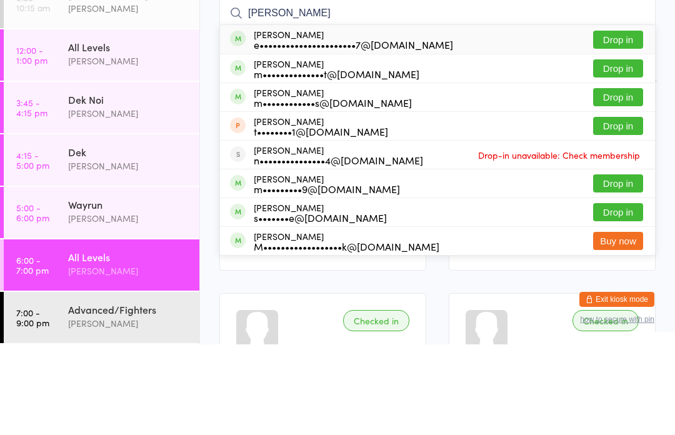
type input "[PERSON_NAME]"
click at [632, 121] on button "Drop in" at bounding box center [618, 130] width 50 height 18
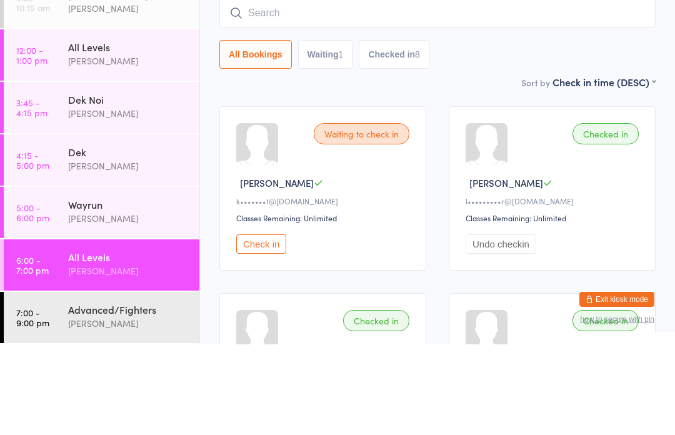
scroll to position [113, 0]
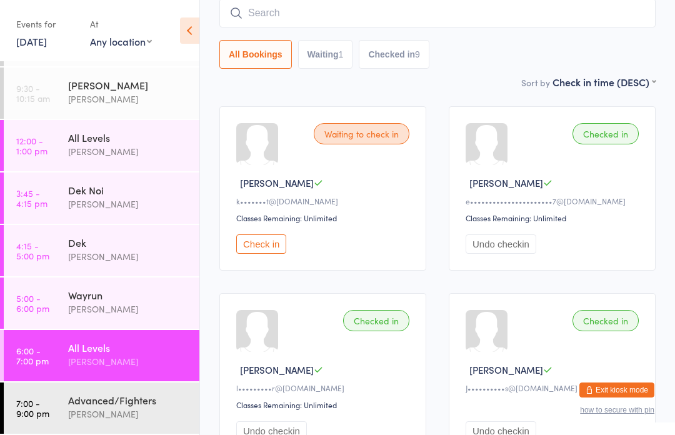
click at [530, 22] on input "search" at bounding box center [438, 13] width 437 height 29
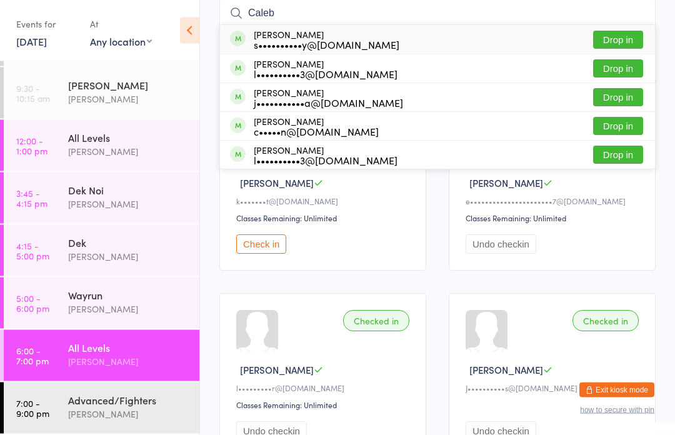
type input "Caleb"
click at [624, 44] on button "Drop in" at bounding box center [618, 40] width 50 height 18
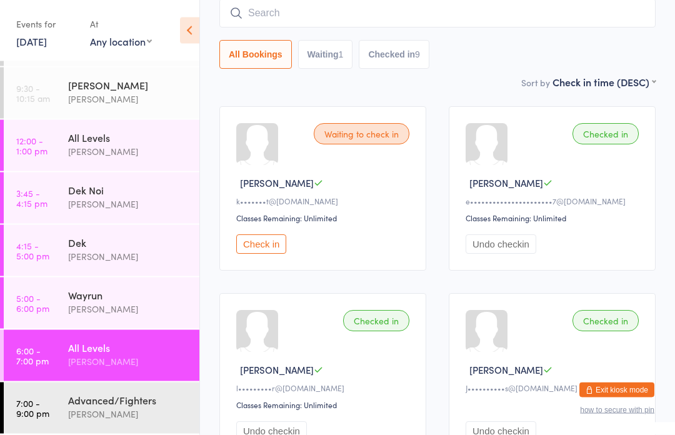
scroll to position [113, 0]
click at [381, 15] on input "search" at bounding box center [438, 13] width 437 height 29
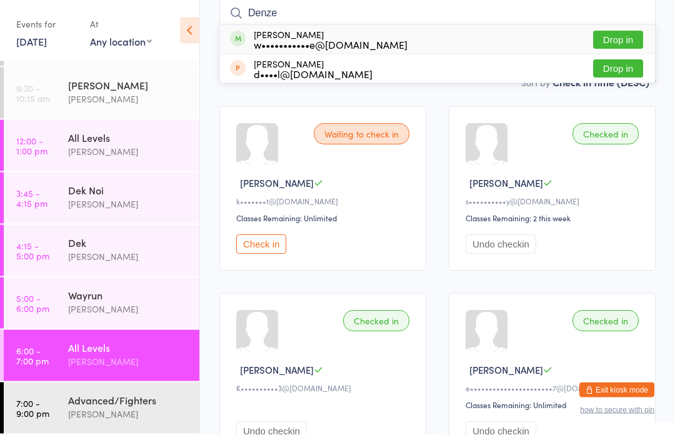
type input "Denze"
click at [631, 44] on button "Drop in" at bounding box center [618, 40] width 50 height 18
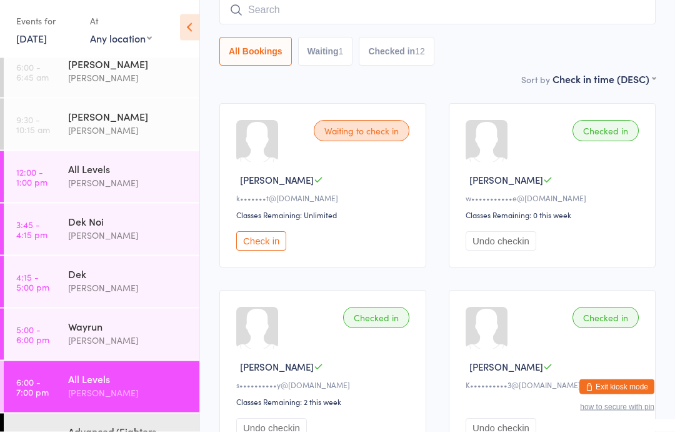
scroll to position [3, 0]
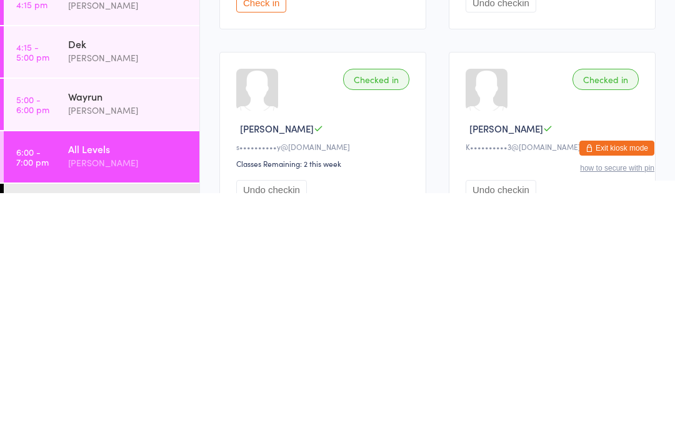
click at [124, 398] on div "[PERSON_NAME]" at bounding box center [128, 405] width 121 height 14
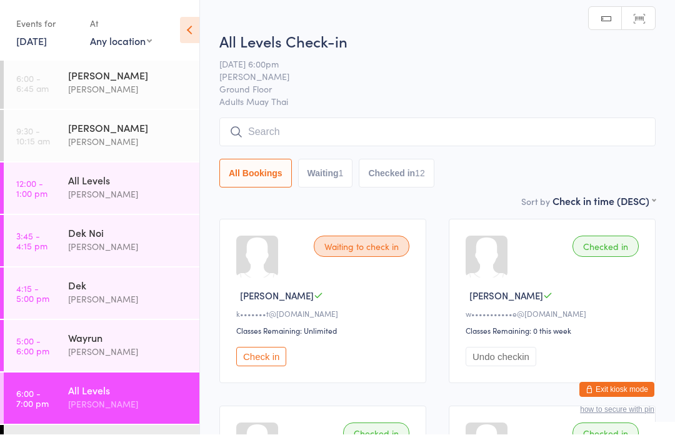
scroll to position [1, 0]
click at [333, 135] on input "search" at bounding box center [438, 132] width 437 height 29
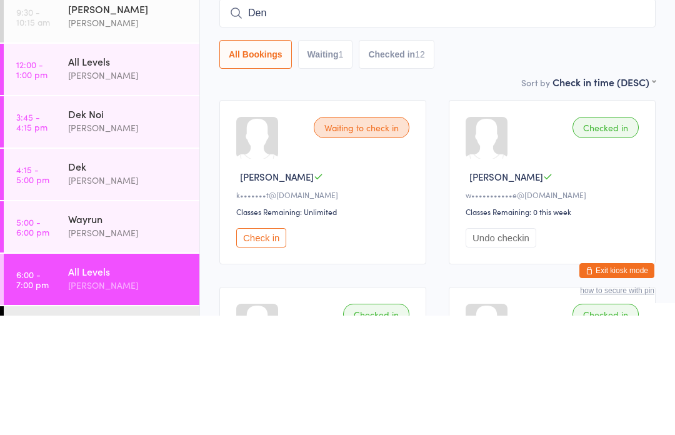
type input "[PERSON_NAME]"
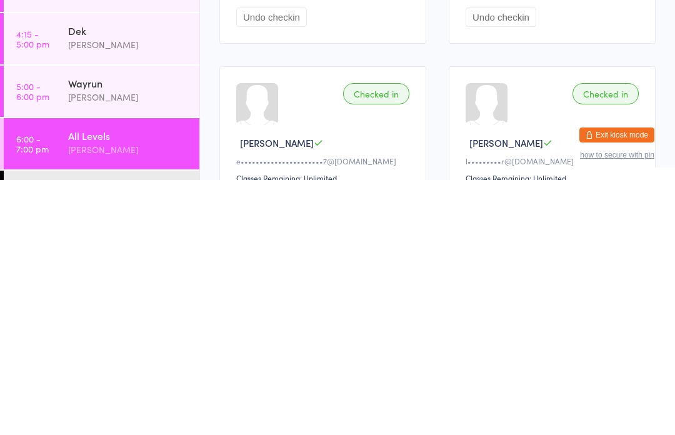
scroll to position [16, 0]
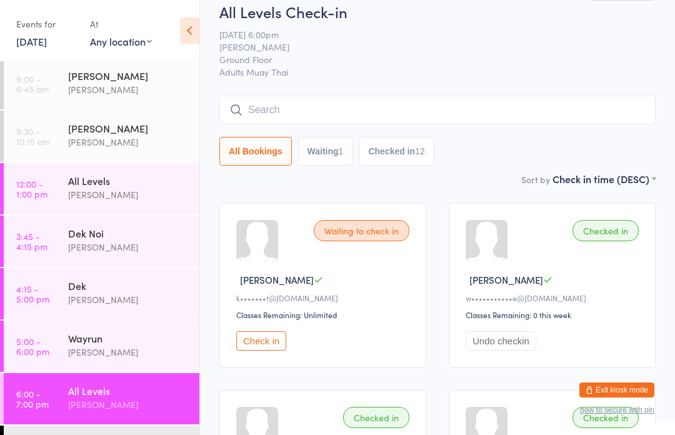
click at [340, 105] on input "search" at bounding box center [438, 110] width 437 height 29
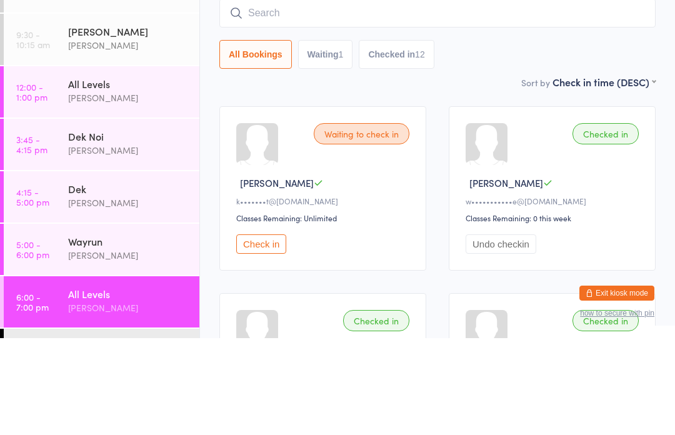
click at [313, 96] on input "search" at bounding box center [438, 110] width 437 height 29
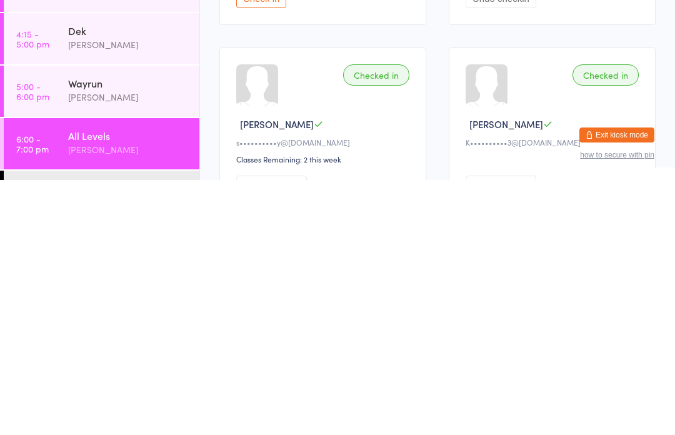
scroll to position [104, 0]
click at [93, 331] on div "Wayrun" at bounding box center [128, 338] width 121 height 14
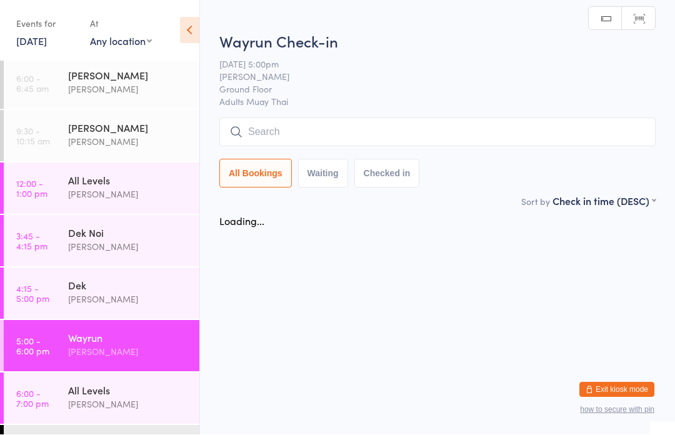
scroll to position [1, 0]
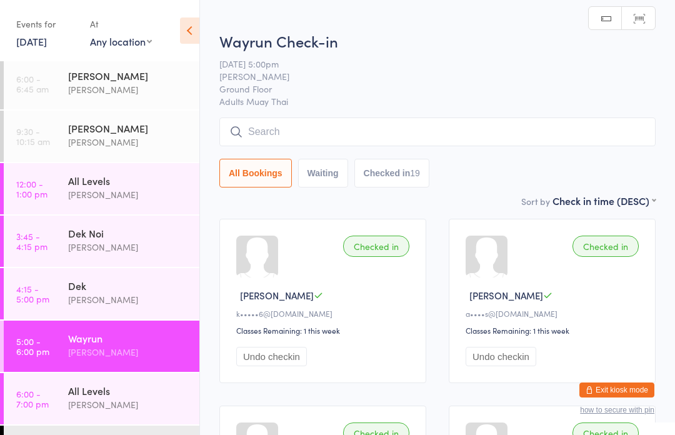
click at [104, 397] on div "All Levels" at bounding box center [128, 391] width 121 height 14
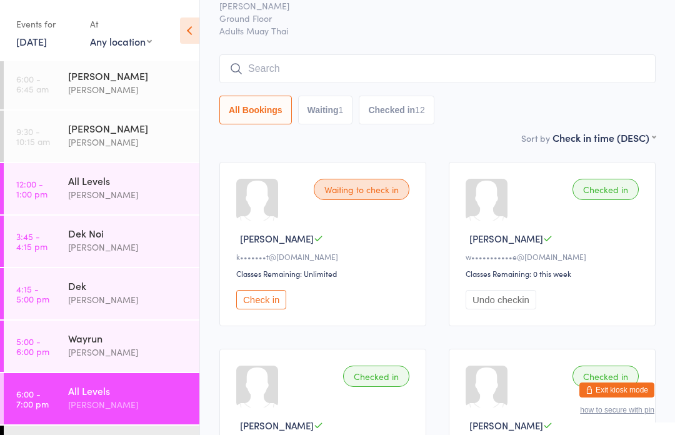
scroll to position [64, 0]
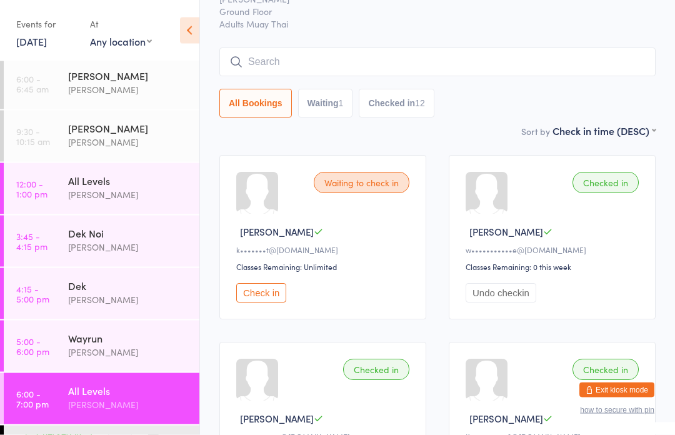
click at [68, 403] on div "[PERSON_NAME]" at bounding box center [128, 405] width 121 height 14
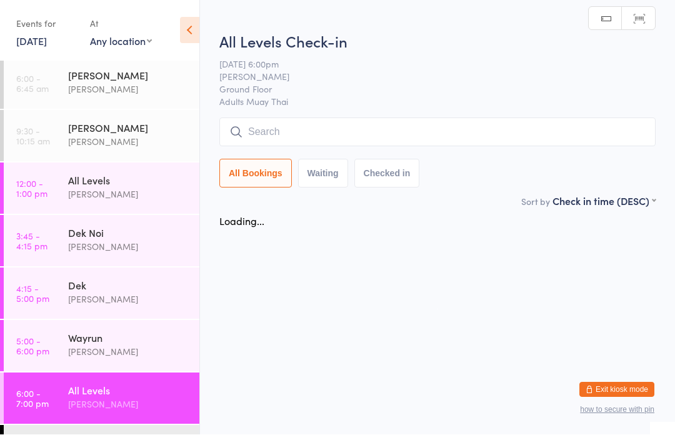
scroll to position [1, 0]
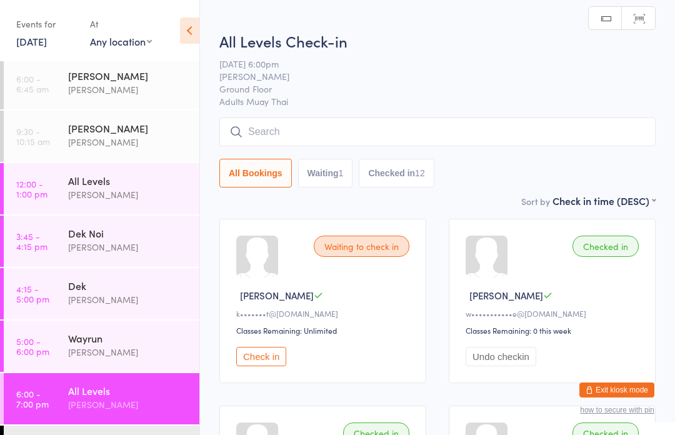
click at [523, 129] on input "search" at bounding box center [438, 132] width 437 height 29
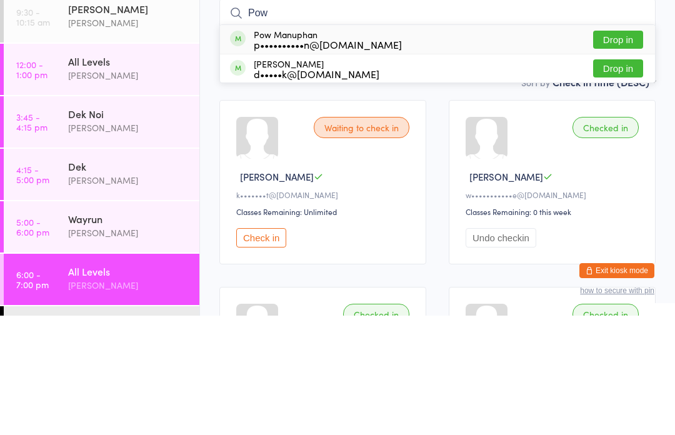
type input "Pow"
click at [538, 144] on div "Pow Manuphan p••••••••••n@[DOMAIN_NAME] Drop in" at bounding box center [437, 158] width 435 height 29
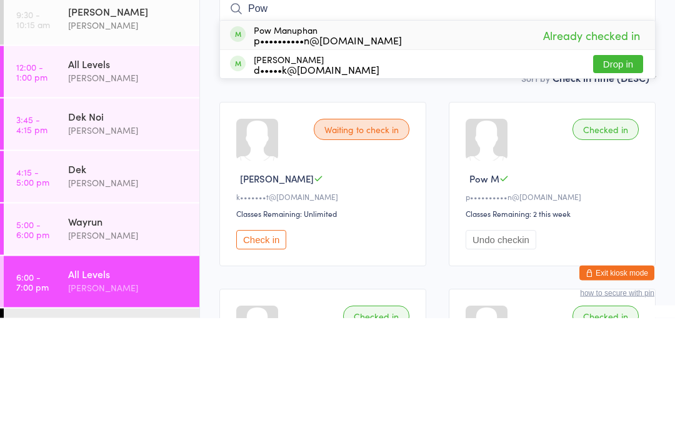
click at [271, 220] on div "Waiting to check in Kirsty G k•••••••t@[DOMAIN_NAME] Classes Remaining: Unlimit…" at bounding box center [323, 302] width 207 height 164
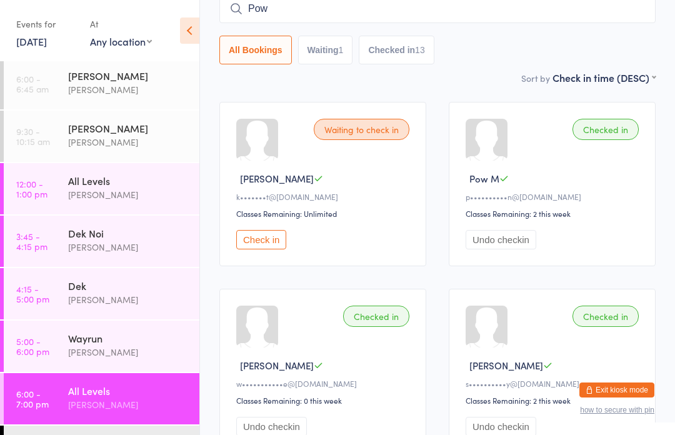
click at [319, 7] on input "Pow" at bounding box center [438, 8] width 437 height 29
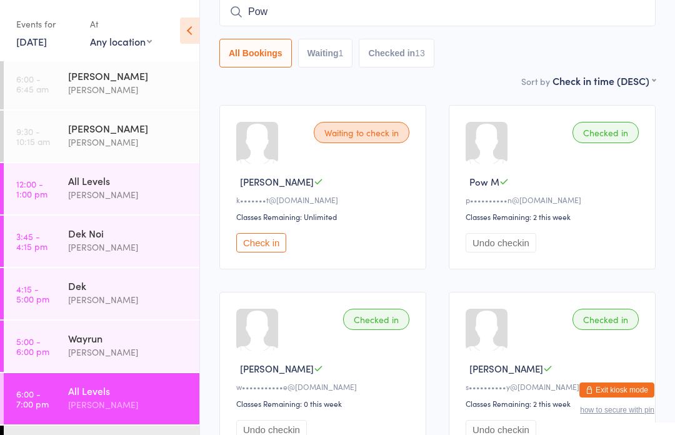
scroll to position [113, 0]
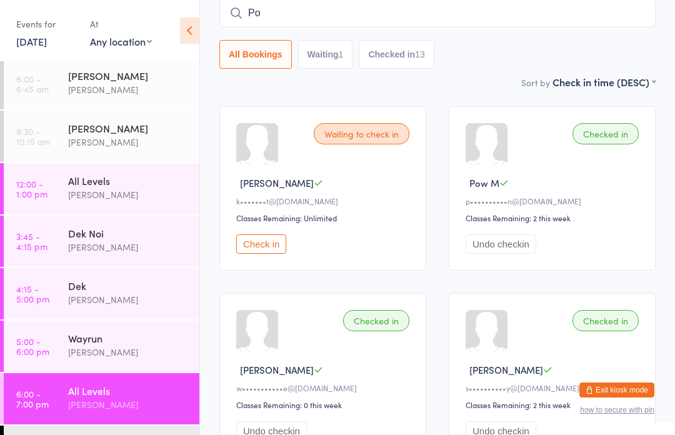
type input "P"
type input "[PERSON_NAME]"
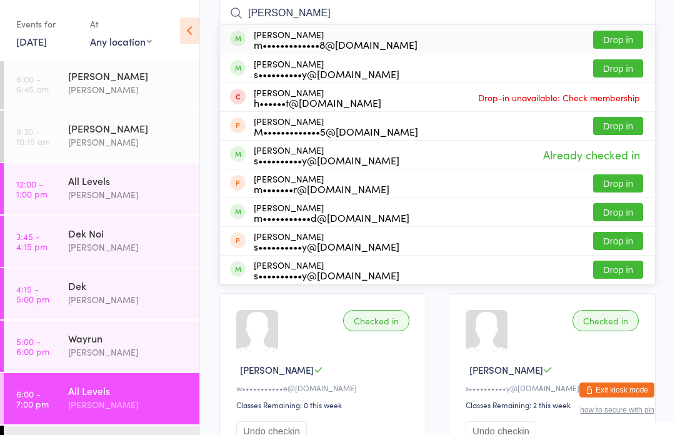
click at [618, 34] on button "Drop in" at bounding box center [618, 40] width 50 height 18
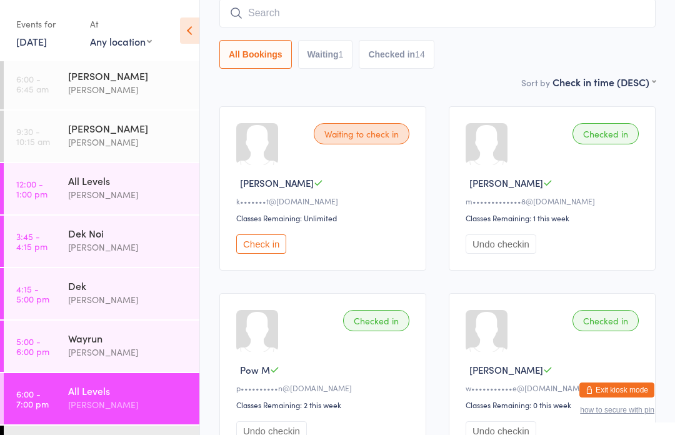
click at [500, 16] on input "search" at bounding box center [438, 13] width 437 height 29
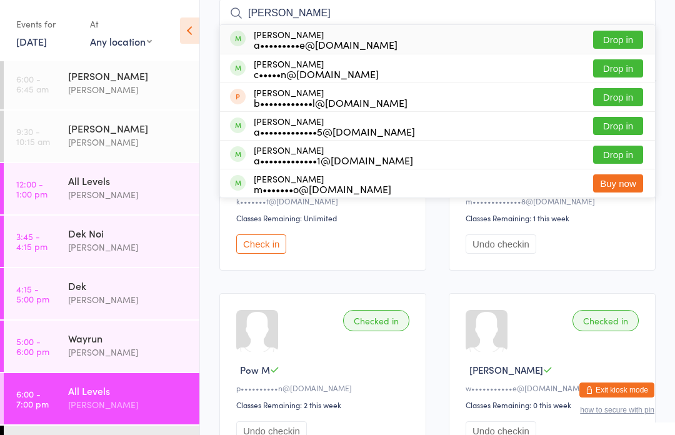
type input "[PERSON_NAME]"
click at [624, 69] on button "Drop in" at bounding box center [618, 68] width 50 height 18
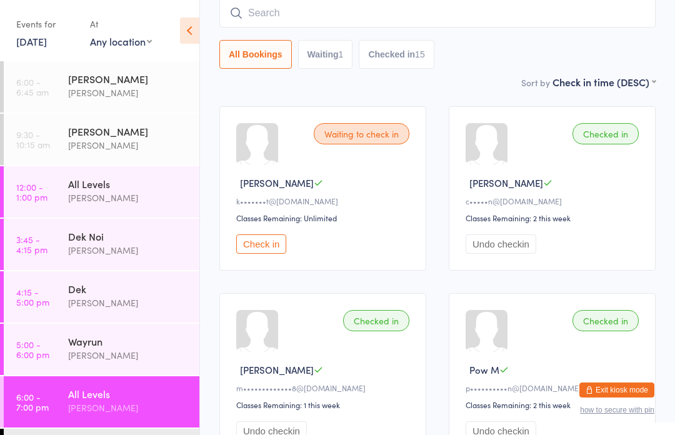
scroll to position [-1, 0]
click at [365, 22] on input "search" at bounding box center [438, 13] width 437 height 29
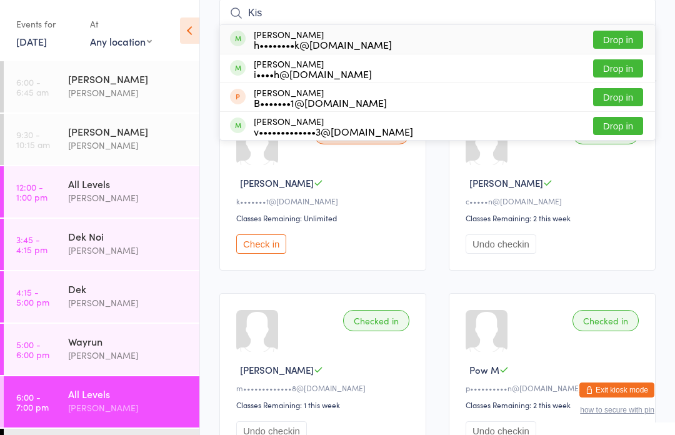
type input "Kis"
click at [621, 48] on button "Drop in" at bounding box center [618, 40] width 50 height 18
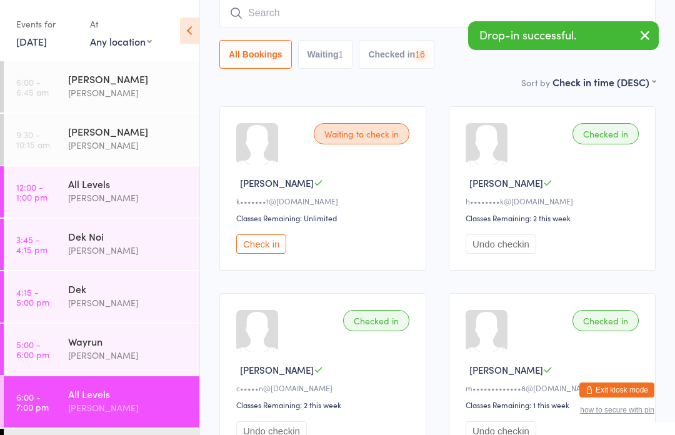
click at [634, 69] on div "All Bookings Waiting 1 Checked in 16" at bounding box center [438, 54] width 437 height 29
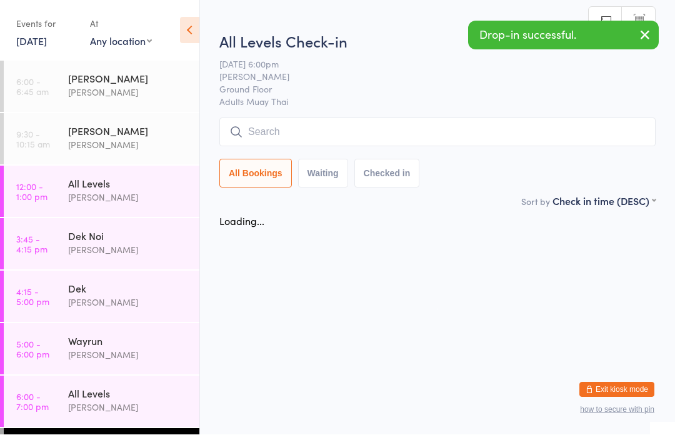
scroll to position [1, 0]
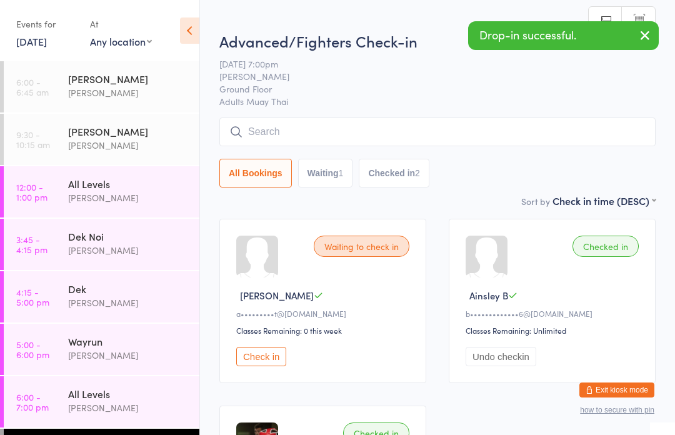
click at [320, 133] on input "search" at bounding box center [438, 132] width 437 height 29
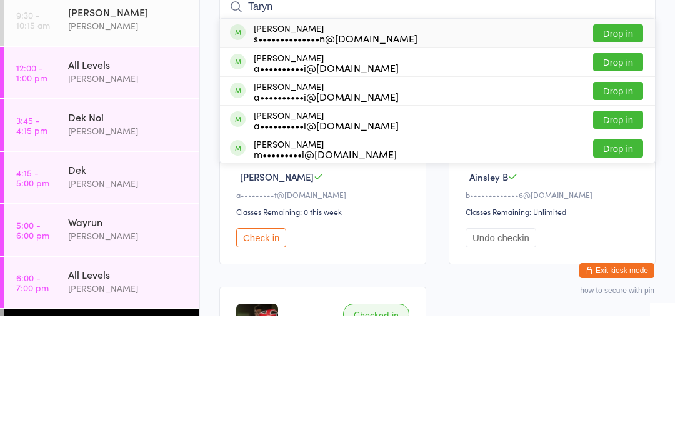
type input "Taryn"
click at [635, 144] on button "Drop in" at bounding box center [618, 153] width 50 height 18
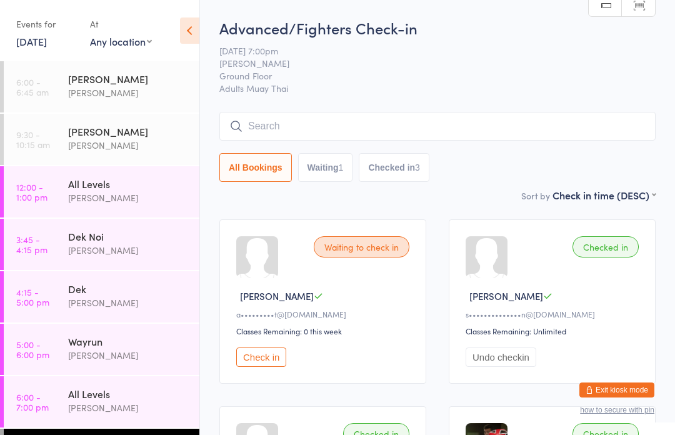
click at [567, 124] on input "search" at bounding box center [438, 126] width 437 height 29
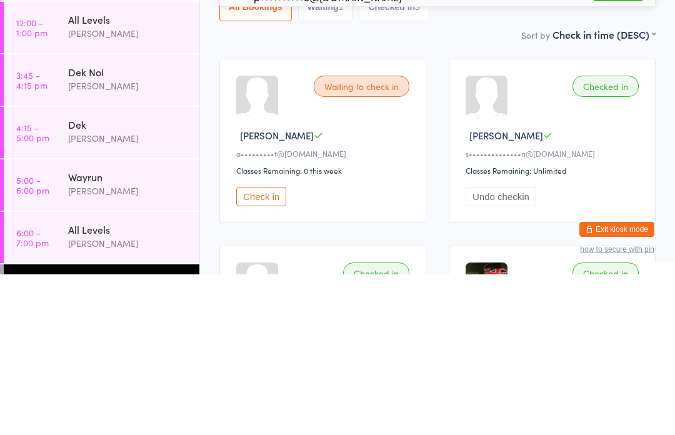
scroll to position [3, 0]
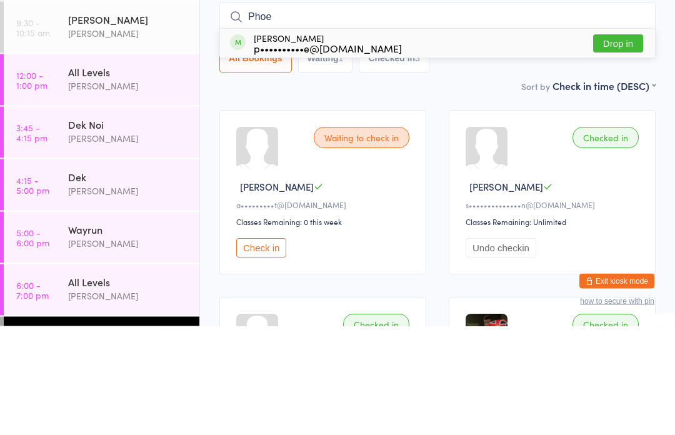
type input "Phoe"
click at [626, 144] on button "Drop in" at bounding box center [618, 153] width 50 height 18
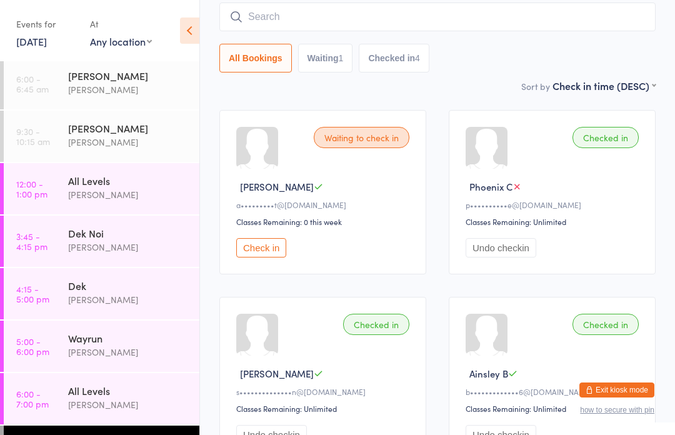
click at [527, 23] on input "search" at bounding box center [438, 17] width 437 height 29
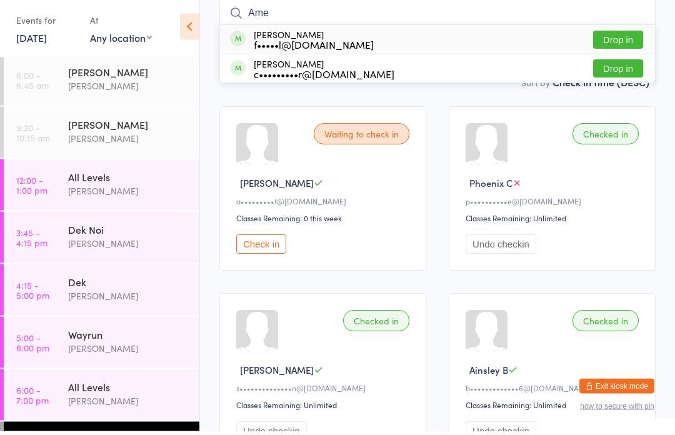
type input "Ame"
click at [468, 41] on div "[PERSON_NAME] f•••••l@[DOMAIN_NAME] Drop in" at bounding box center [437, 43] width 435 height 29
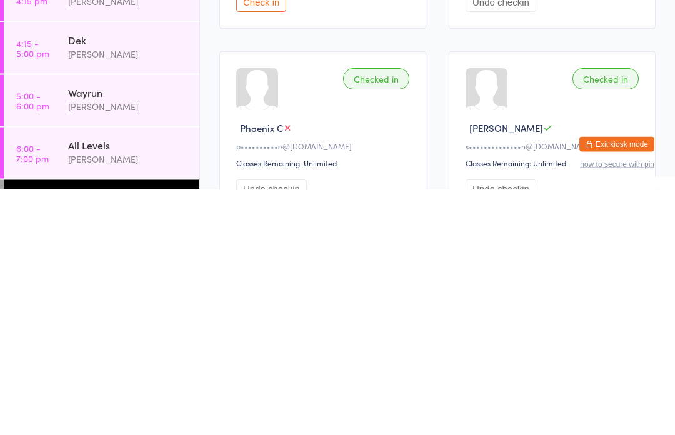
click at [112, 398] on div "[PERSON_NAME]" at bounding box center [128, 405] width 121 height 14
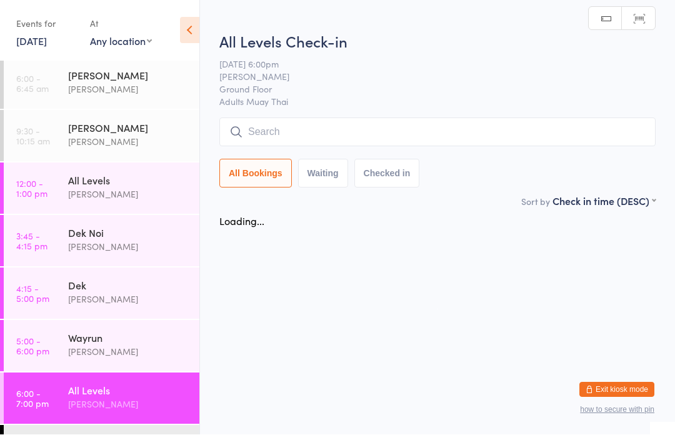
scroll to position [1, 0]
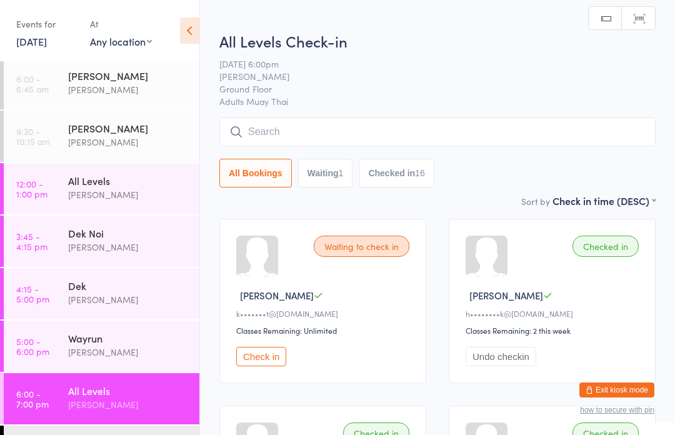
click at [423, 126] on input "search" at bounding box center [438, 132] width 437 height 29
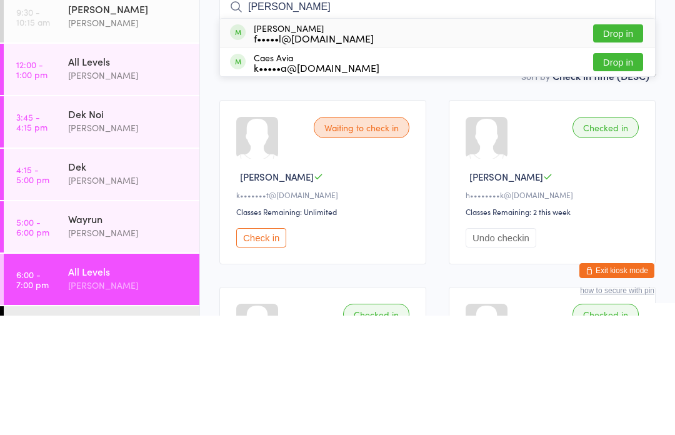
type input "[PERSON_NAME]"
click at [624, 144] on button "Drop in" at bounding box center [618, 153] width 50 height 18
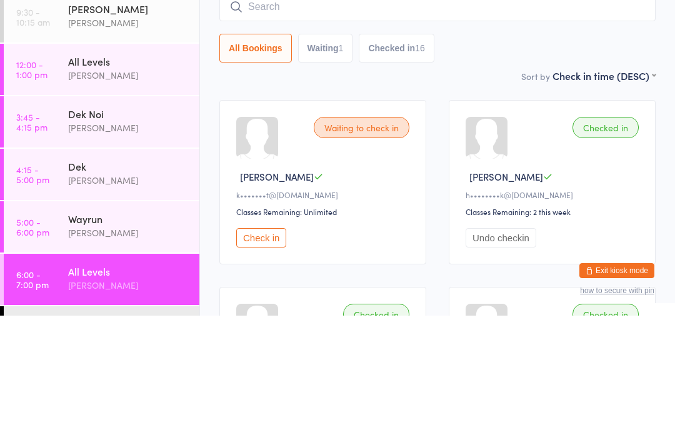
scroll to position [119, 0]
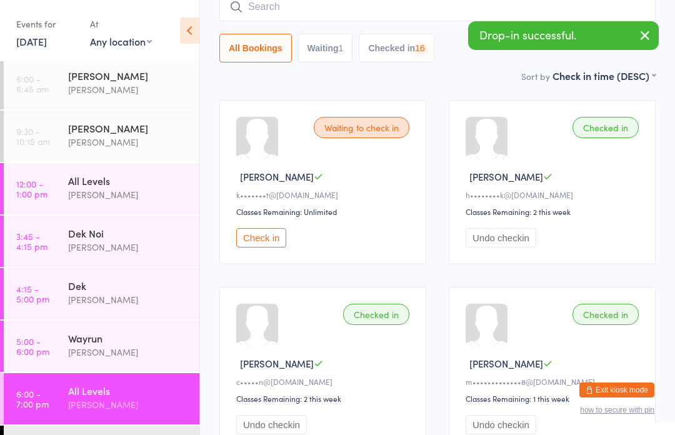
click at [382, 15] on input "search" at bounding box center [438, 6] width 437 height 29
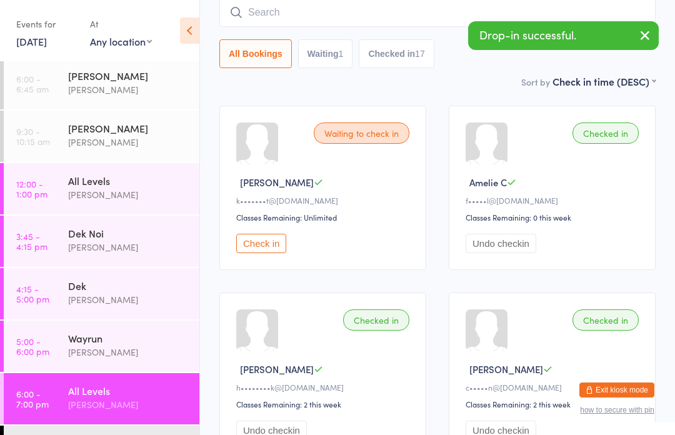
scroll to position [113, 0]
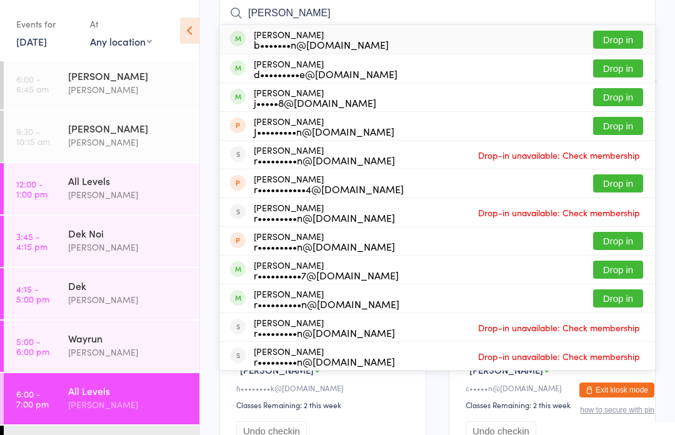
type input "[PERSON_NAME]"
click at [630, 40] on button "Drop in" at bounding box center [618, 40] width 50 height 18
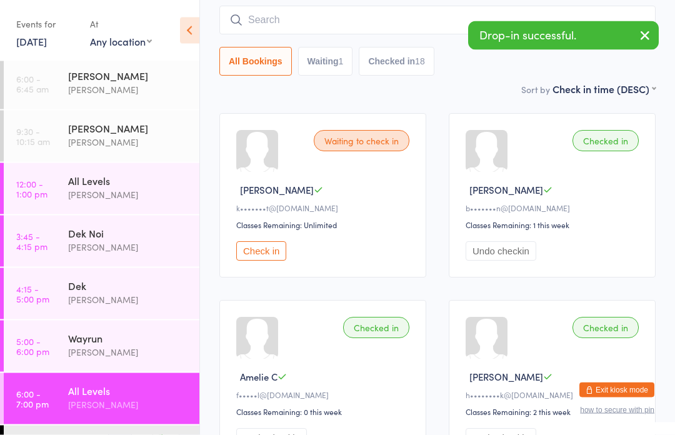
scroll to position [106, 0]
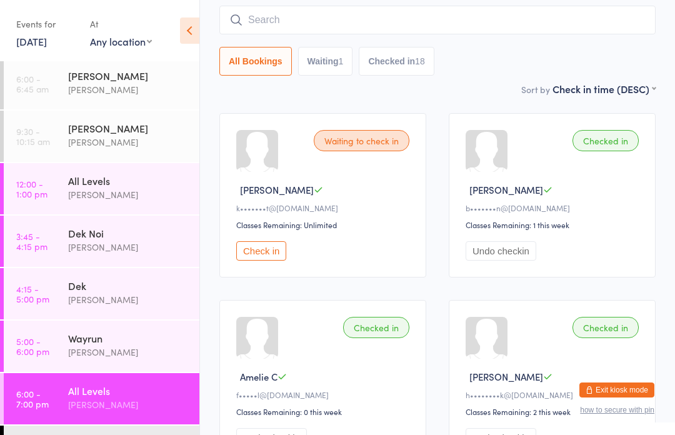
click at [518, 22] on input "search" at bounding box center [438, 20] width 437 height 29
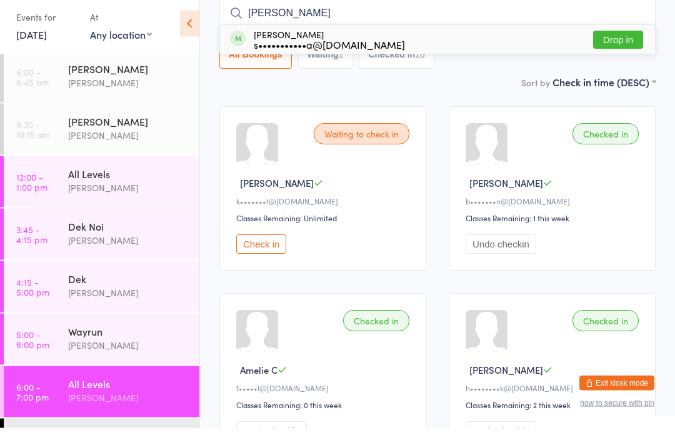
type input "[PERSON_NAME]"
click at [627, 42] on button "Drop in" at bounding box center [618, 47] width 50 height 18
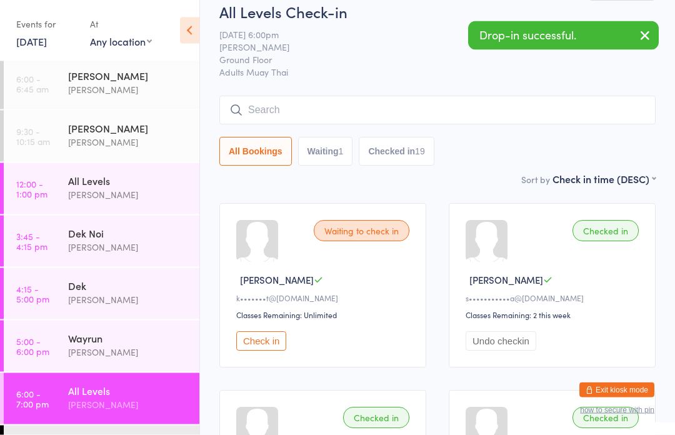
scroll to position [14, 0]
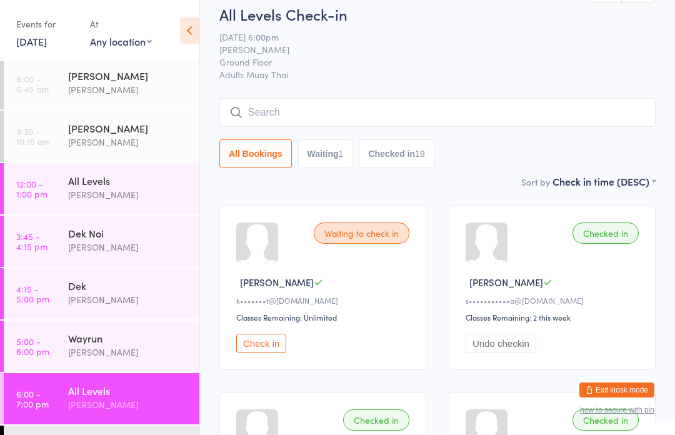
click at [283, 114] on input "search" at bounding box center [438, 112] width 437 height 29
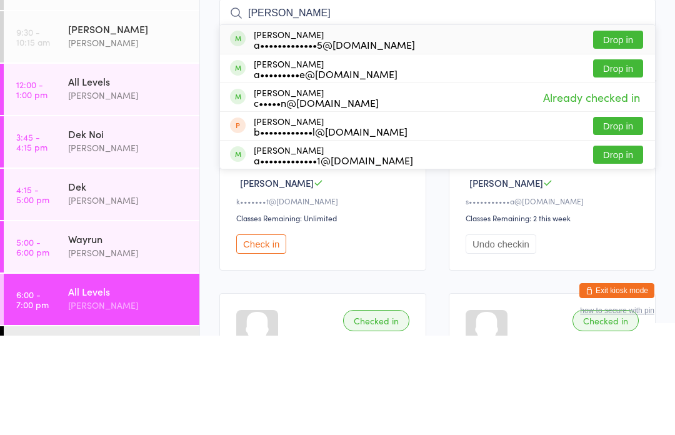
type input "[PERSON_NAME]"
click at [608, 130] on button "Drop in" at bounding box center [618, 139] width 50 height 18
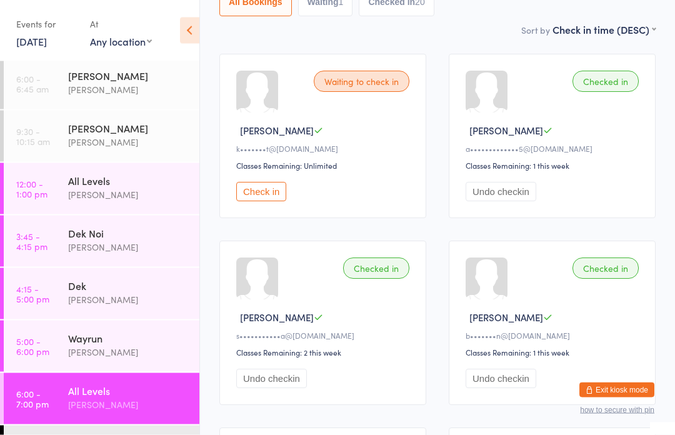
scroll to position [300, 0]
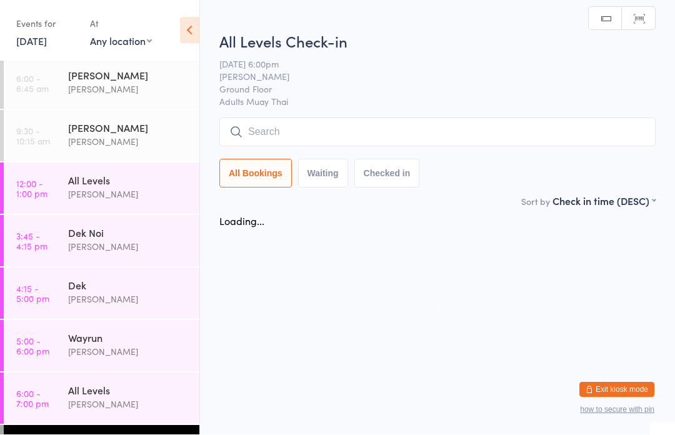
scroll to position [1, 0]
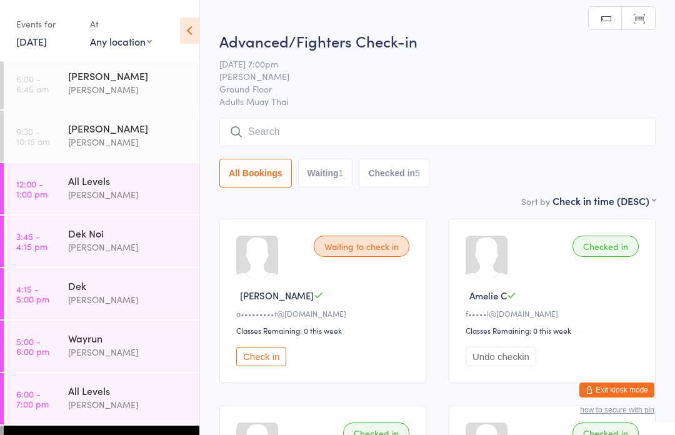
click at [106, 391] on div "All Levels" at bounding box center [128, 391] width 121 height 14
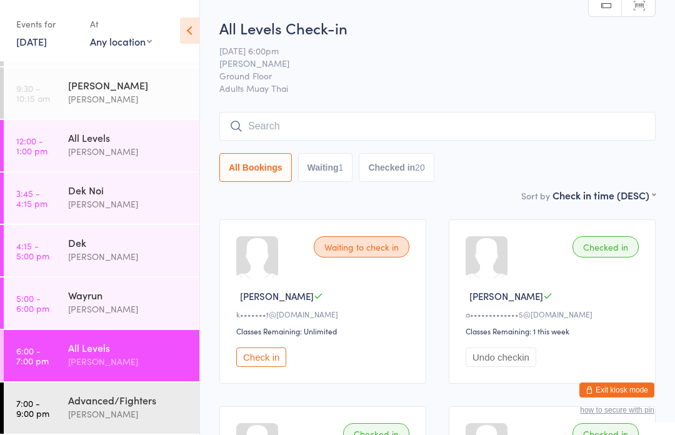
scroll to position [46, 0]
click at [108, 396] on div "Advanced/Fighters" at bounding box center [128, 400] width 121 height 14
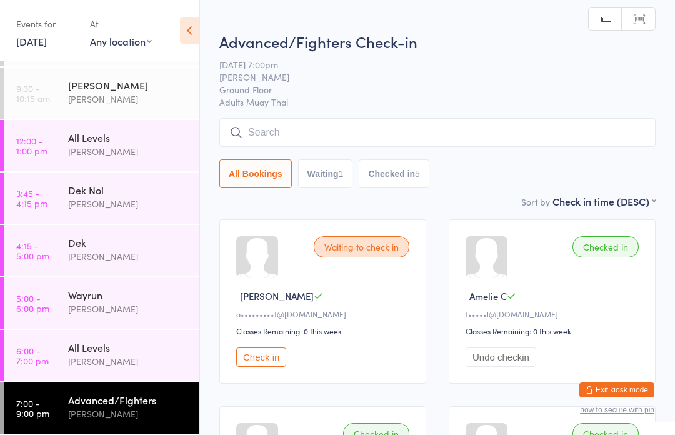
click at [438, 131] on input "search" at bounding box center [438, 132] width 437 height 29
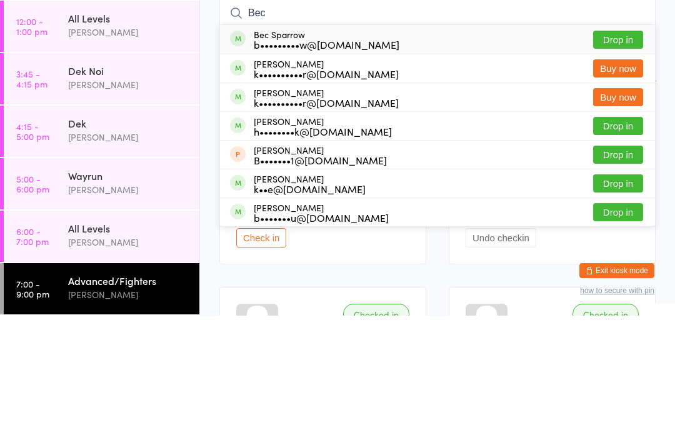
type input "Bec"
click at [626, 150] on button "Drop in" at bounding box center [618, 159] width 50 height 18
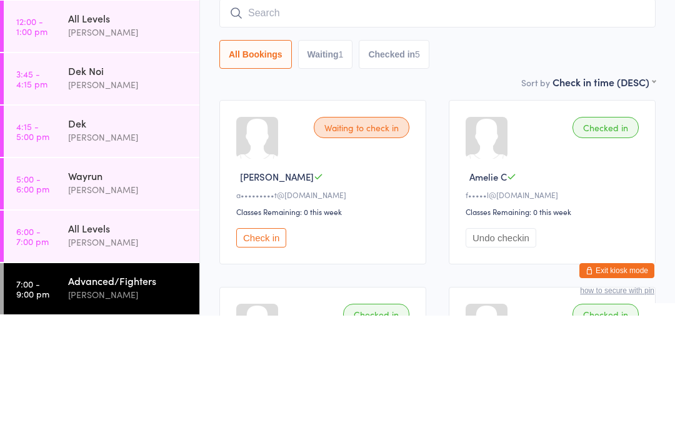
scroll to position [119, 0]
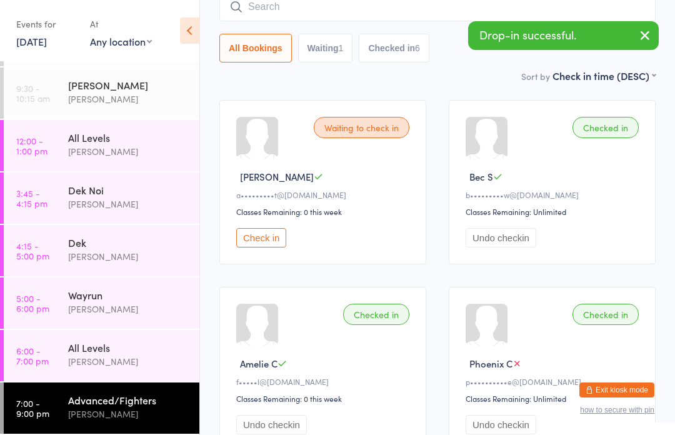
click at [103, 360] on div "[PERSON_NAME]" at bounding box center [128, 362] width 121 height 14
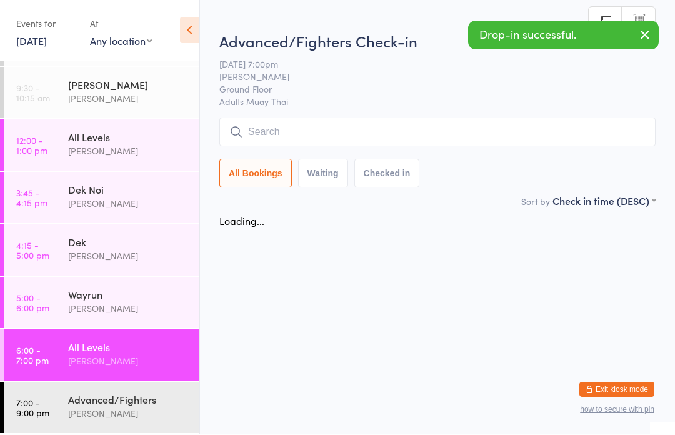
scroll to position [1, 0]
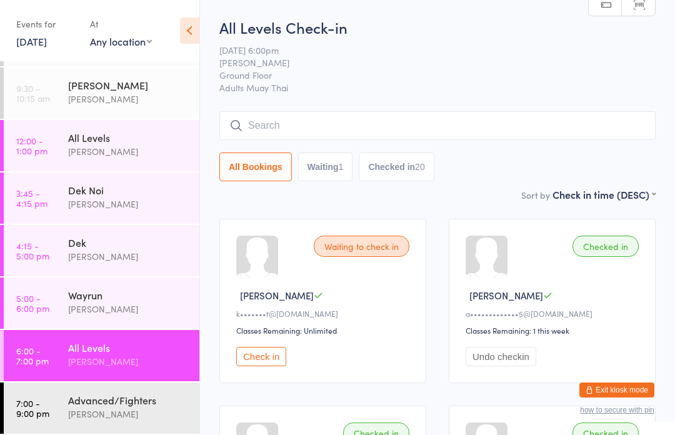
click at [267, 128] on input "search" at bounding box center [438, 125] width 437 height 29
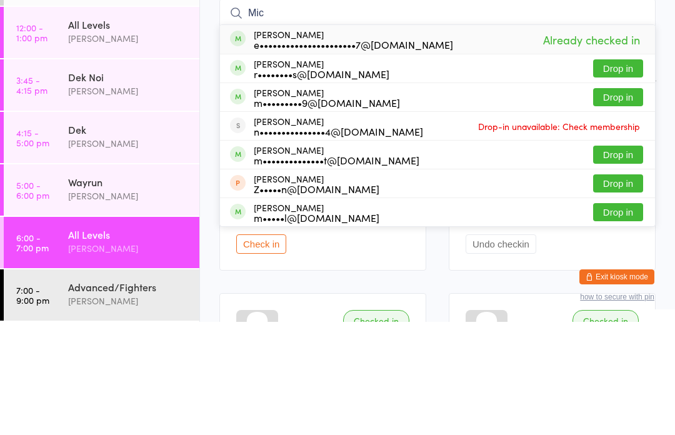
type input "Mic"
click at [278, 196] on div "[PERSON_NAME] m•••••••••9@[DOMAIN_NAME] Drop in" at bounding box center [437, 210] width 435 height 28
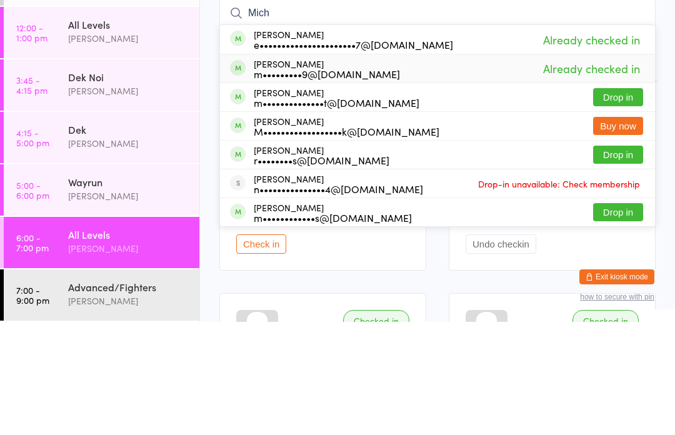
type input "Mich"
click at [275, 182] on div "m•••••••••9@[DOMAIN_NAME]" at bounding box center [327, 187] width 146 height 10
